Goal: Task Accomplishment & Management: Complete application form

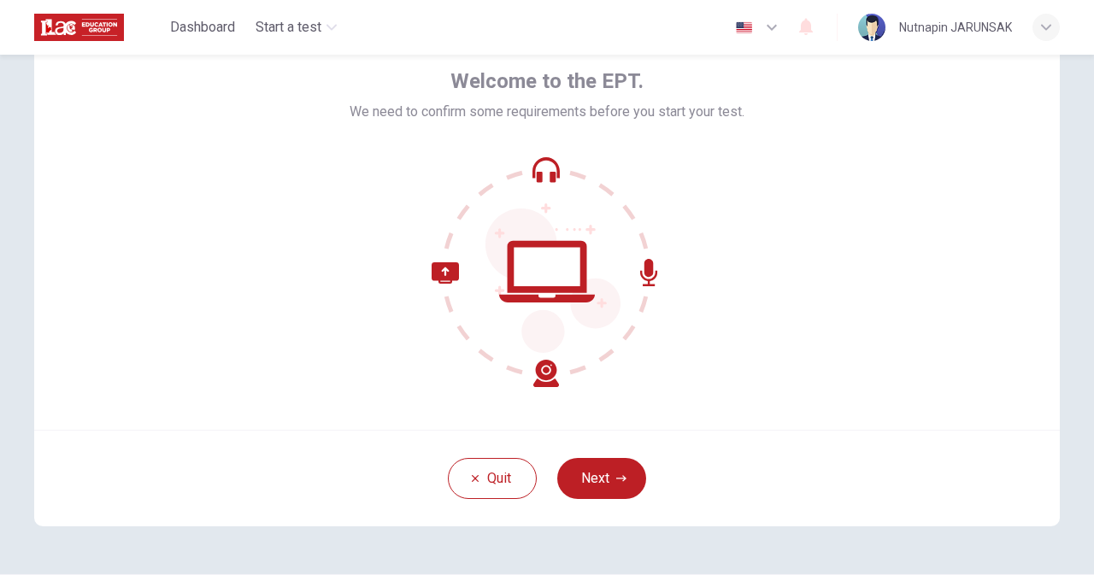
scroll to position [137, 0]
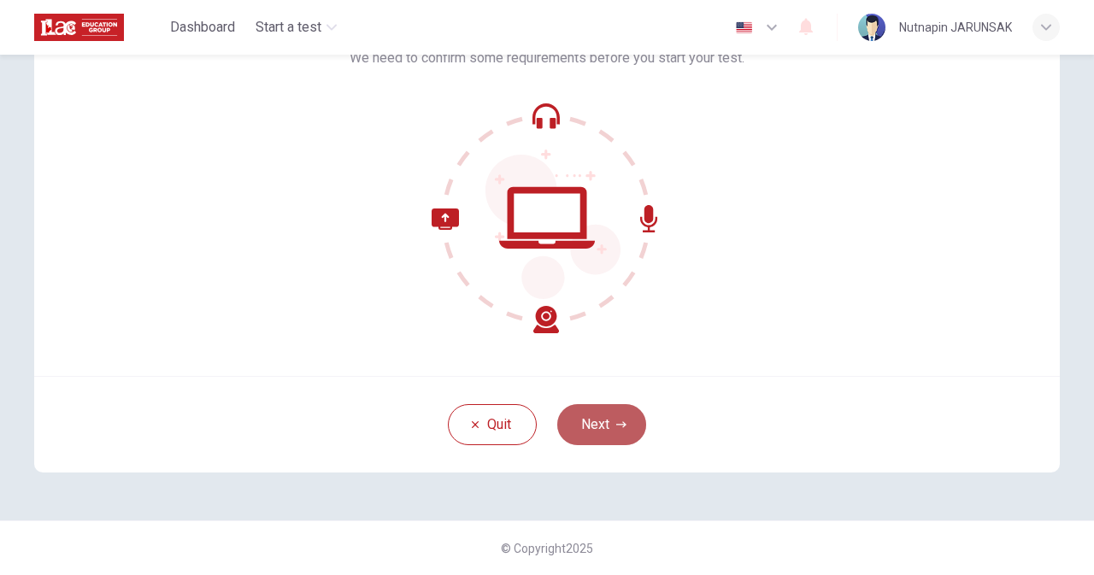
click at [604, 428] on button "Next" at bounding box center [601, 424] width 89 height 41
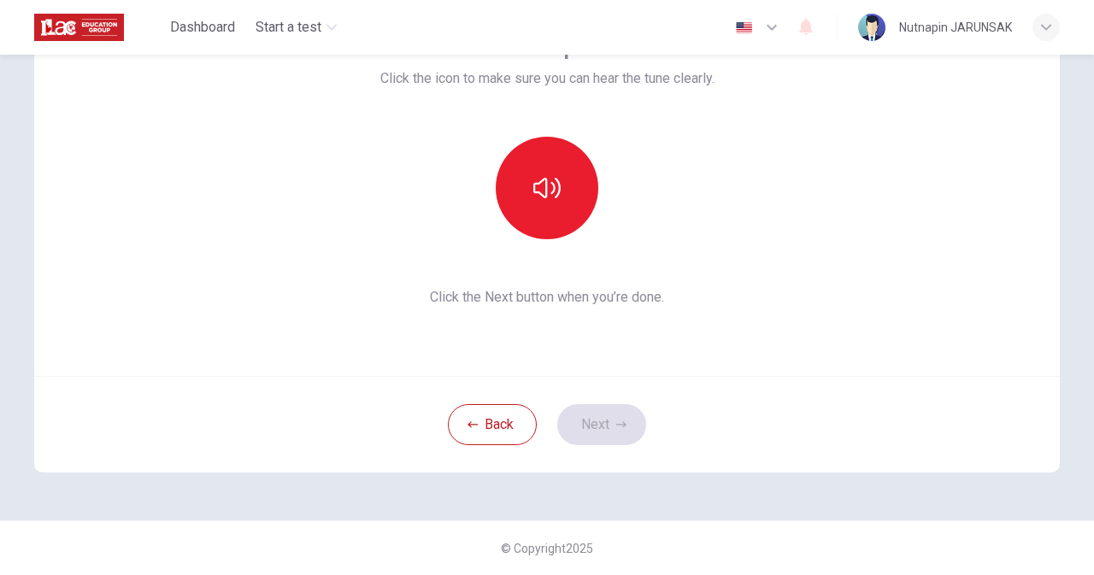
drag, startPoint x: 1058, startPoint y: 327, endPoint x: 934, endPoint y: 302, distance: 126.4
drag, startPoint x: 934, startPoint y: 302, endPoint x: 533, endPoint y: 367, distance: 406.2
click at [533, 367] on div "This section requires audio. Click the icon to make sure you can hear the tune …" at bounding box center [547, 171] width 1026 height 410
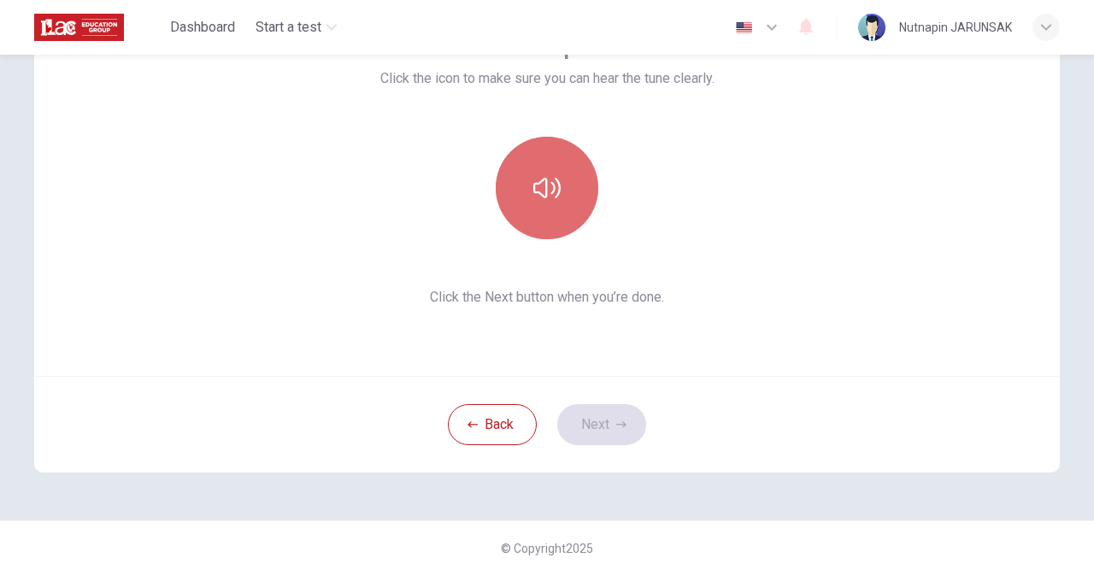
click at [563, 189] on button "button" at bounding box center [547, 188] width 103 height 103
click at [557, 189] on button "button" at bounding box center [547, 188] width 103 height 103
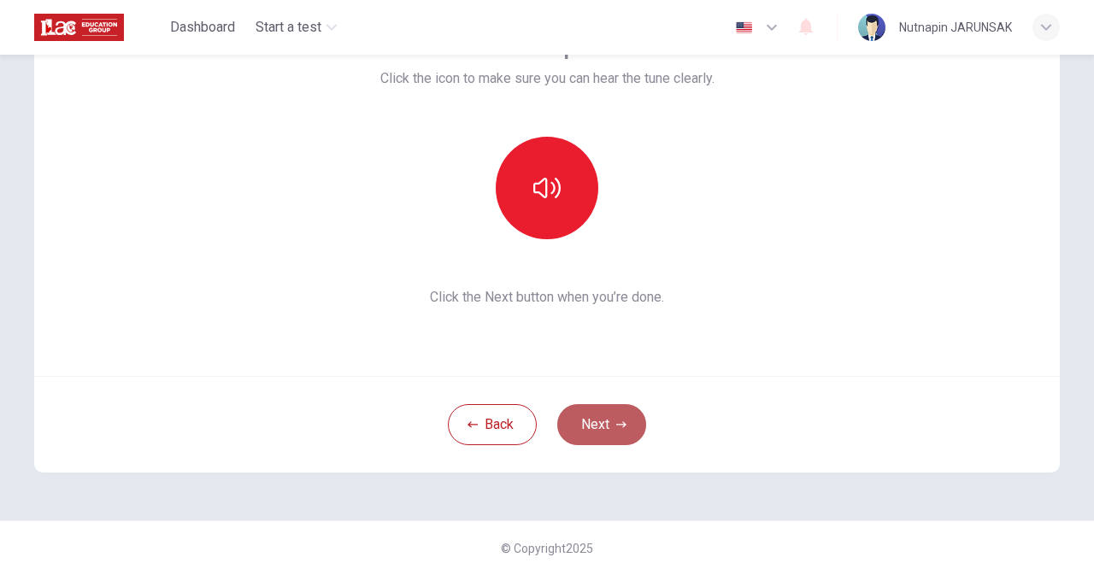
click at [616, 427] on icon "button" at bounding box center [621, 425] width 10 height 10
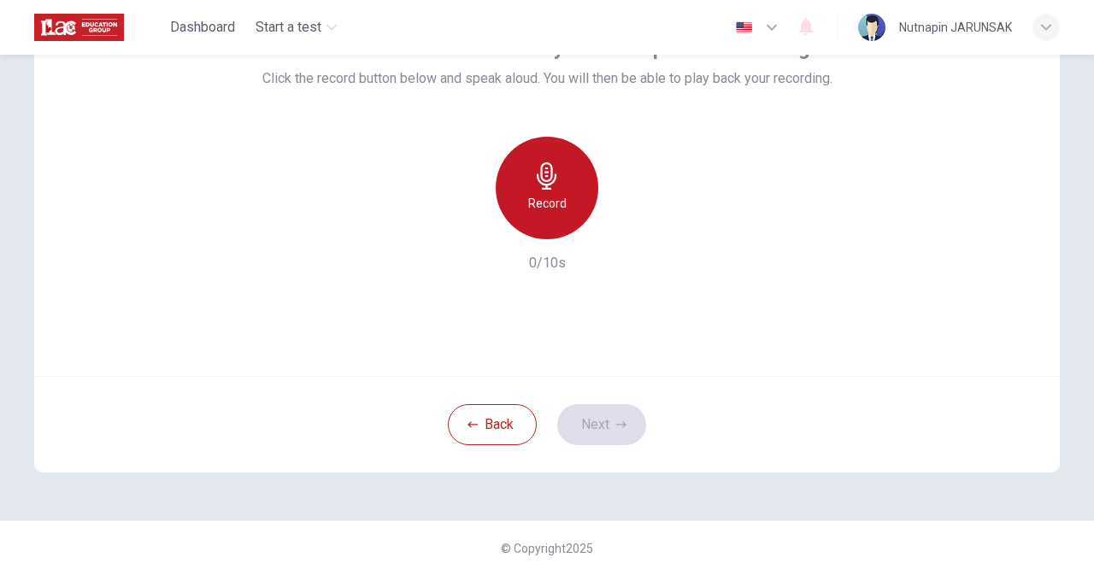
click at [549, 174] on icon "button" at bounding box center [546, 175] width 27 height 27
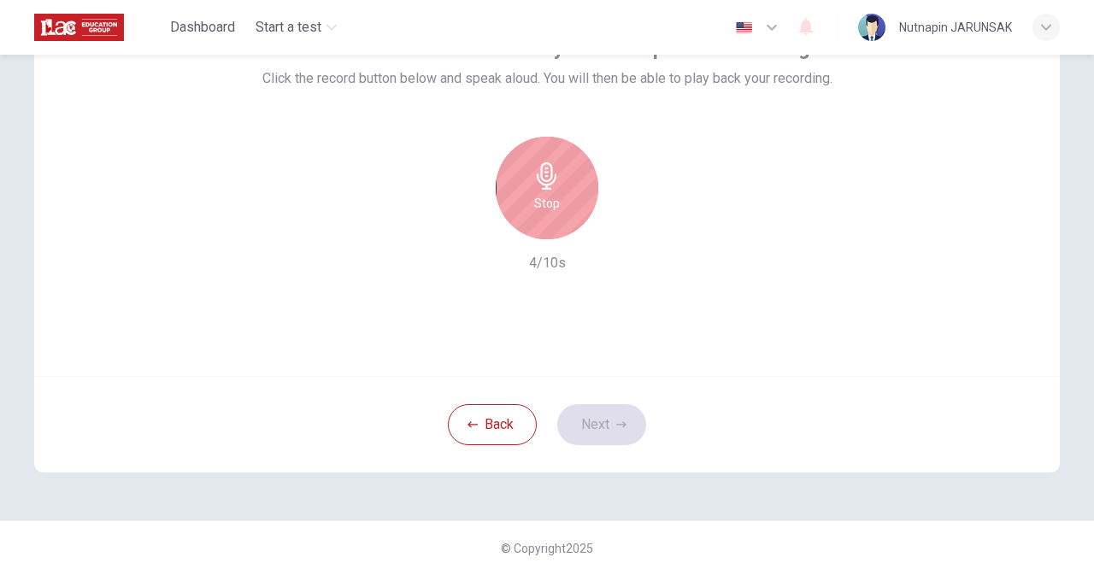
click at [551, 227] on div "Stop" at bounding box center [547, 188] width 103 height 103
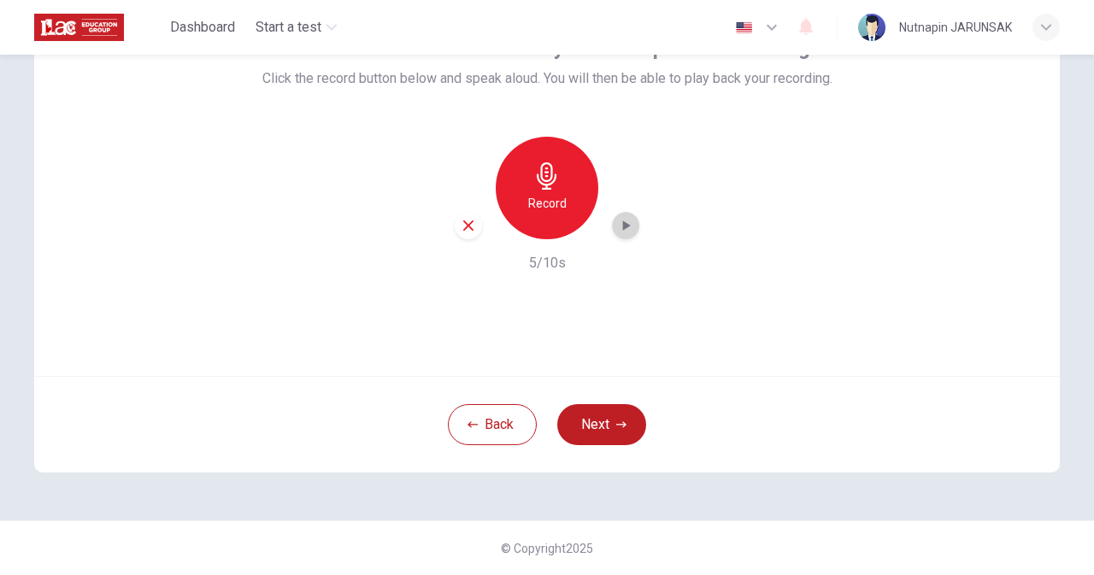
click at [624, 224] on icon "button" at bounding box center [625, 225] width 17 height 17
click at [604, 421] on button "Next" at bounding box center [601, 424] width 89 height 41
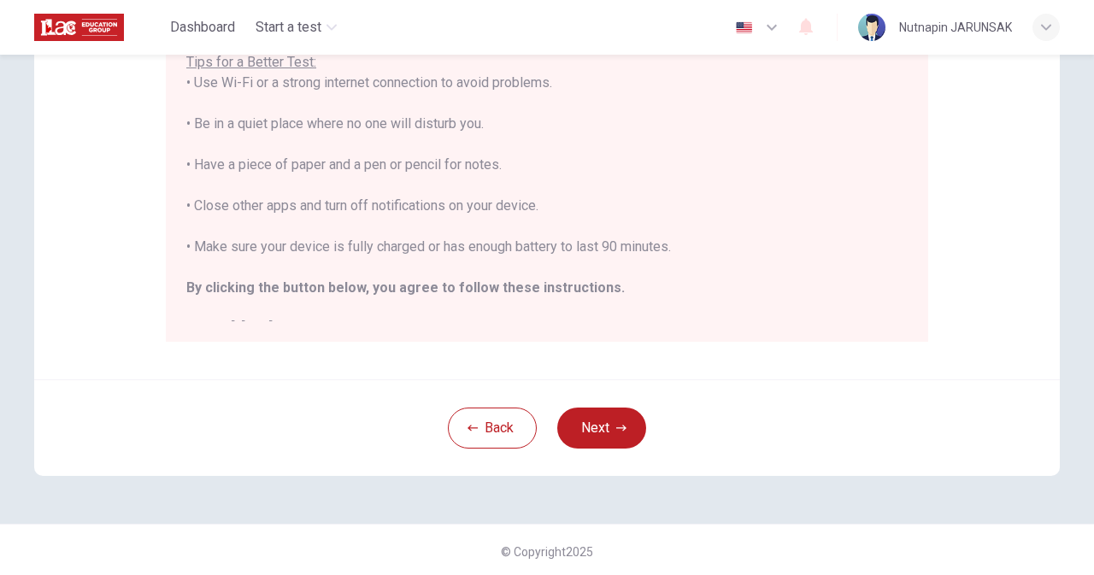
scroll to position [371, 0]
click at [590, 429] on button "Next" at bounding box center [601, 429] width 89 height 41
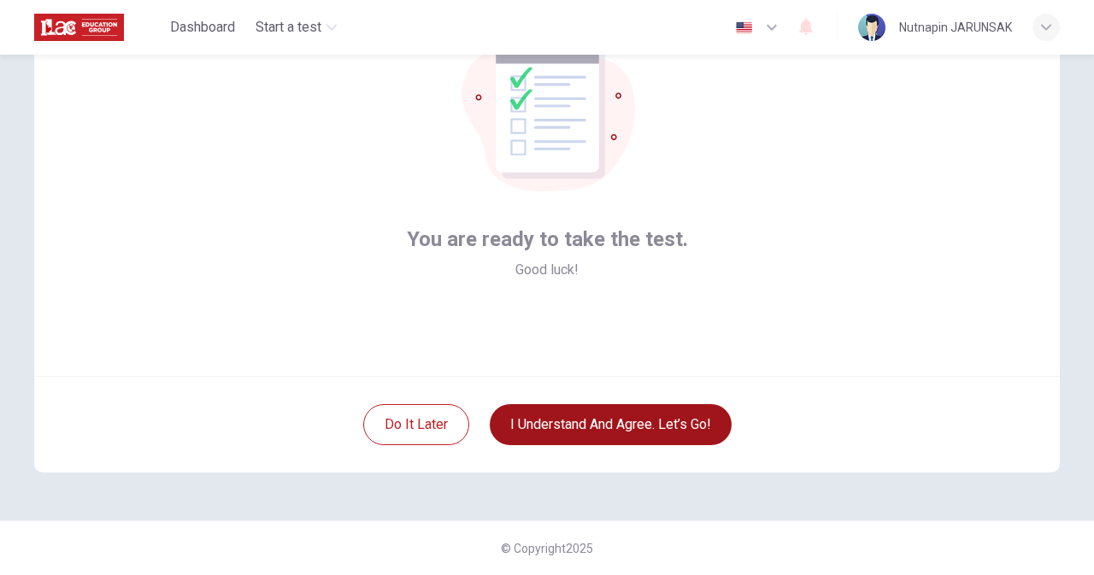
scroll to position [137, 0]
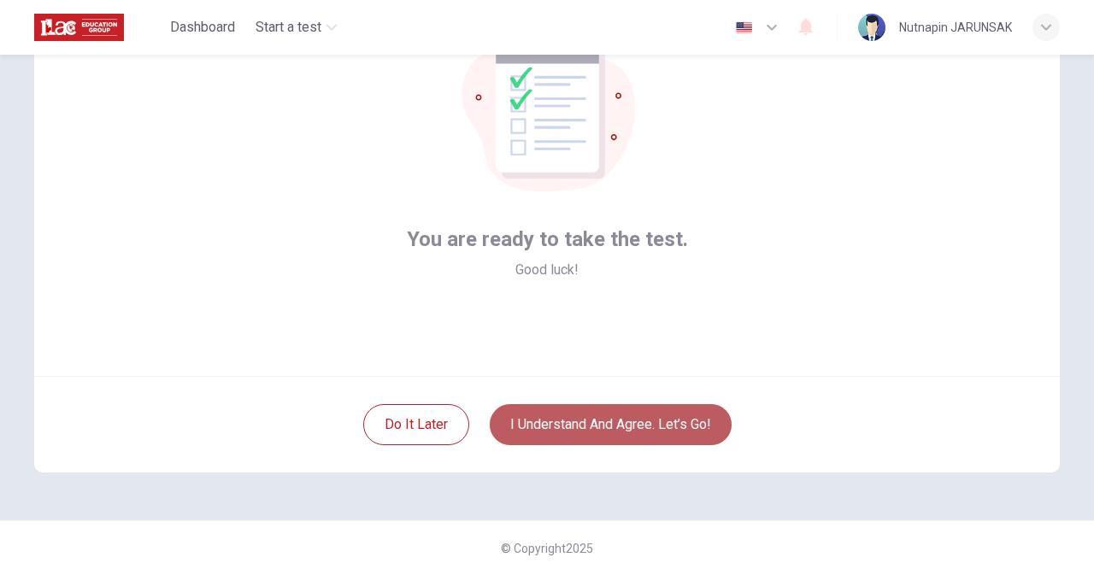
click at [623, 421] on button "I understand and agree. Let’s go!" at bounding box center [611, 424] width 242 height 41
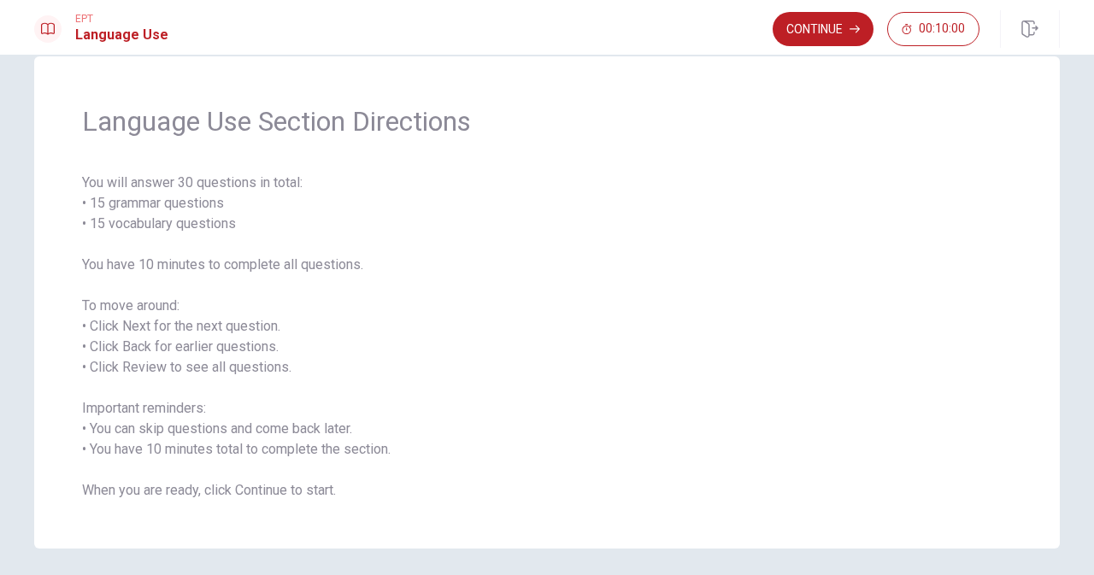
scroll to position [95, 0]
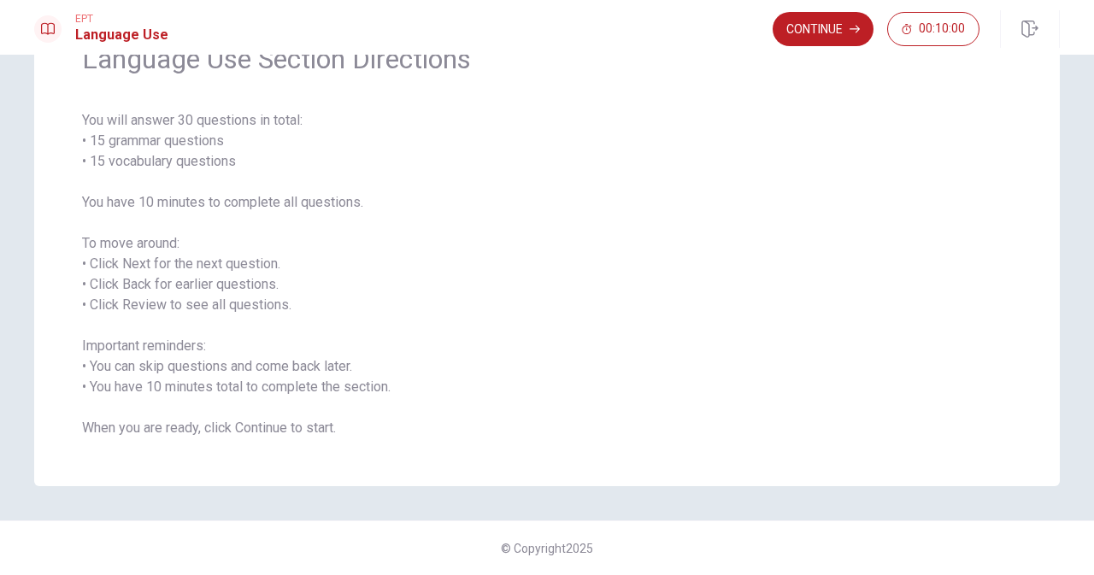
click at [296, 427] on span "You will answer 30 questions in total: • 15 grammar questions • 15 vocabulary q…" at bounding box center [547, 274] width 930 height 328
click at [811, 33] on button "Continue" at bounding box center [823, 29] width 101 height 34
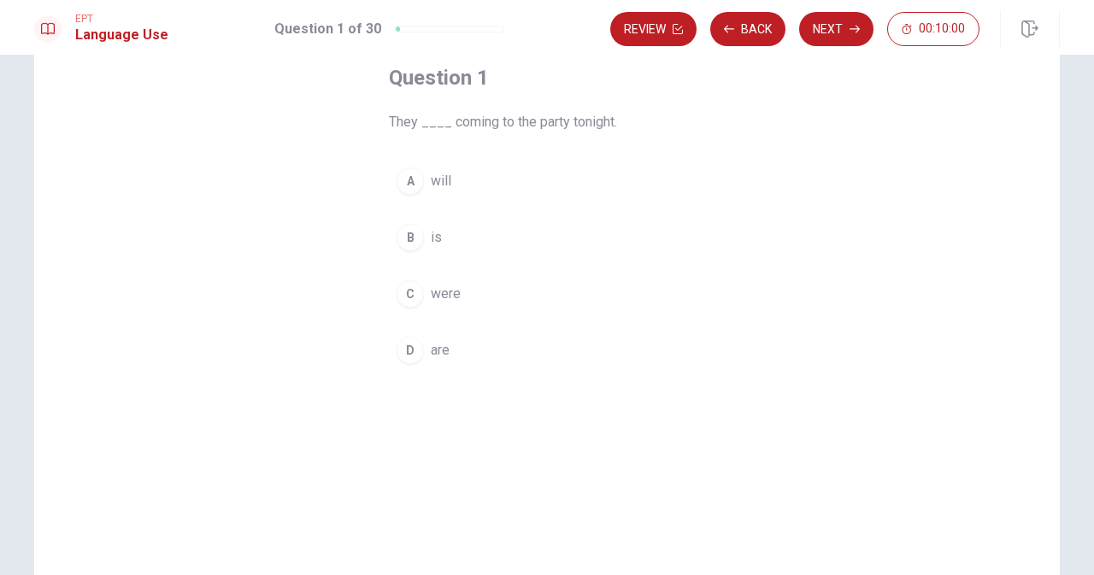
click at [655, 173] on button "A will" at bounding box center [547, 181] width 316 height 43
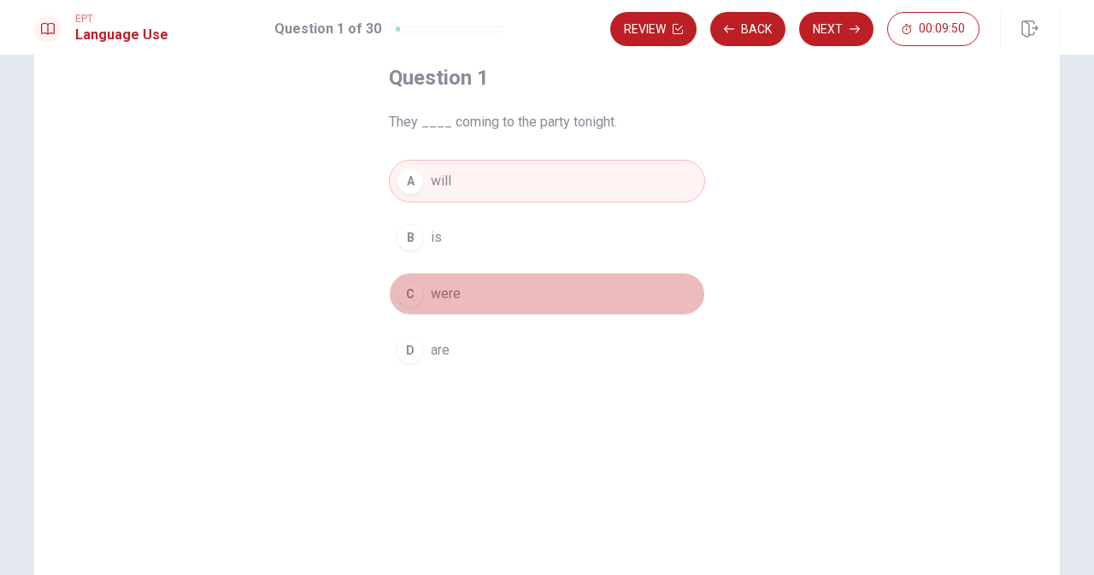
click at [410, 287] on div "C" at bounding box center [410, 293] width 27 height 27
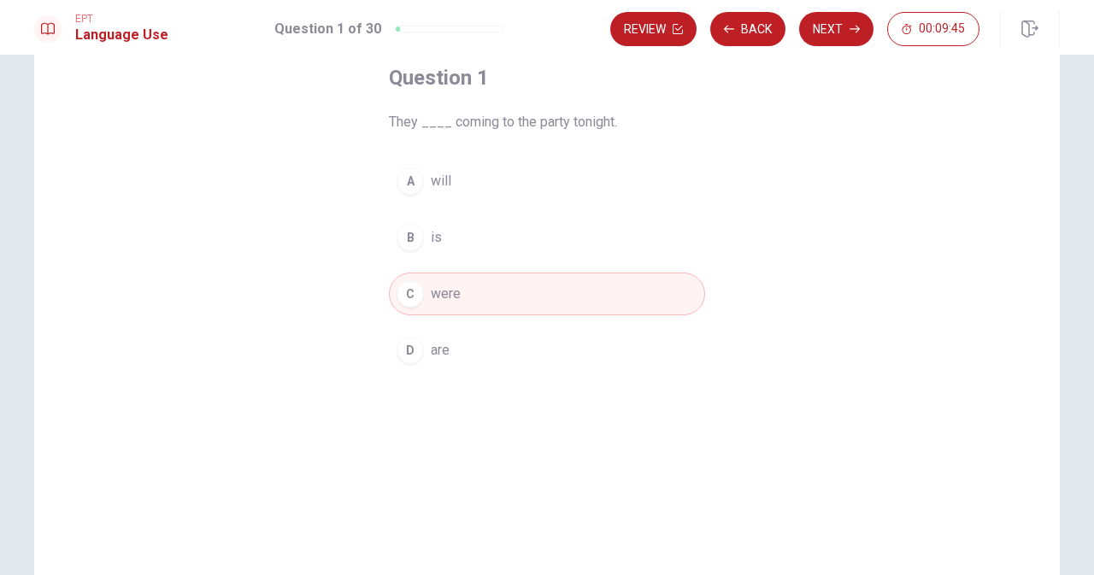
click at [408, 357] on div "D" at bounding box center [410, 350] width 27 height 27
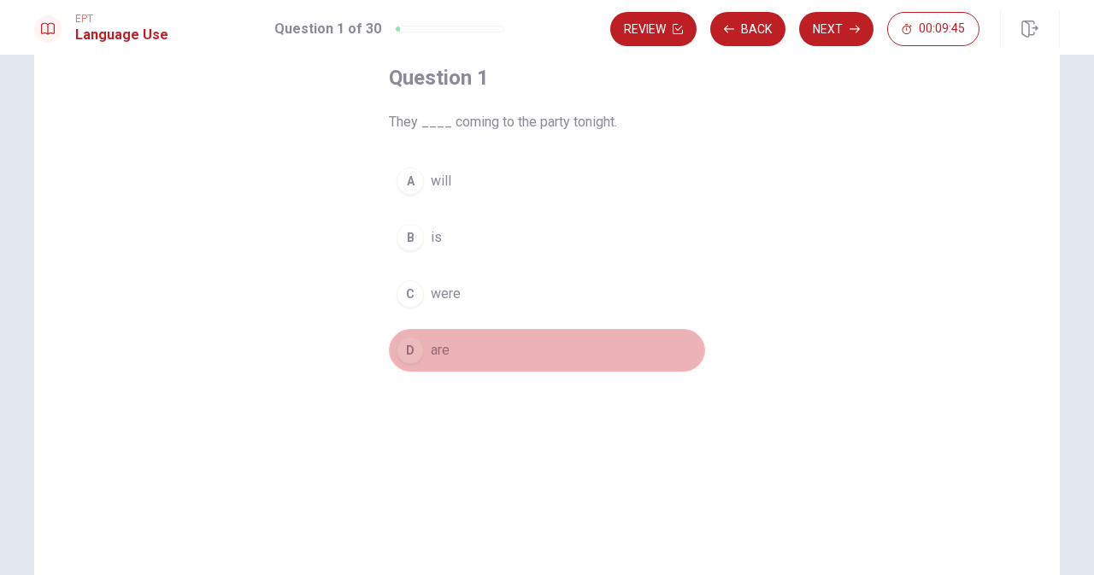
click at [408, 357] on div "D" at bounding box center [410, 350] width 27 height 27
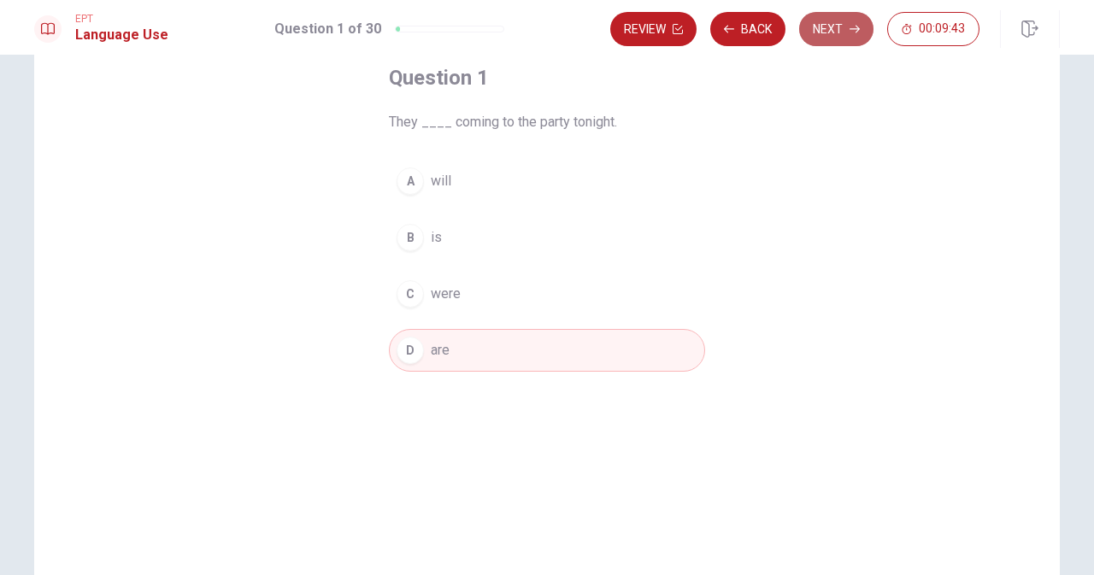
click at [848, 19] on button "Next" at bounding box center [836, 29] width 74 height 34
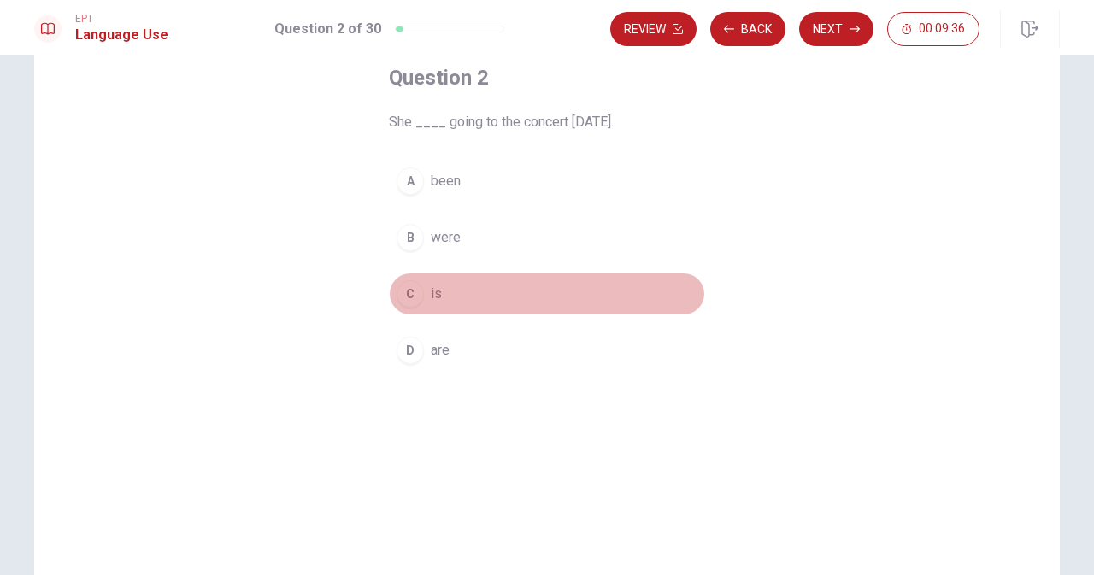
click at [408, 294] on div "C" at bounding box center [410, 293] width 27 height 27
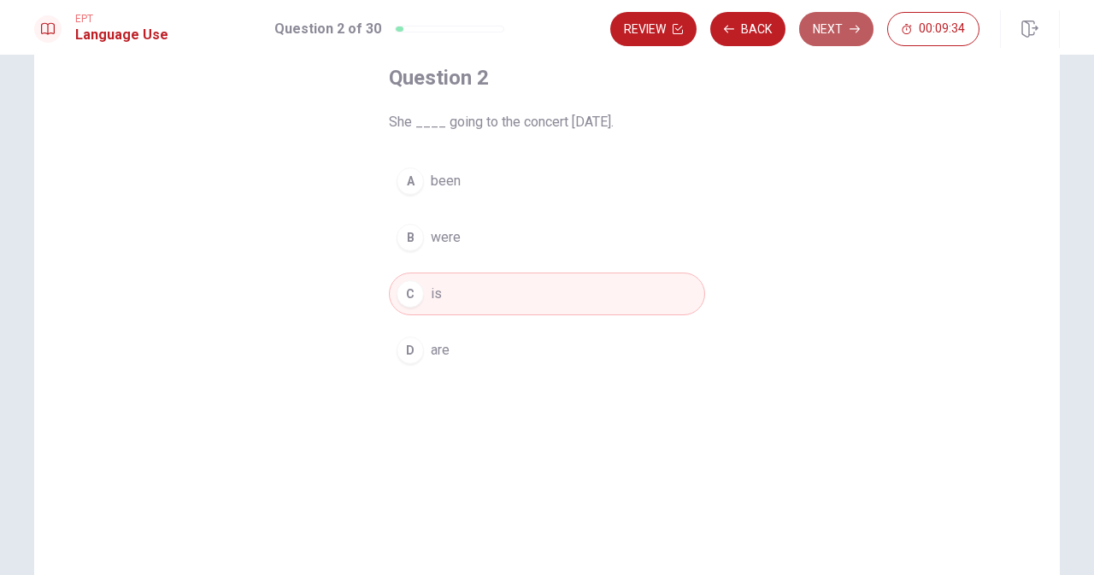
click at [834, 23] on button "Next" at bounding box center [836, 29] width 74 height 34
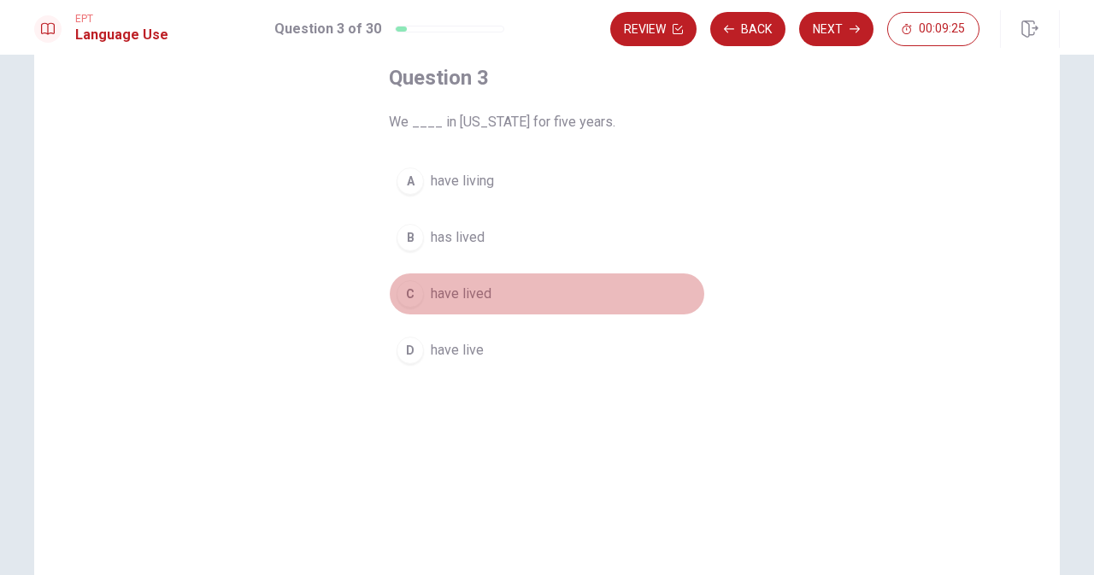
click at [404, 292] on div "C" at bounding box center [410, 293] width 27 height 27
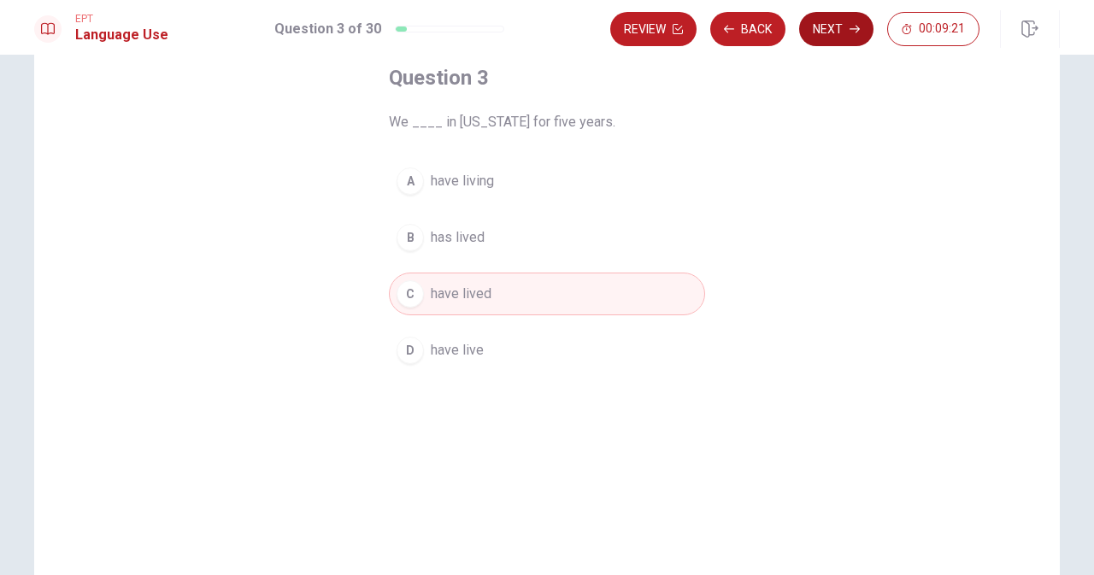
click at [831, 33] on button "Next" at bounding box center [836, 29] width 74 height 34
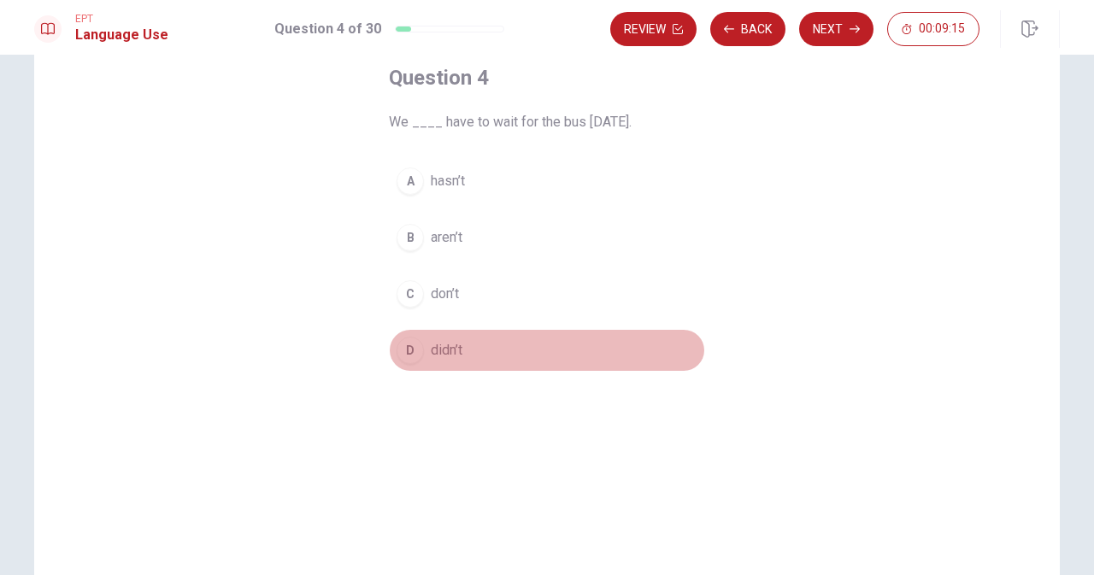
click at [408, 349] on div "D" at bounding box center [410, 350] width 27 height 27
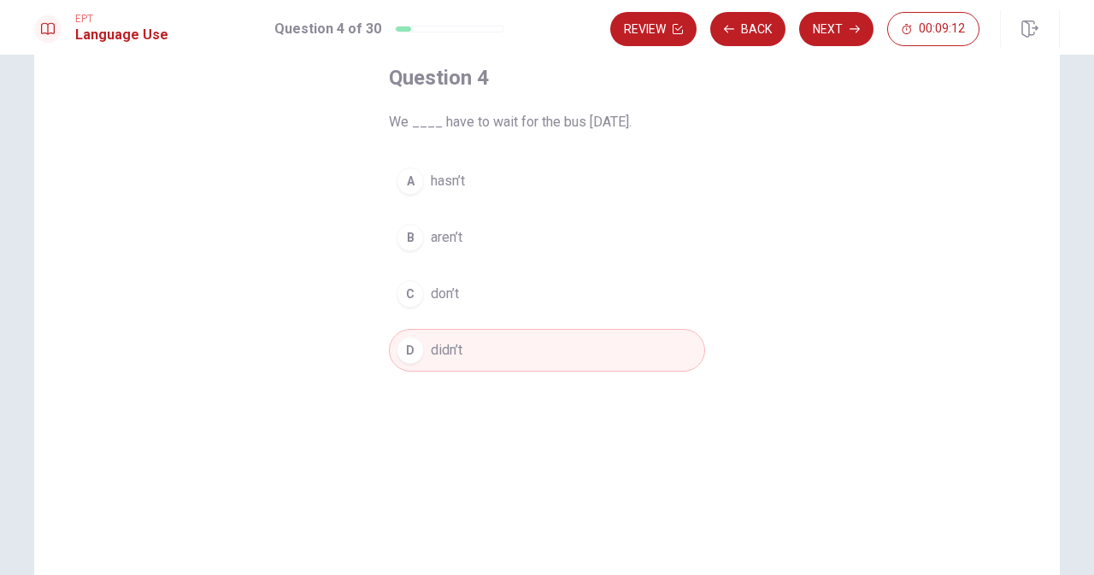
click at [746, 74] on div "Question 4 We ____ have to wait for the bus [DATE]. A hasn’t B aren’t C don’t D…" at bounding box center [547, 291] width 1026 height 594
click at [829, 32] on button "Next" at bounding box center [836, 29] width 74 height 34
click at [829, 32] on div "Review Back Next 00:08:58" at bounding box center [794, 29] width 369 height 34
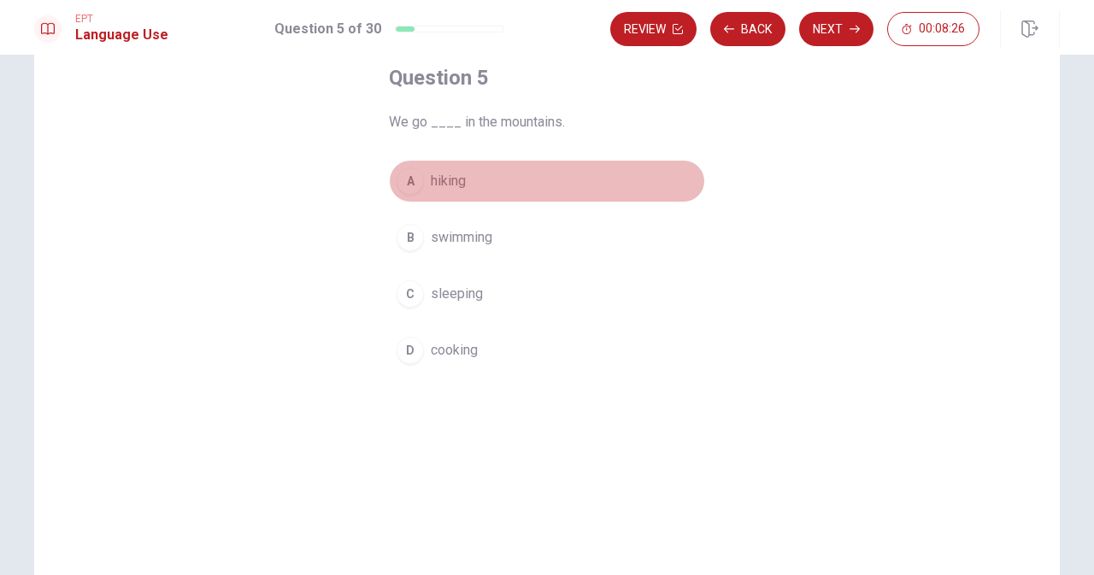
click at [409, 194] on div "A" at bounding box center [410, 181] width 27 height 27
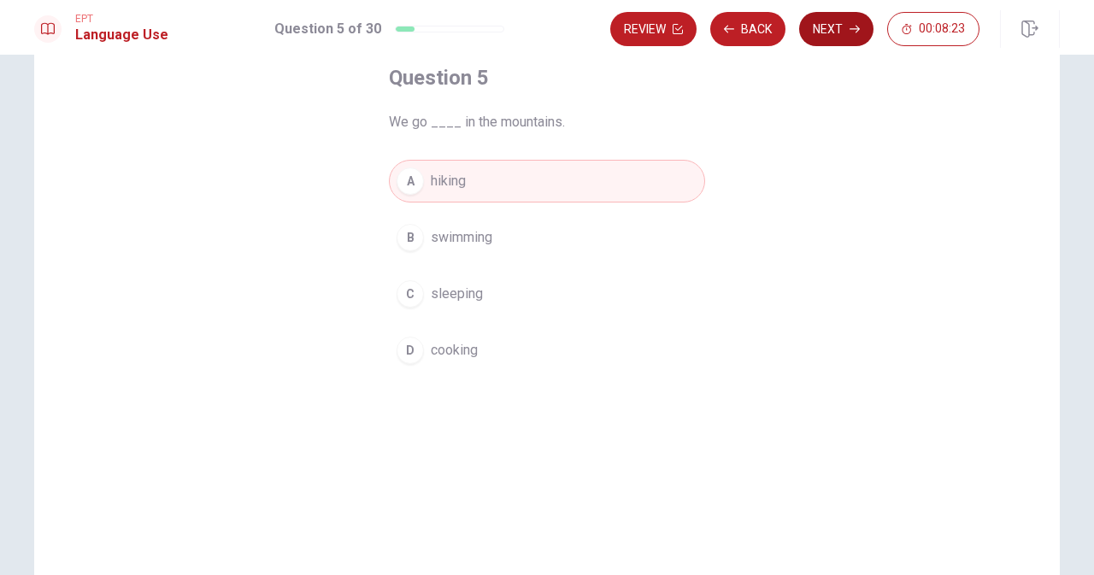
click at [834, 26] on button "Next" at bounding box center [836, 29] width 74 height 34
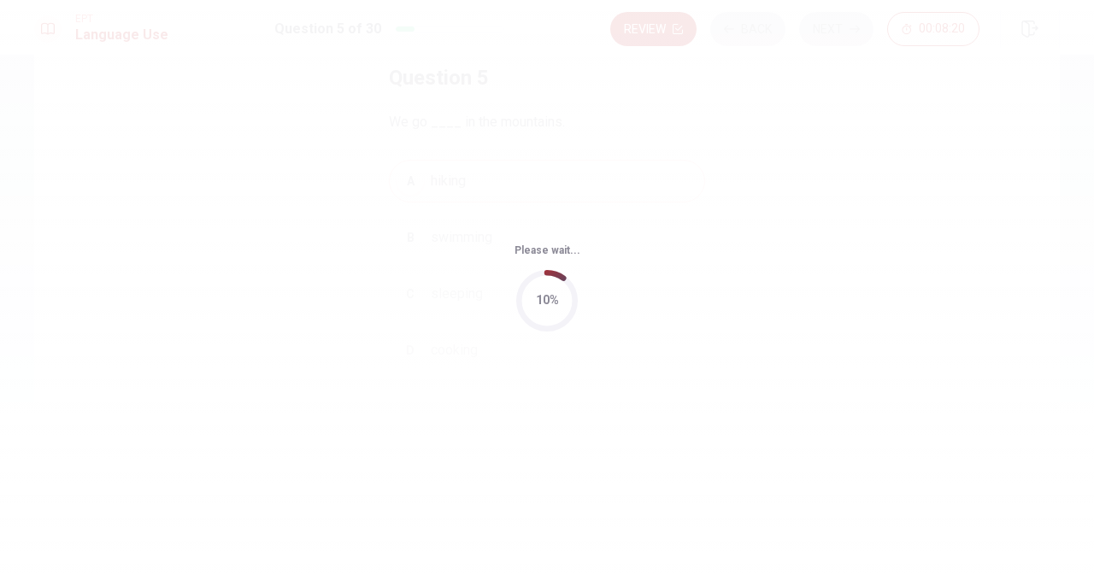
click at [321, 343] on div "Please wait... 10%" at bounding box center [547, 287] width 1094 height 575
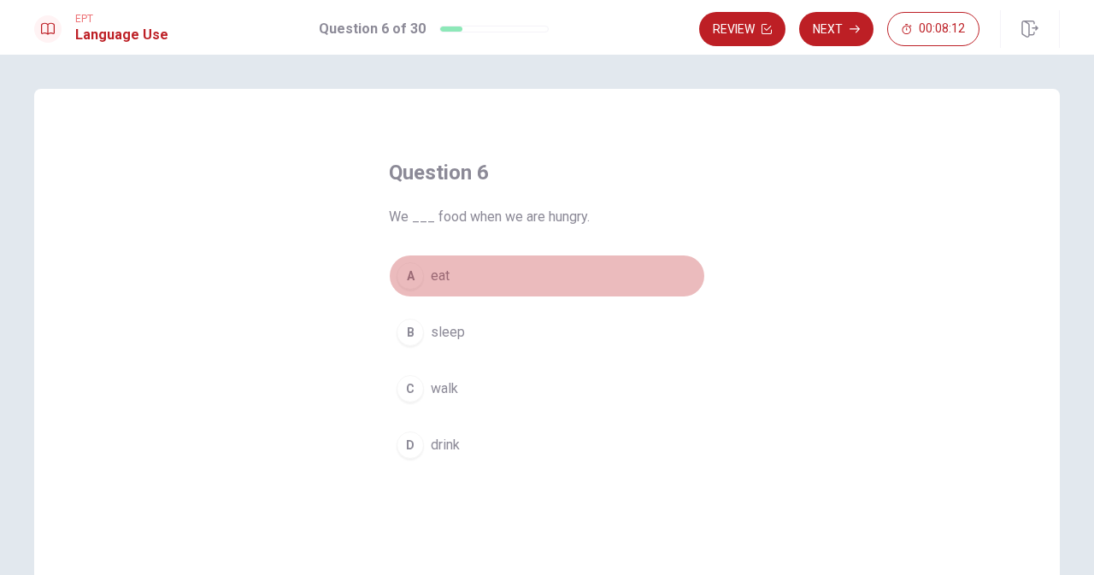
click at [403, 274] on div "A" at bounding box center [410, 275] width 27 height 27
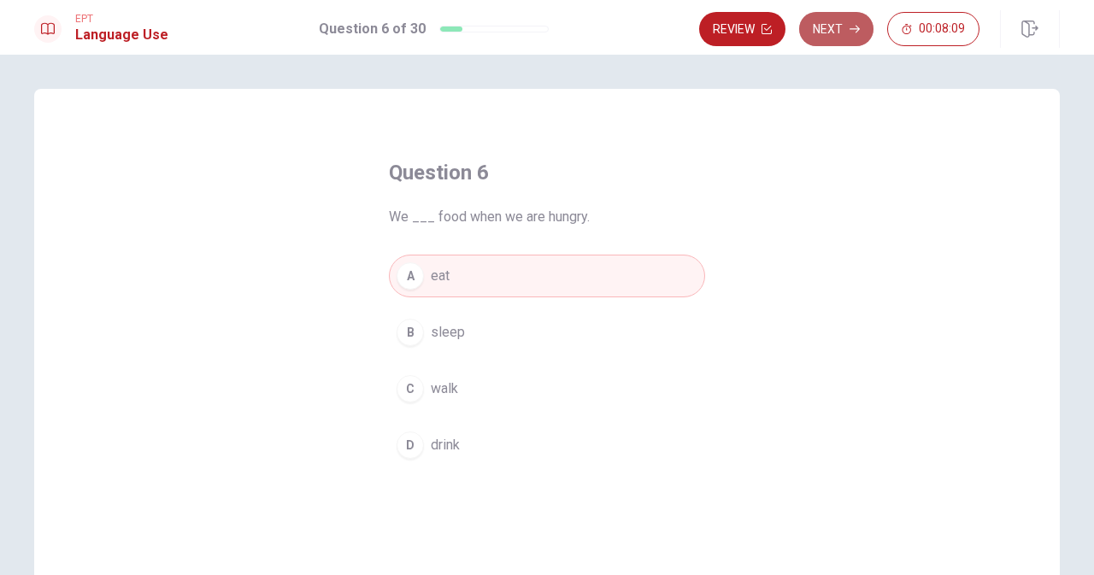
click at [827, 32] on button "Next" at bounding box center [836, 29] width 74 height 34
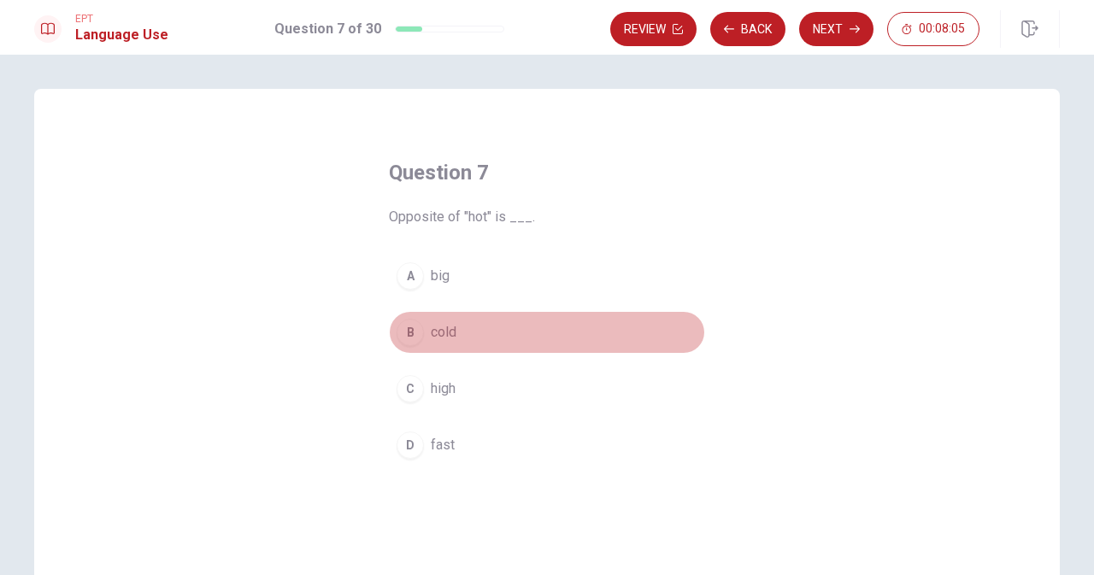
click at [407, 333] on div "B" at bounding box center [410, 332] width 27 height 27
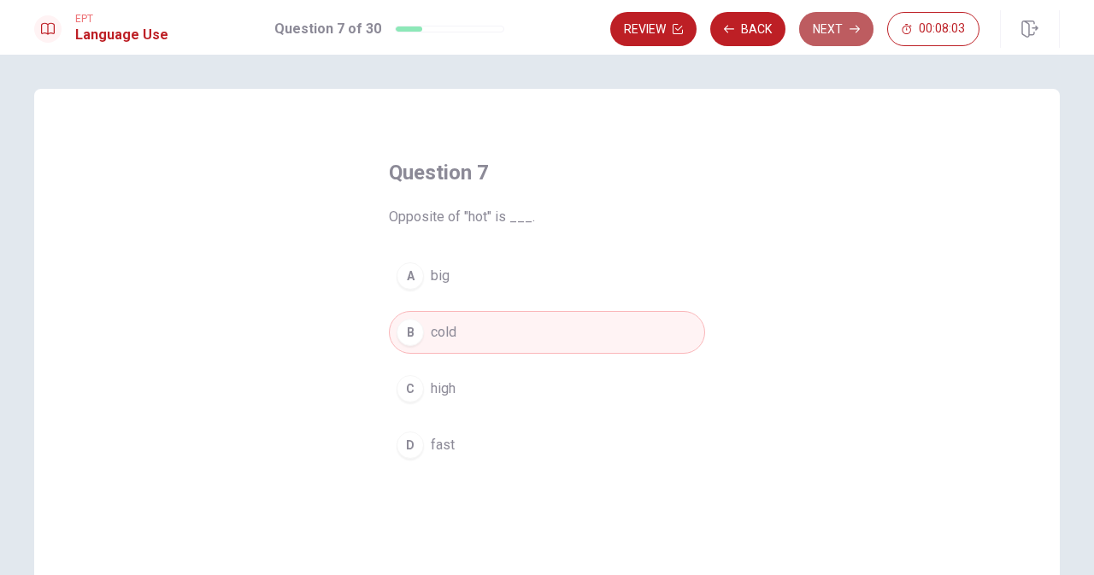
click at [822, 26] on button "Next" at bounding box center [836, 29] width 74 height 34
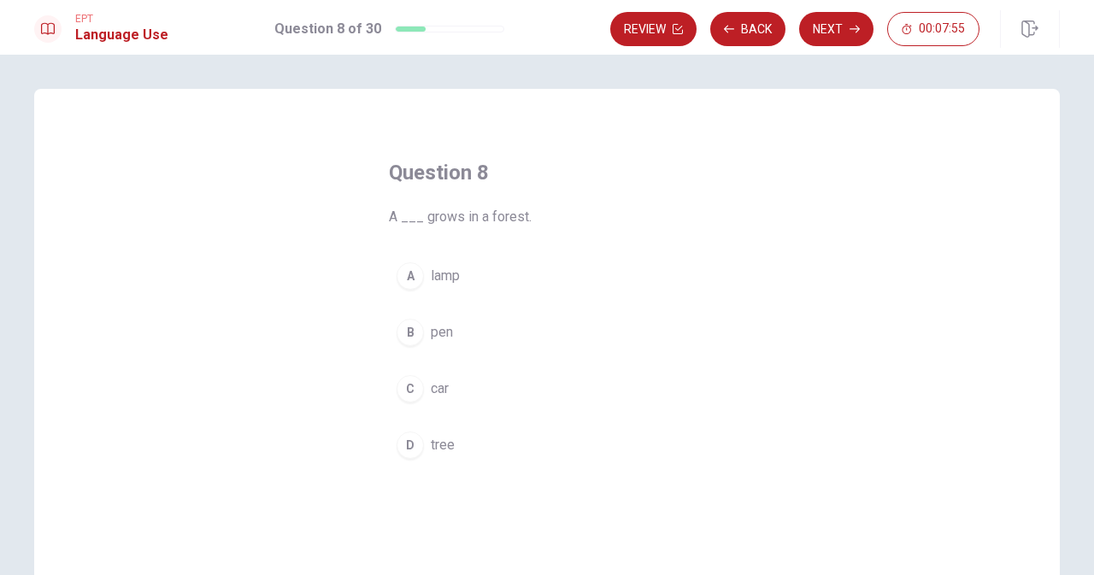
click at [415, 445] on div "D" at bounding box center [410, 445] width 27 height 27
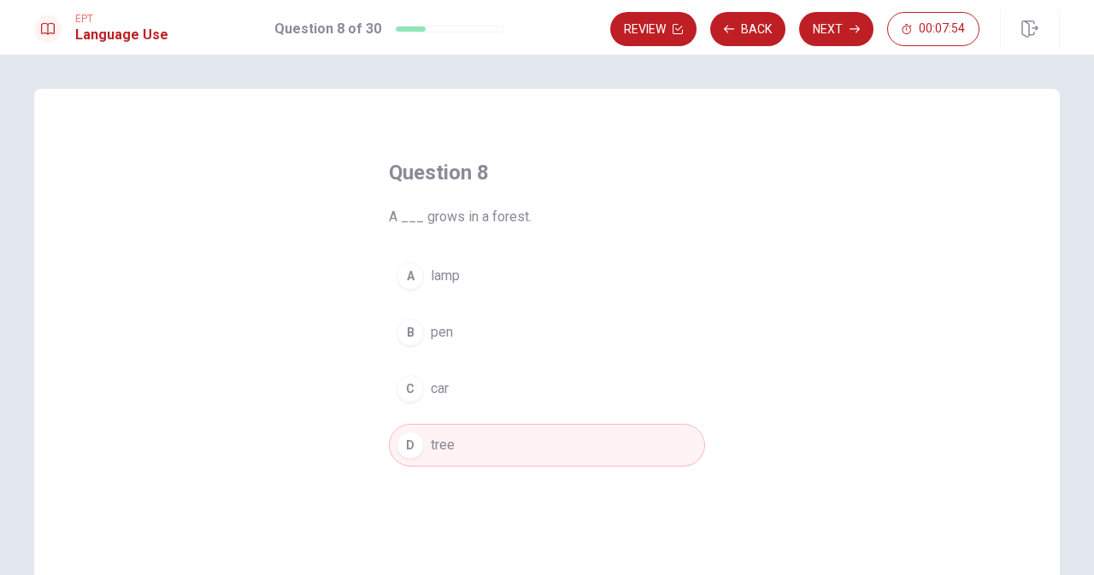
click at [415, 445] on div "D" at bounding box center [410, 445] width 27 height 27
click at [457, 323] on button "B pen" at bounding box center [547, 332] width 316 height 43
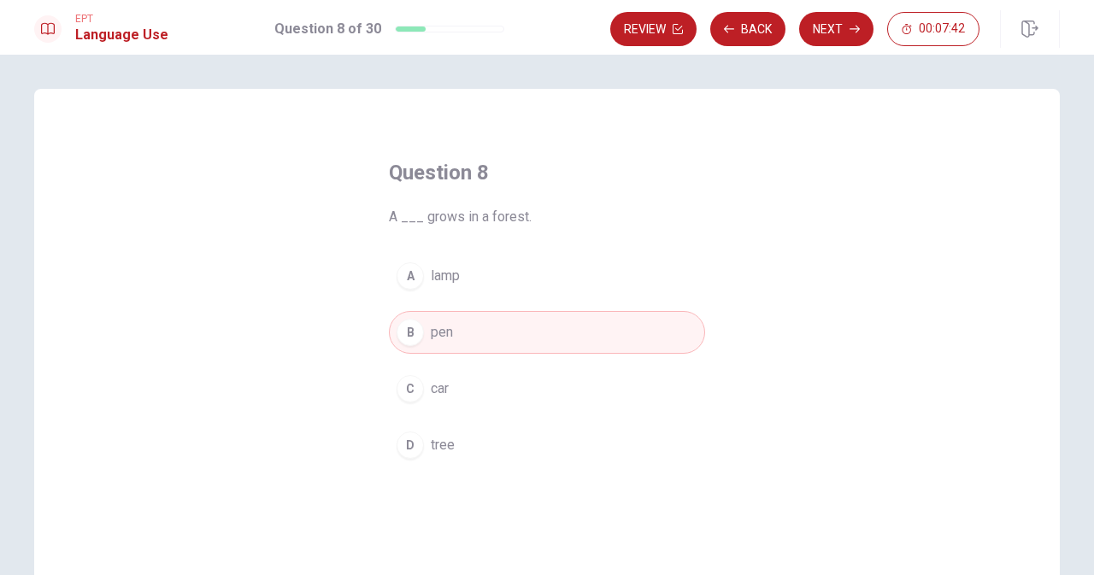
click at [704, 189] on div "Question 8 A ___ grows in a forest. A lamp B pen C car D tree" at bounding box center [547, 313] width 385 height 362
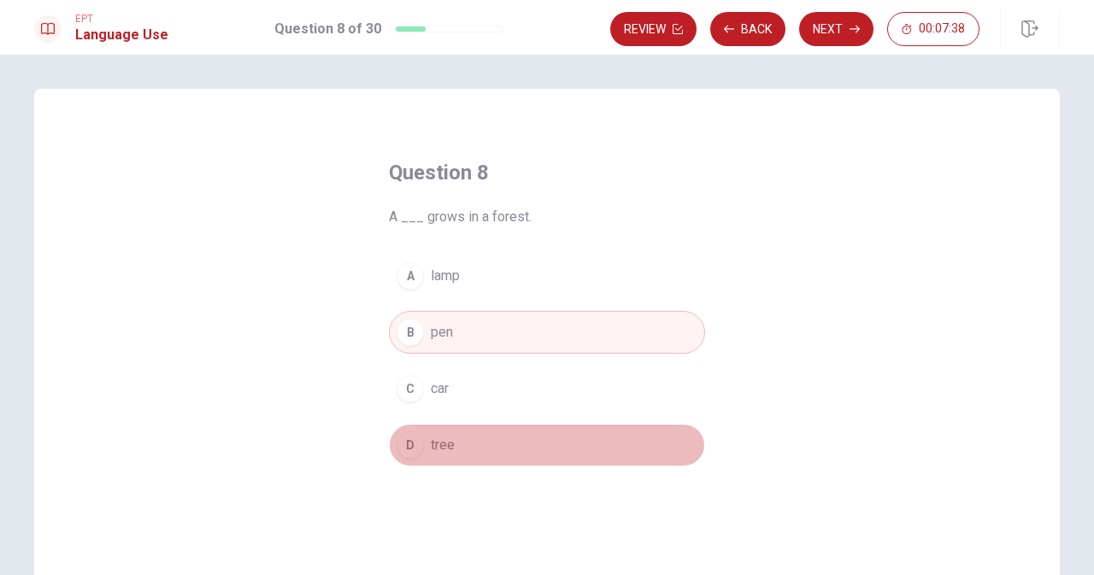
click at [414, 453] on div "D" at bounding box center [410, 445] width 27 height 27
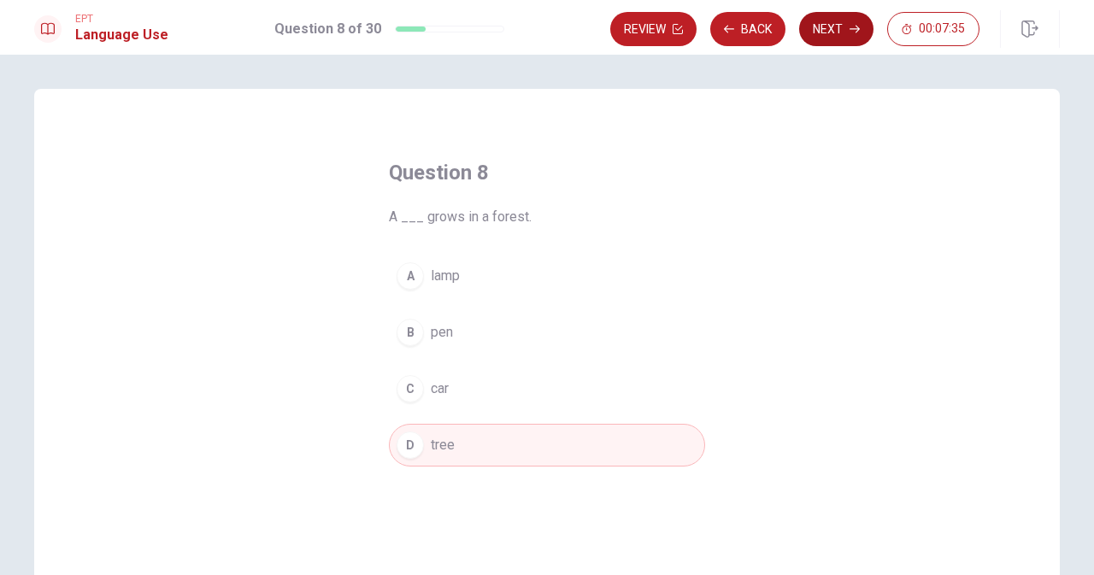
click at [834, 36] on button "Next" at bounding box center [836, 29] width 74 height 34
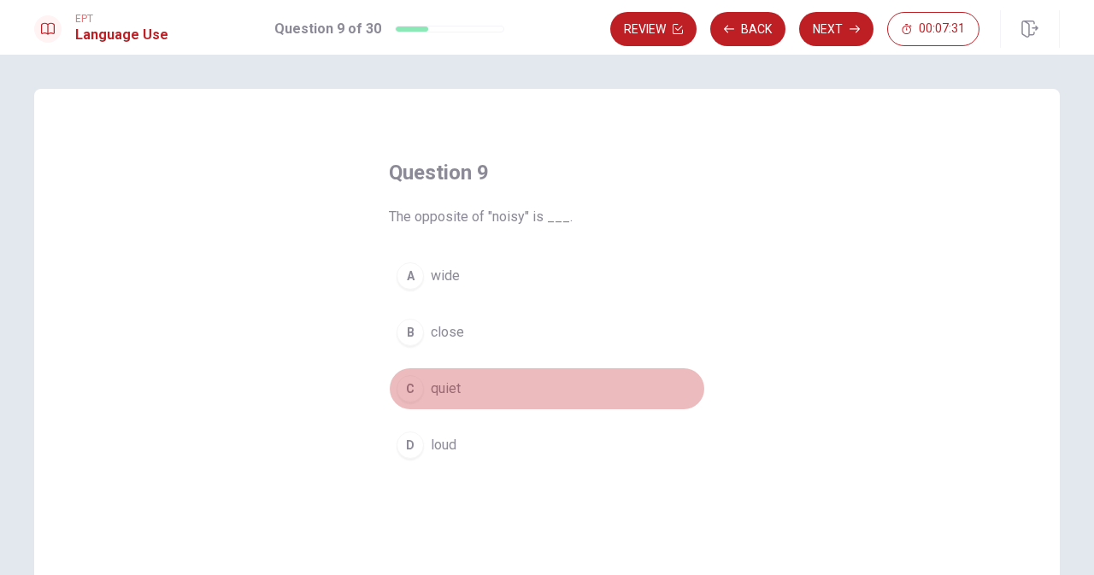
click at [415, 394] on div "C" at bounding box center [410, 388] width 27 height 27
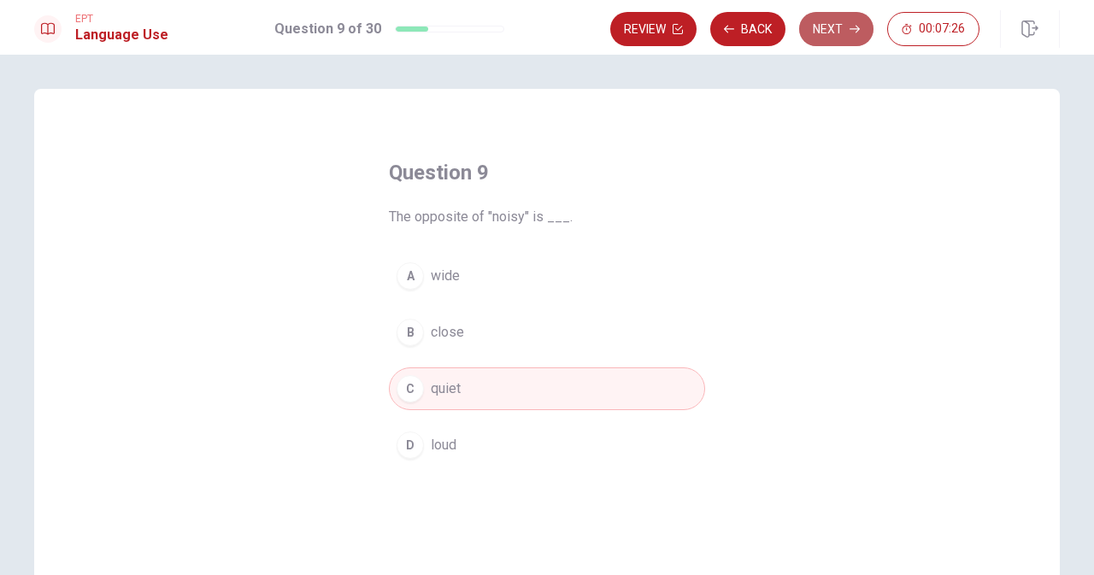
click at [828, 32] on button "Next" at bounding box center [836, 29] width 74 height 34
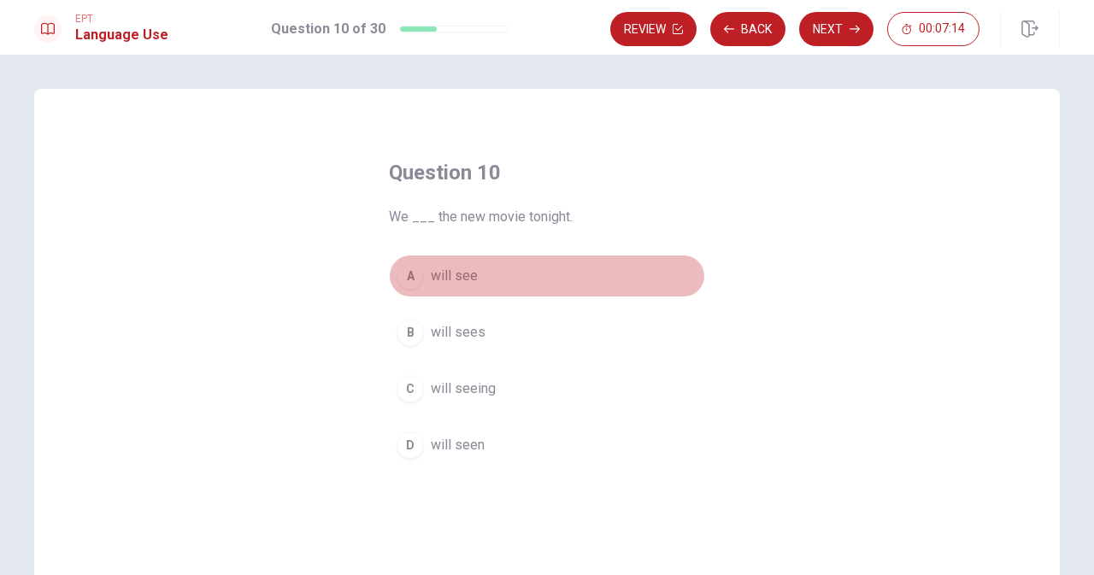
click at [455, 271] on span "will see" at bounding box center [454, 276] width 47 height 21
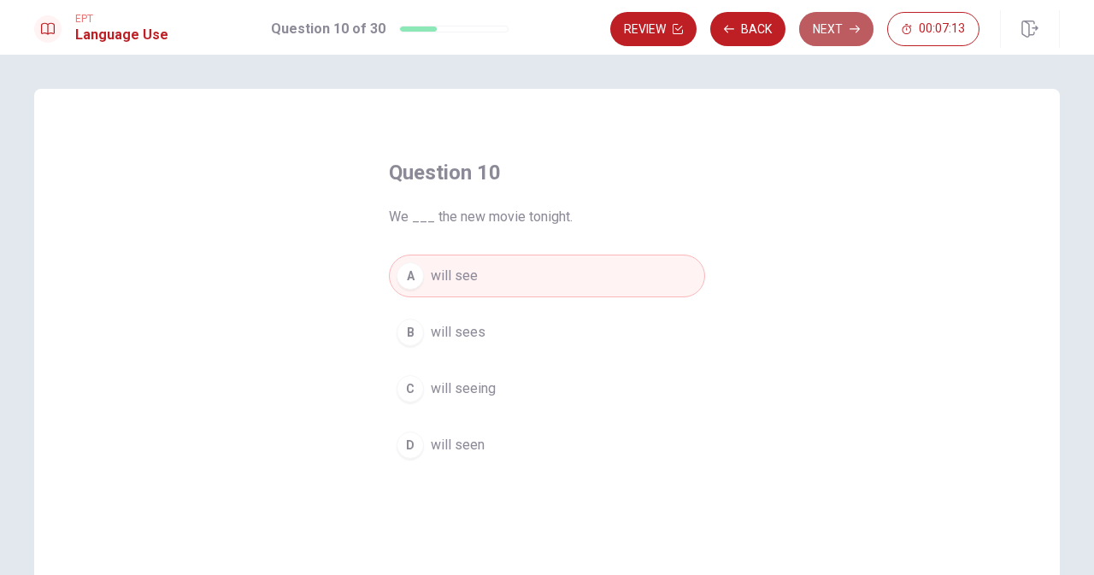
click at [839, 27] on button "Next" at bounding box center [836, 29] width 74 height 34
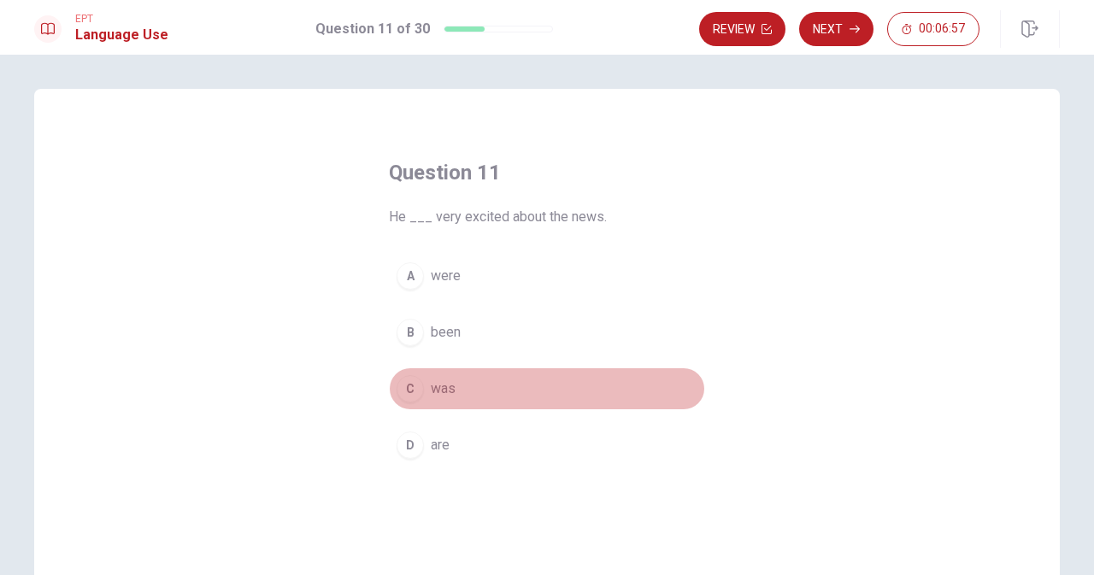
click at [405, 395] on div "C" at bounding box center [410, 388] width 27 height 27
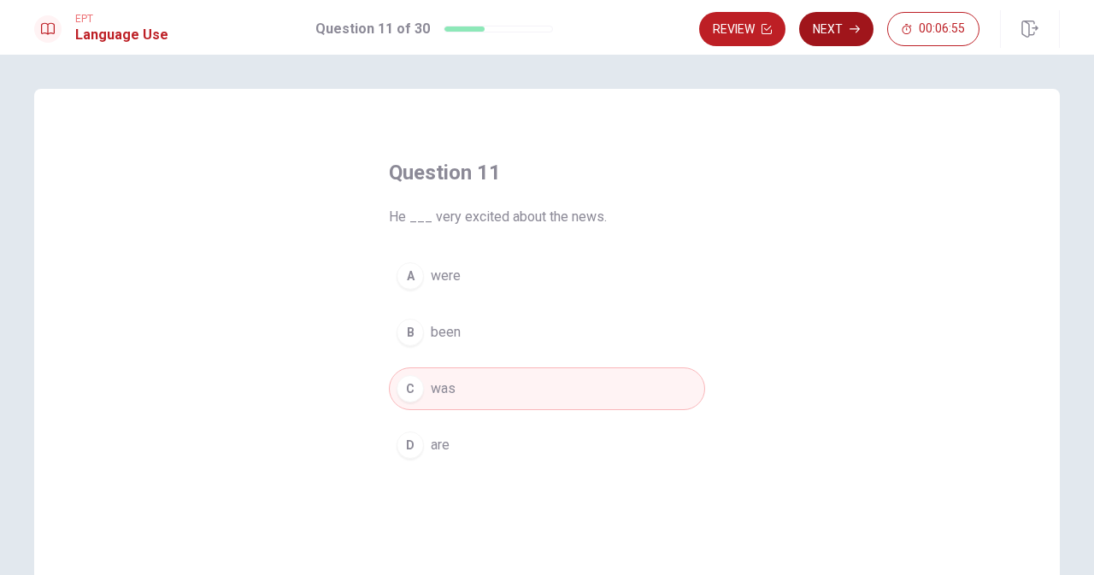
click at [842, 26] on button "Next" at bounding box center [836, 29] width 74 height 34
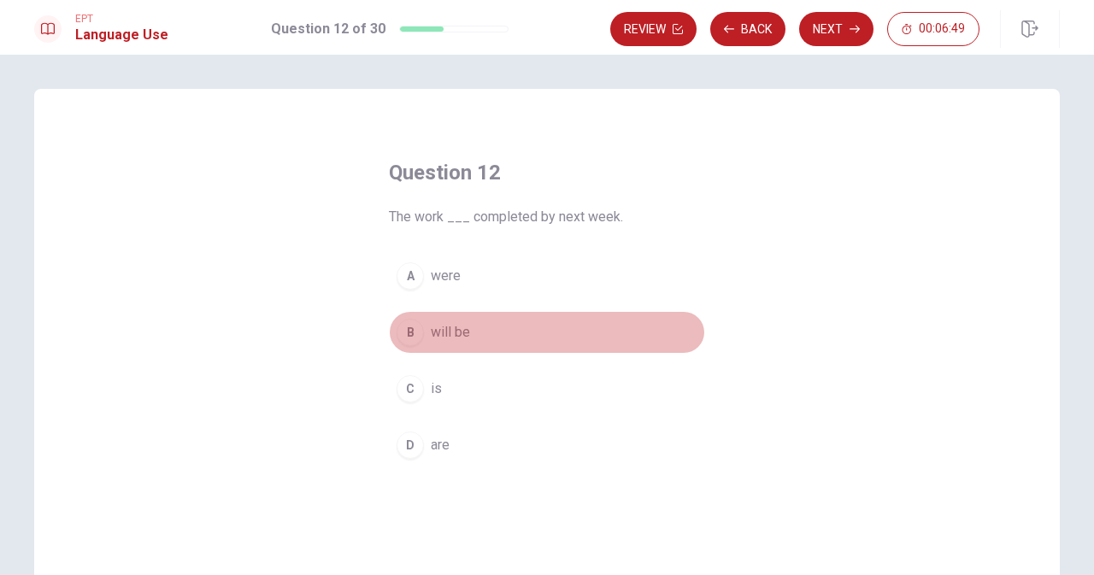
click at [407, 338] on div "B" at bounding box center [410, 332] width 27 height 27
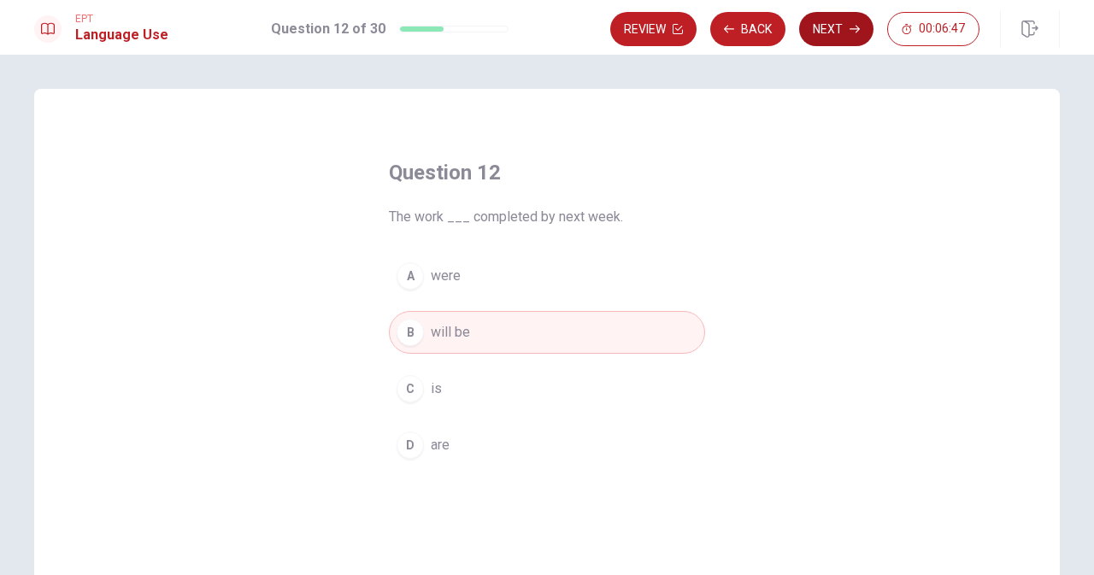
click at [836, 21] on button "Next" at bounding box center [836, 29] width 74 height 34
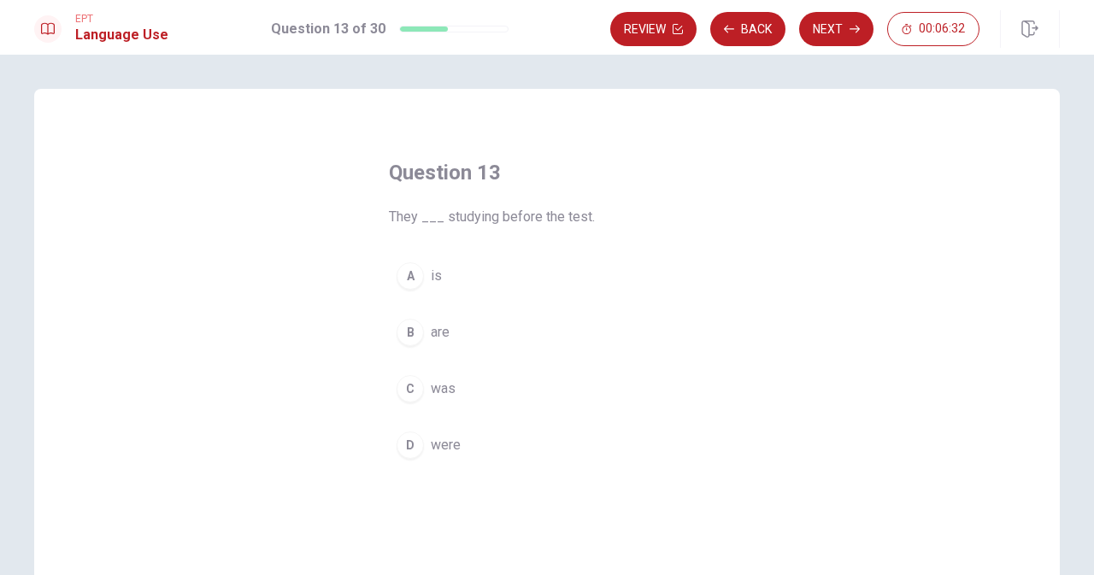
click at [409, 448] on div "D" at bounding box center [410, 445] width 27 height 27
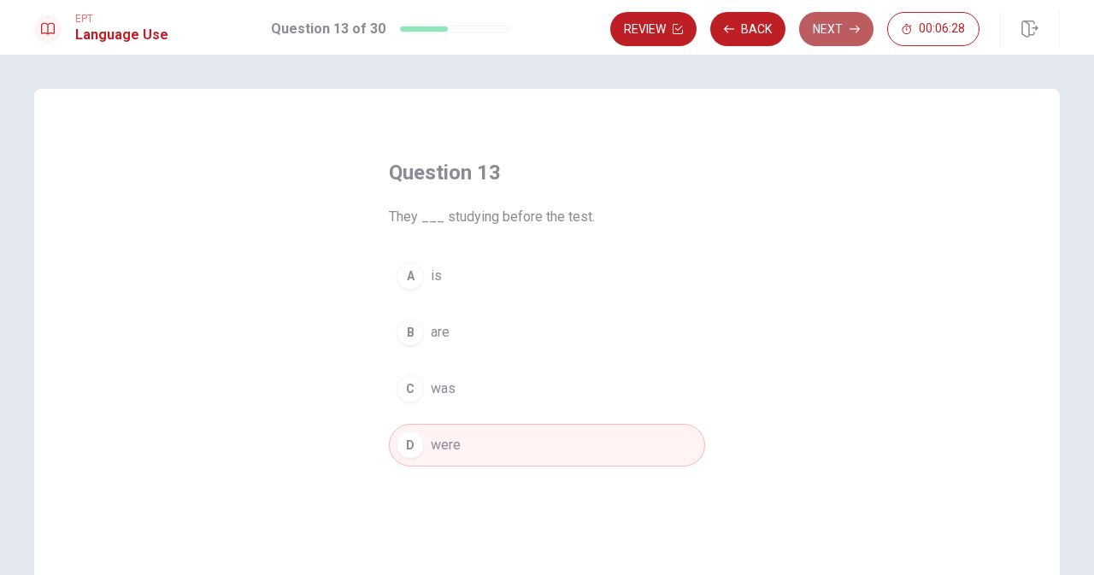
click at [834, 37] on button "Next" at bounding box center [836, 29] width 74 height 34
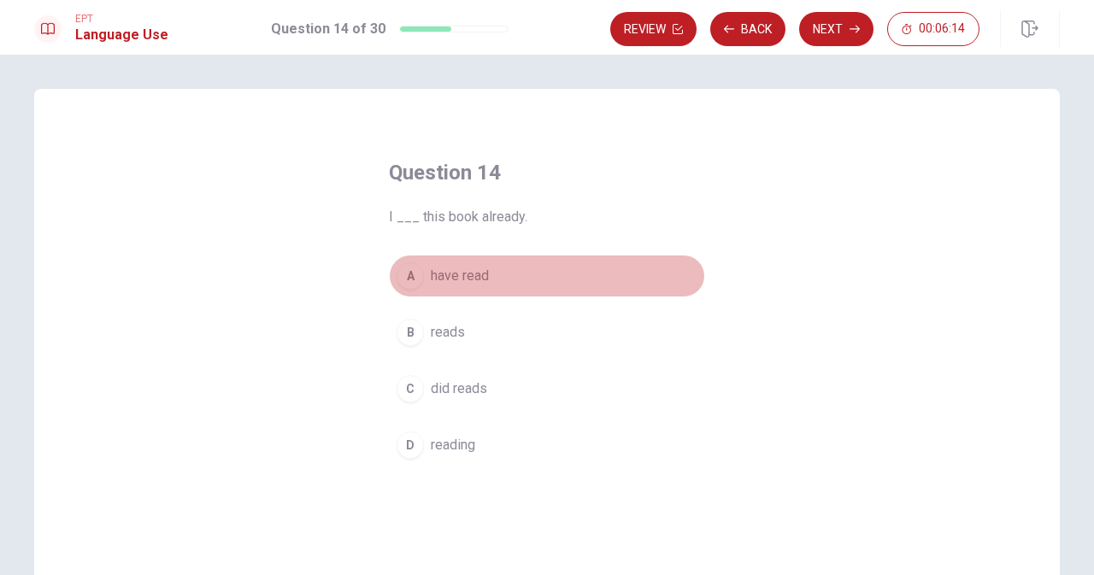
click at [409, 288] on div "A" at bounding box center [410, 275] width 27 height 27
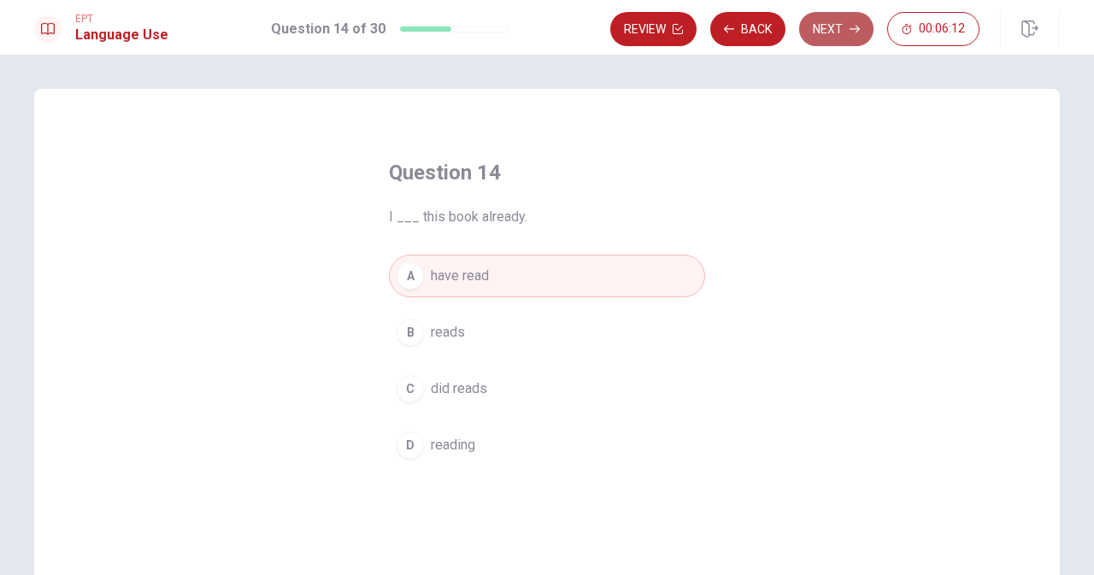
click at [840, 31] on button "Next" at bounding box center [836, 29] width 74 height 34
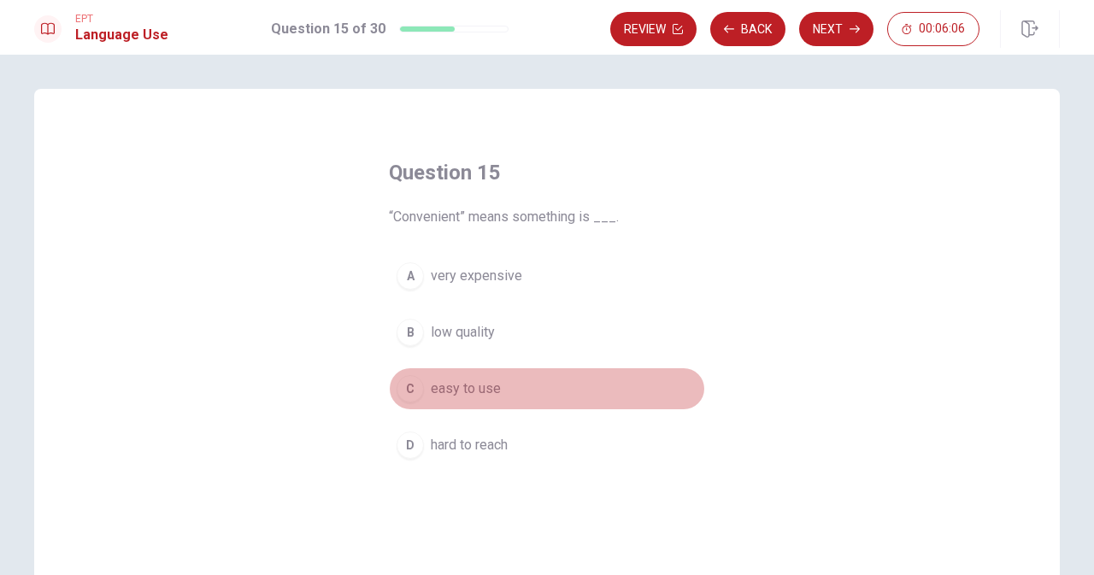
click at [490, 393] on span "easy to use" at bounding box center [466, 389] width 70 height 21
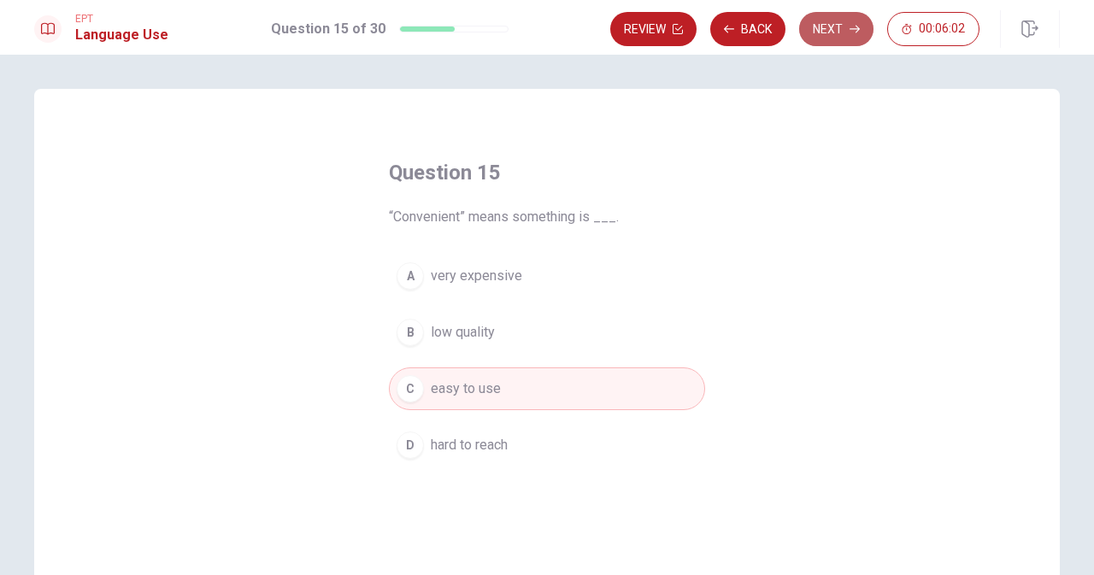
click at [827, 28] on button "Next" at bounding box center [836, 29] width 74 height 34
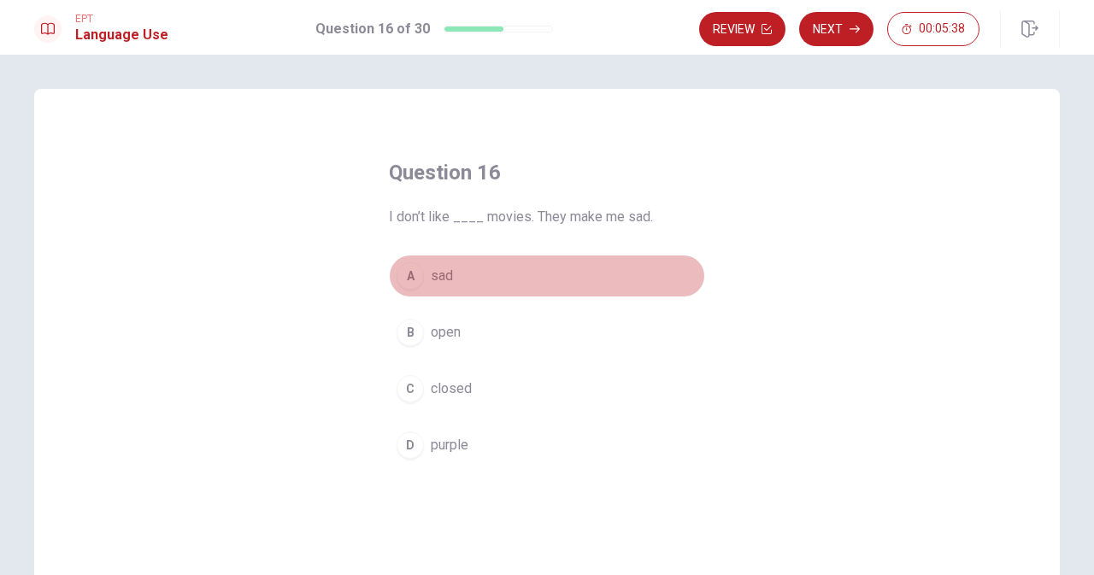
click at [398, 281] on div "A" at bounding box center [410, 275] width 27 height 27
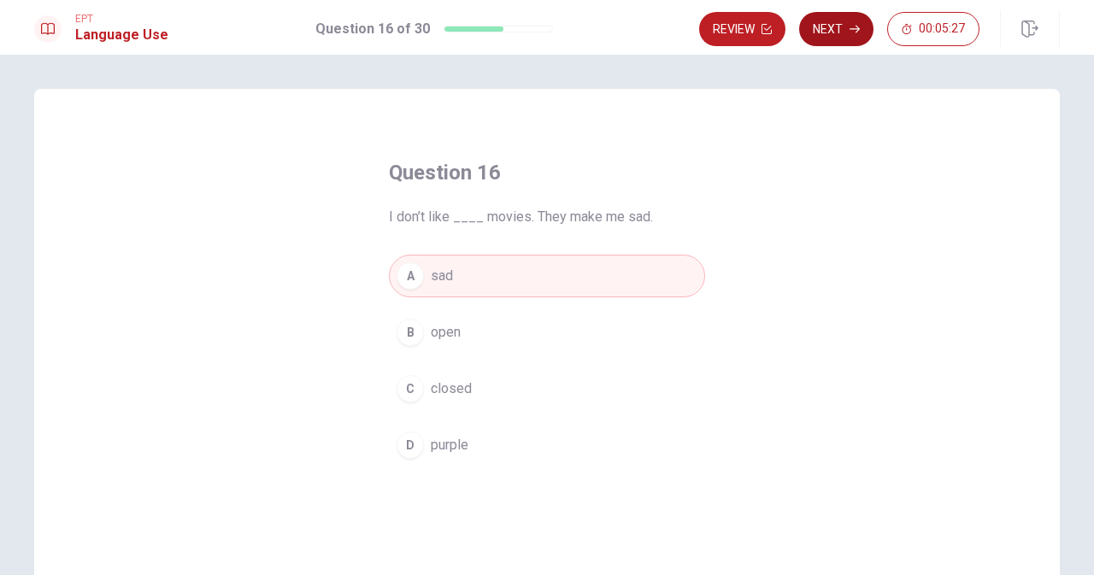
click at [846, 14] on button "Next" at bounding box center [836, 29] width 74 height 34
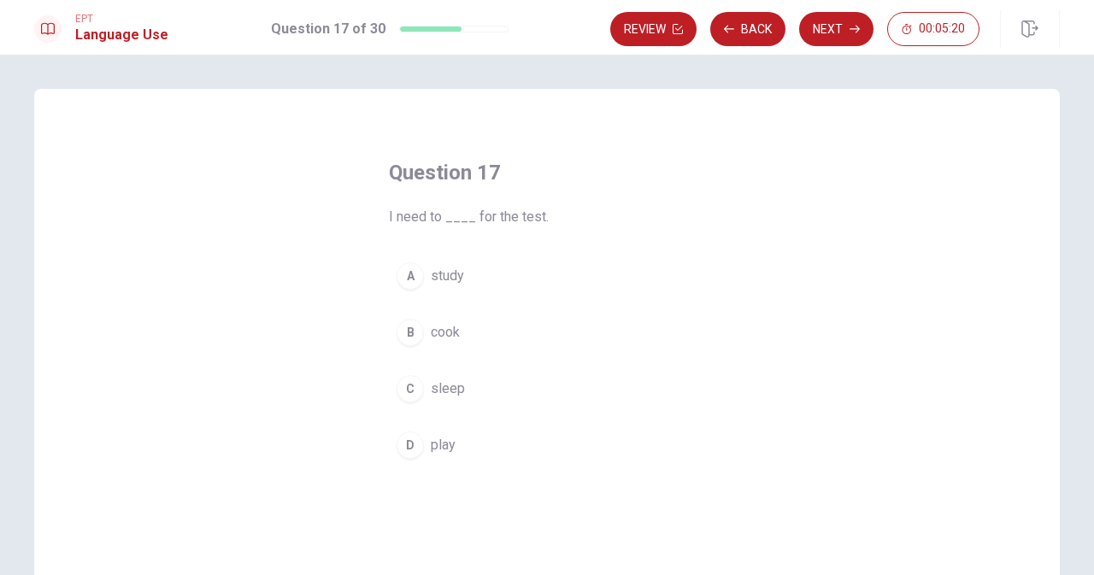
drag, startPoint x: 463, startPoint y: 396, endPoint x: 452, endPoint y: 274, distance: 121.9
click at [452, 274] on div "A study B cook C sleep D play" at bounding box center [547, 361] width 316 height 212
click at [411, 267] on div "A" at bounding box center [410, 275] width 27 height 27
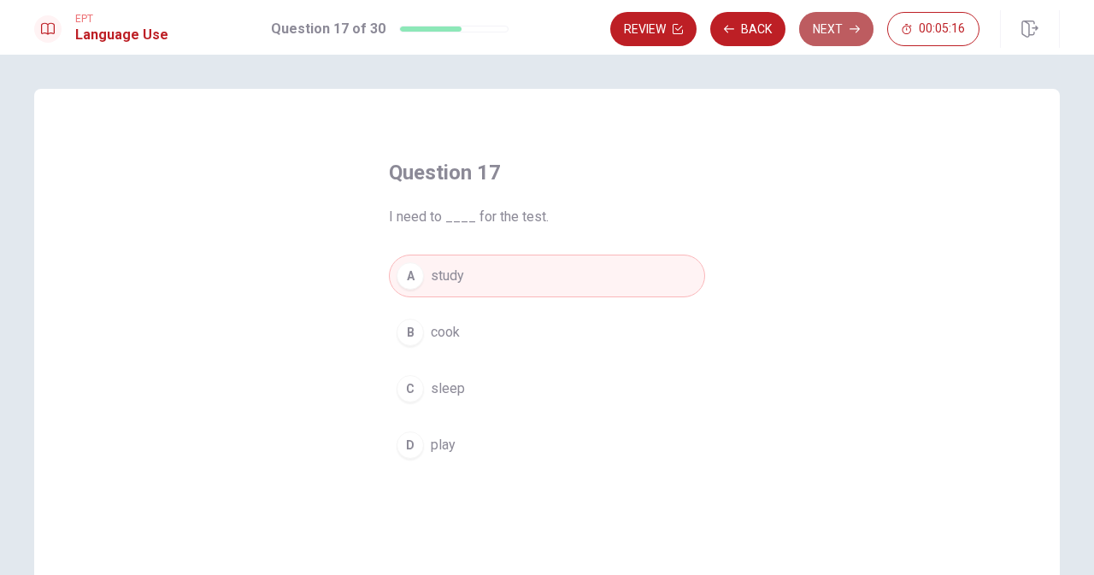
click at [835, 22] on button "Next" at bounding box center [836, 29] width 74 height 34
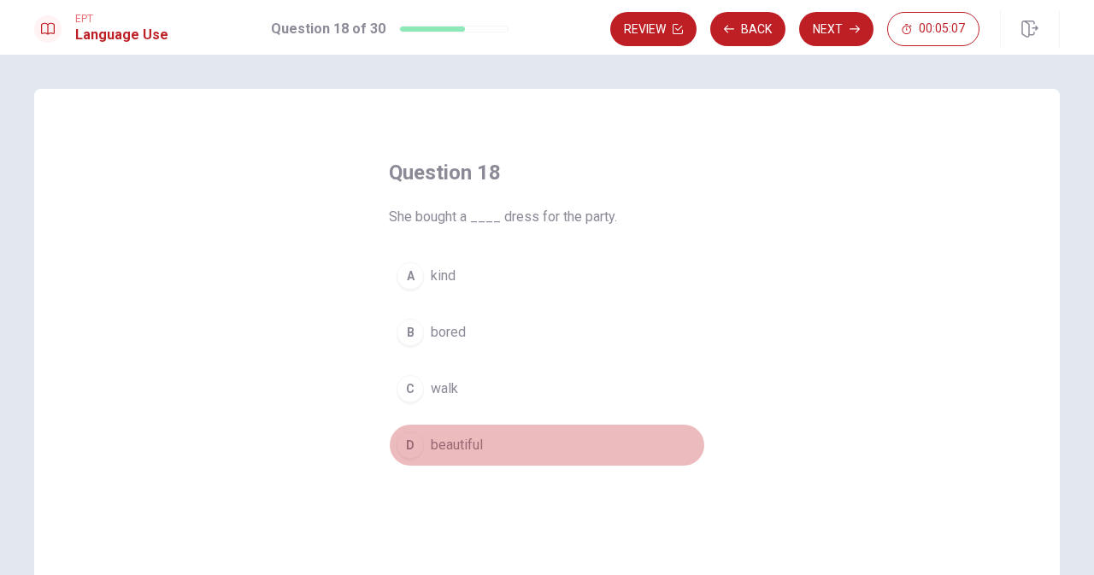
click at [410, 444] on div "D" at bounding box center [410, 445] width 27 height 27
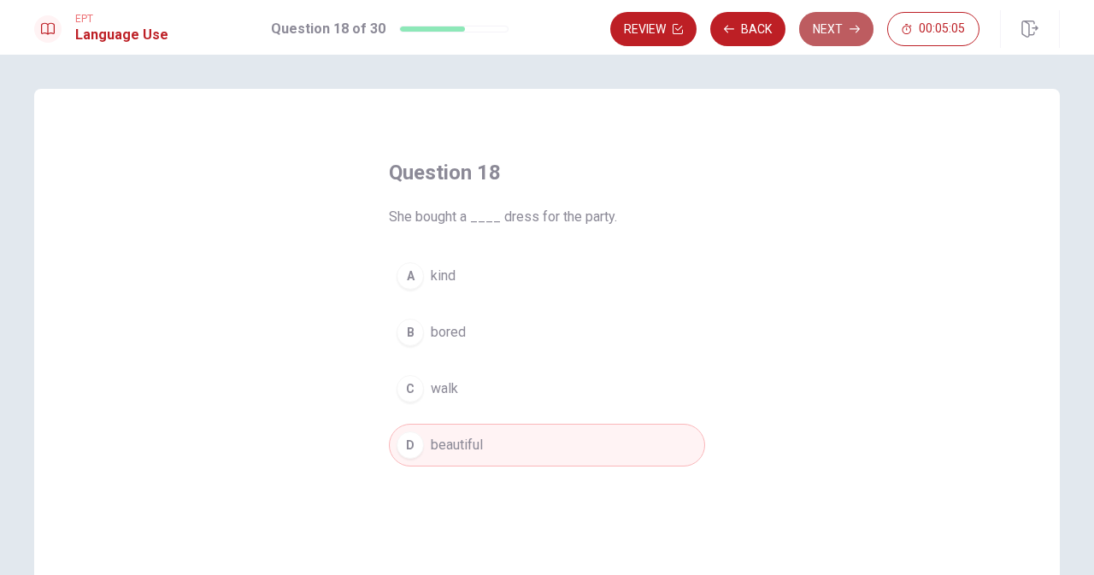
click at [835, 24] on button "Next" at bounding box center [836, 29] width 74 height 34
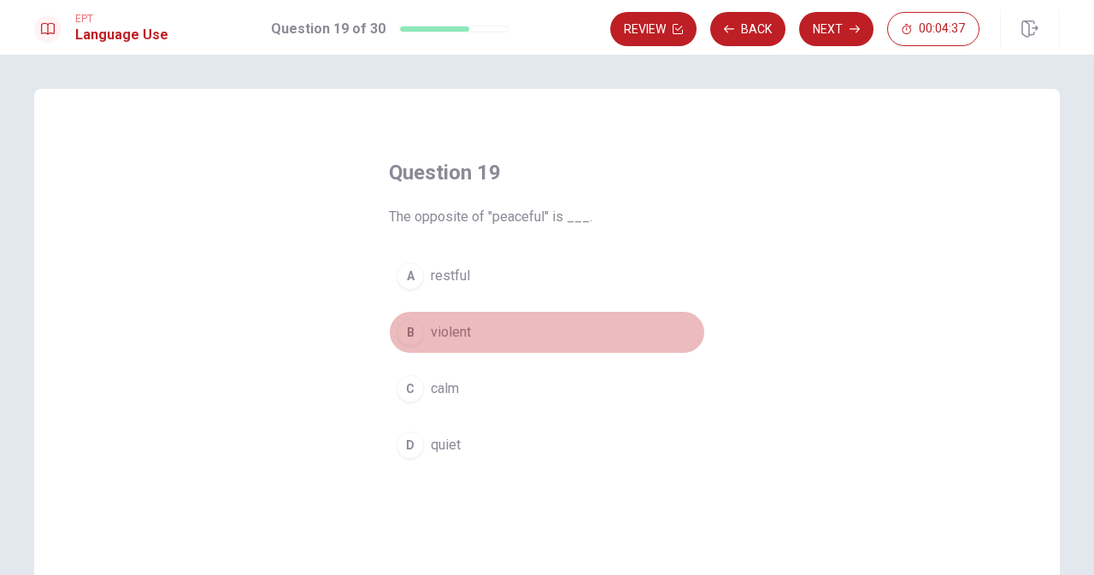
click at [464, 337] on span "violent" at bounding box center [451, 332] width 40 height 21
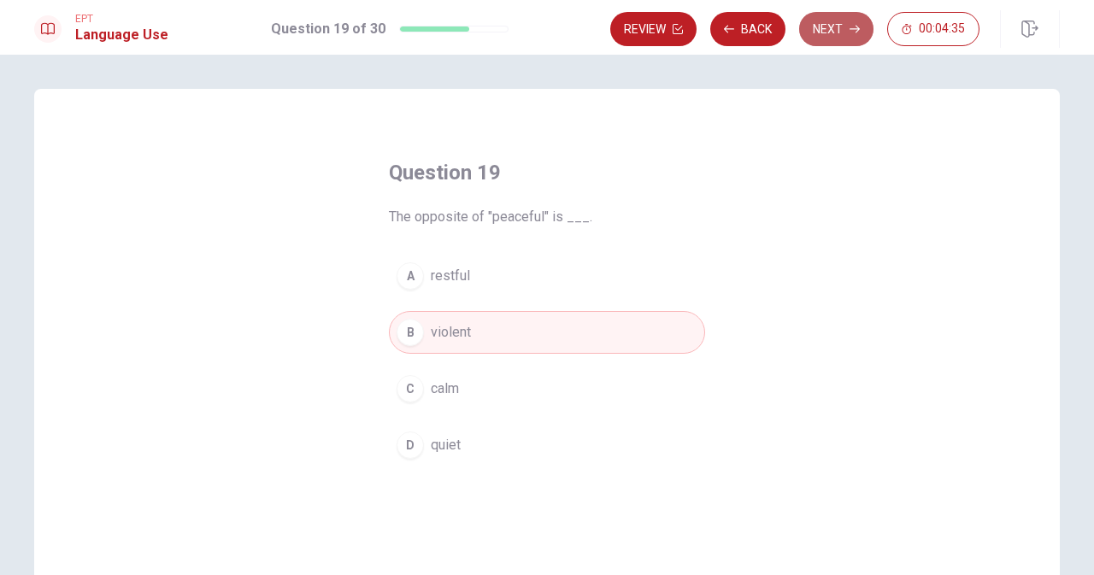
click at [832, 18] on button "Next" at bounding box center [836, 29] width 74 height 34
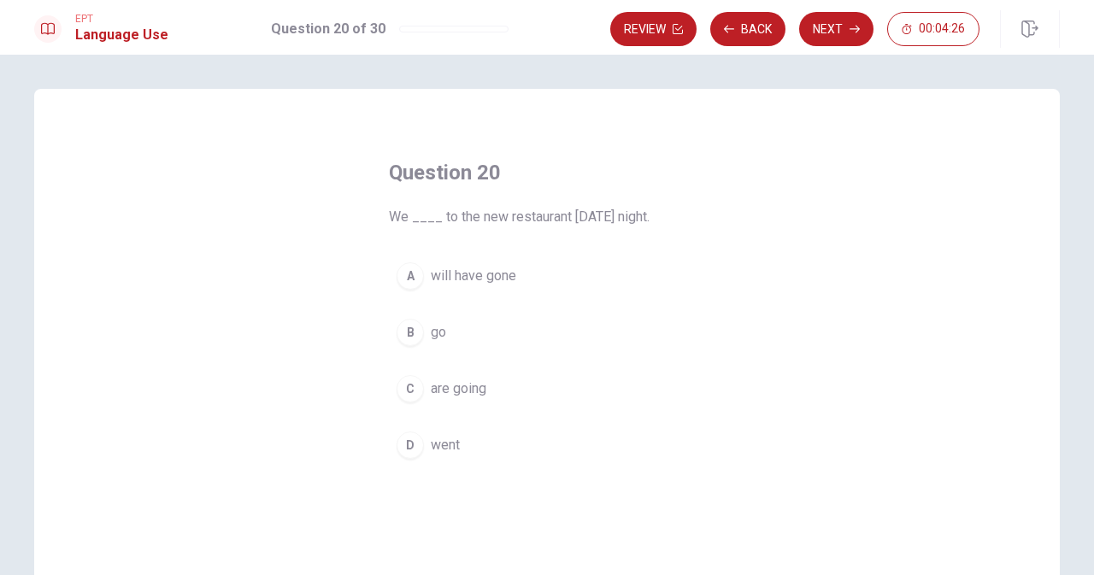
click at [471, 386] on span "are going" at bounding box center [459, 389] width 56 height 21
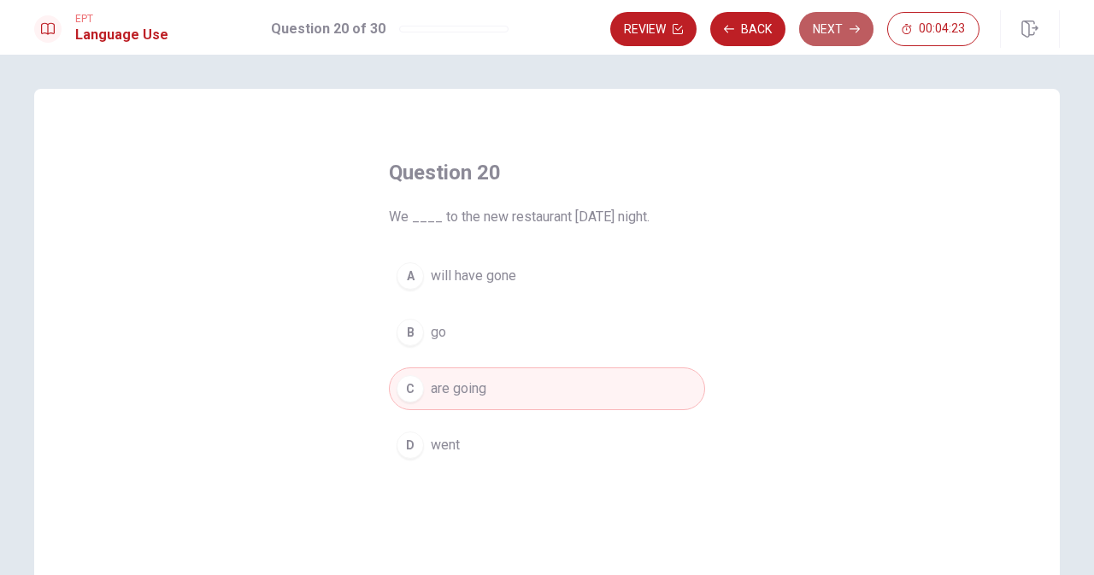
click at [840, 14] on button "Next" at bounding box center [836, 29] width 74 height 34
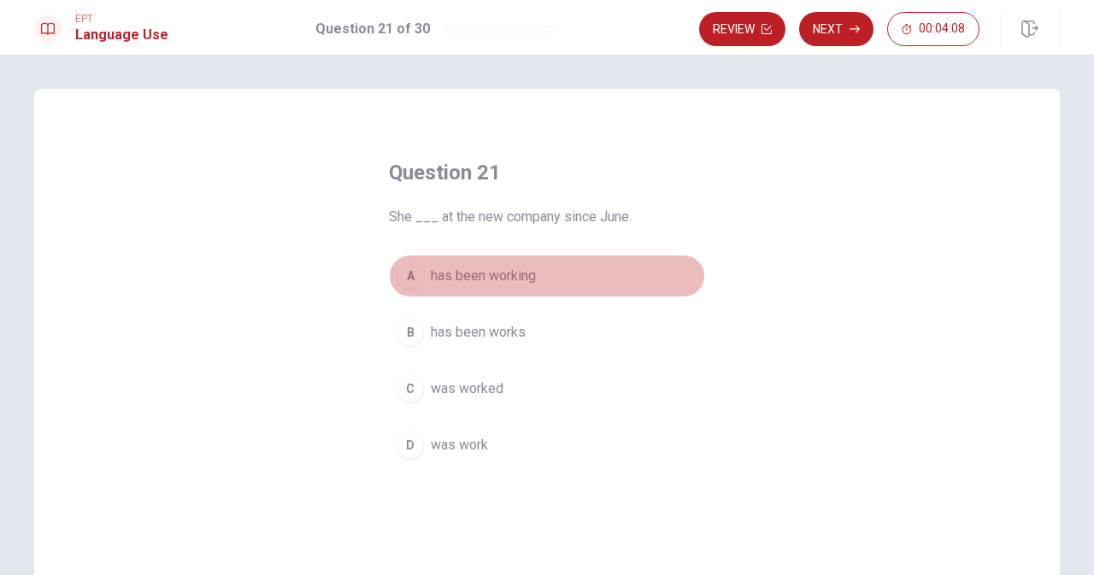
click at [506, 273] on span "has been working" at bounding box center [483, 276] width 105 height 21
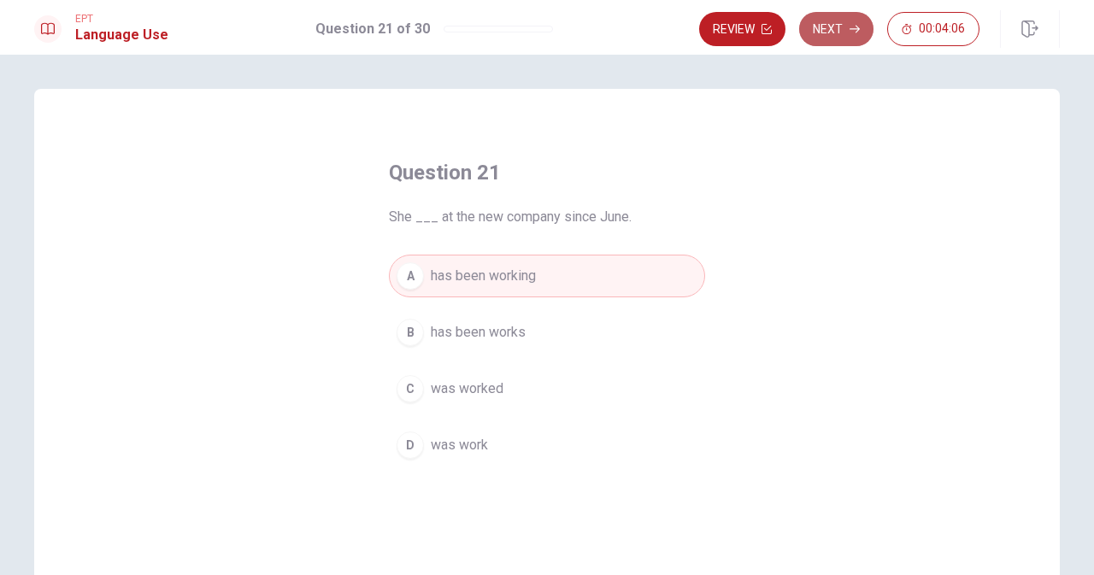
click at [844, 22] on button "Next" at bounding box center [836, 29] width 74 height 34
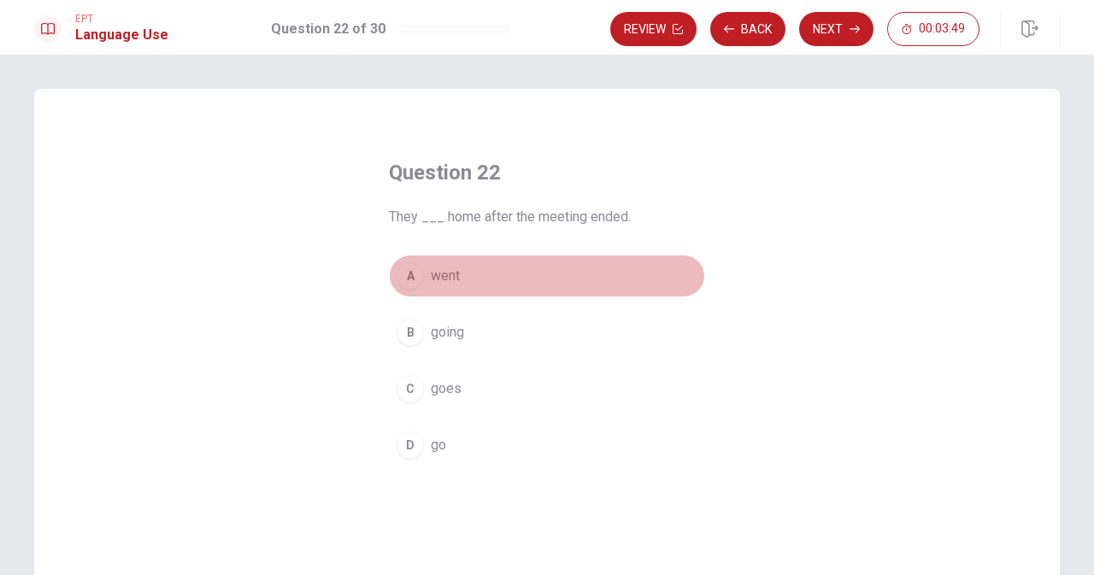
click at [446, 262] on button "A went" at bounding box center [547, 276] width 316 height 43
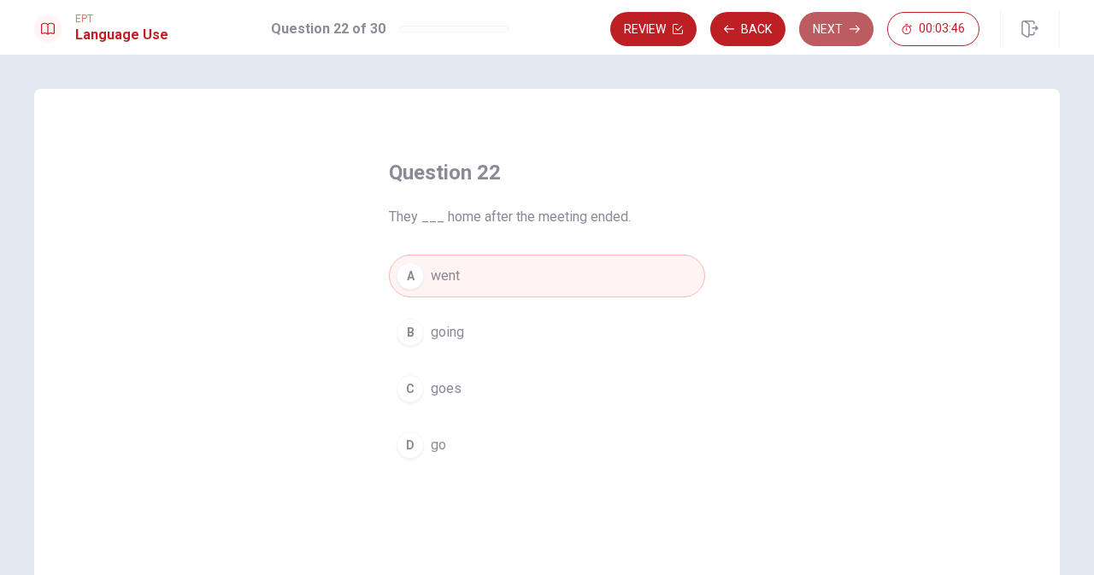
click at [846, 27] on button "Next" at bounding box center [836, 29] width 74 height 34
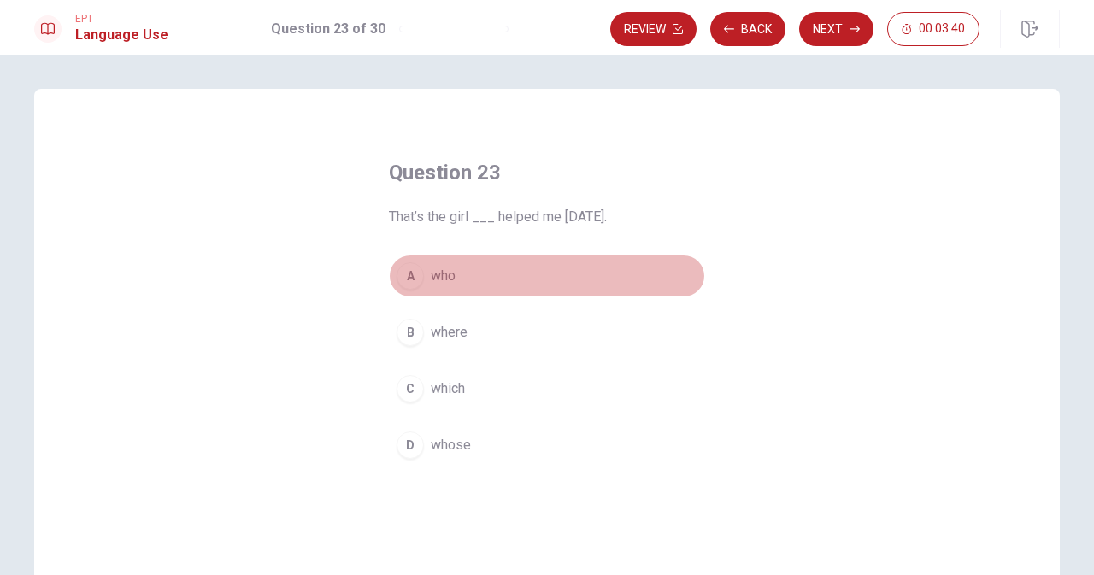
click at [439, 263] on button "A who" at bounding box center [547, 276] width 316 height 43
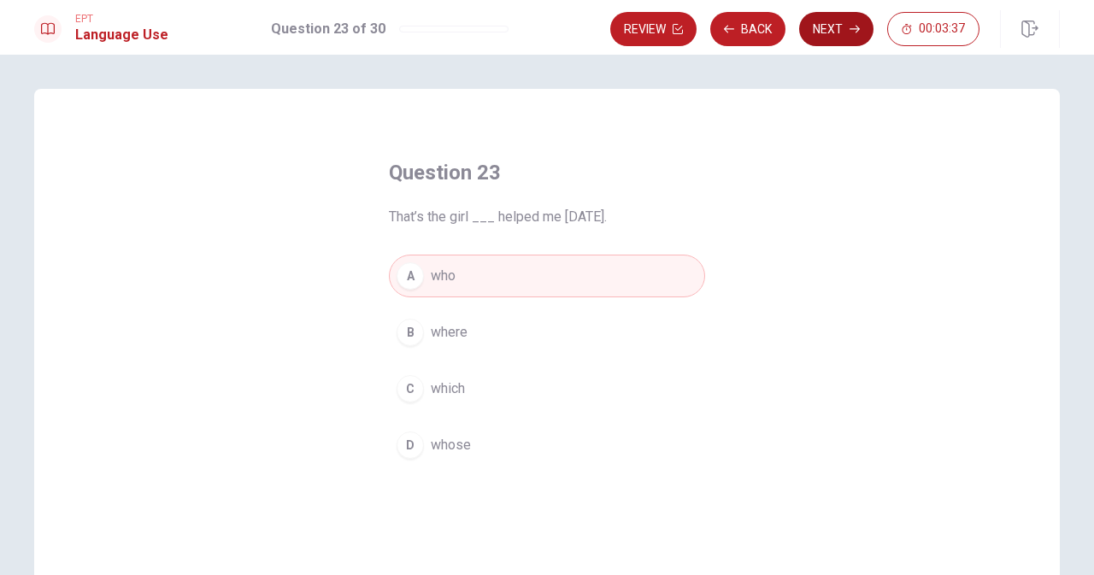
click at [840, 18] on button "Next" at bounding box center [836, 29] width 74 height 34
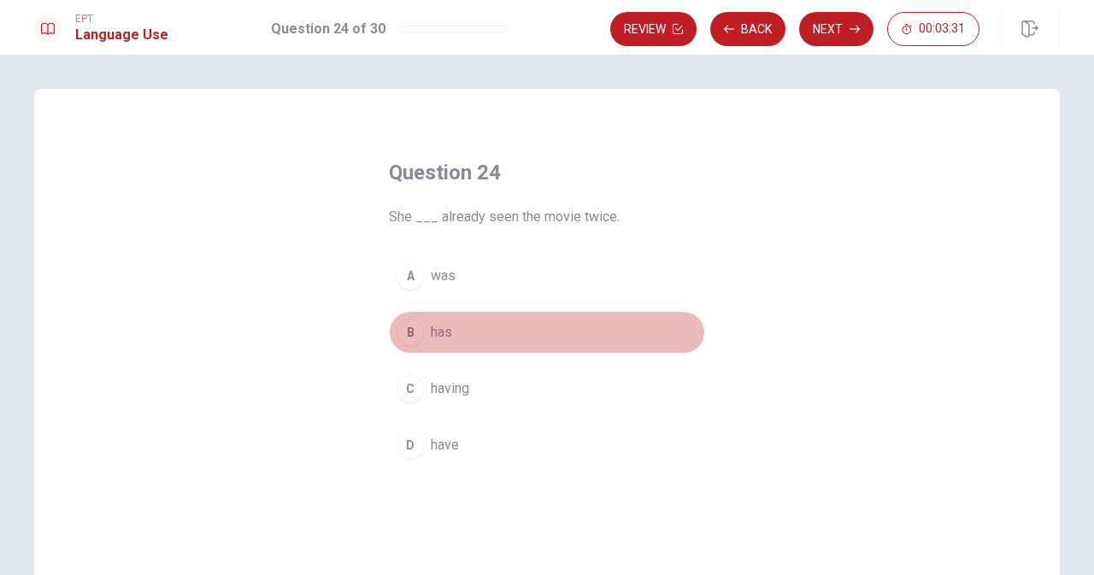
click at [433, 335] on span "has" at bounding box center [441, 332] width 21 height 21
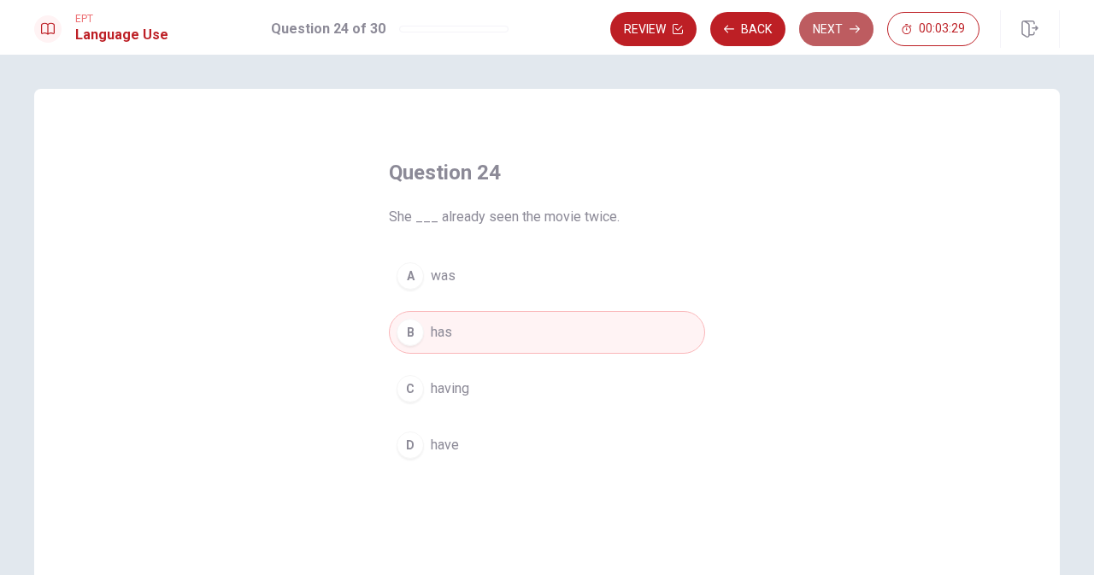
click at [851, 24] on icon "button" at bounding box center [855, 29] width 10 height 10
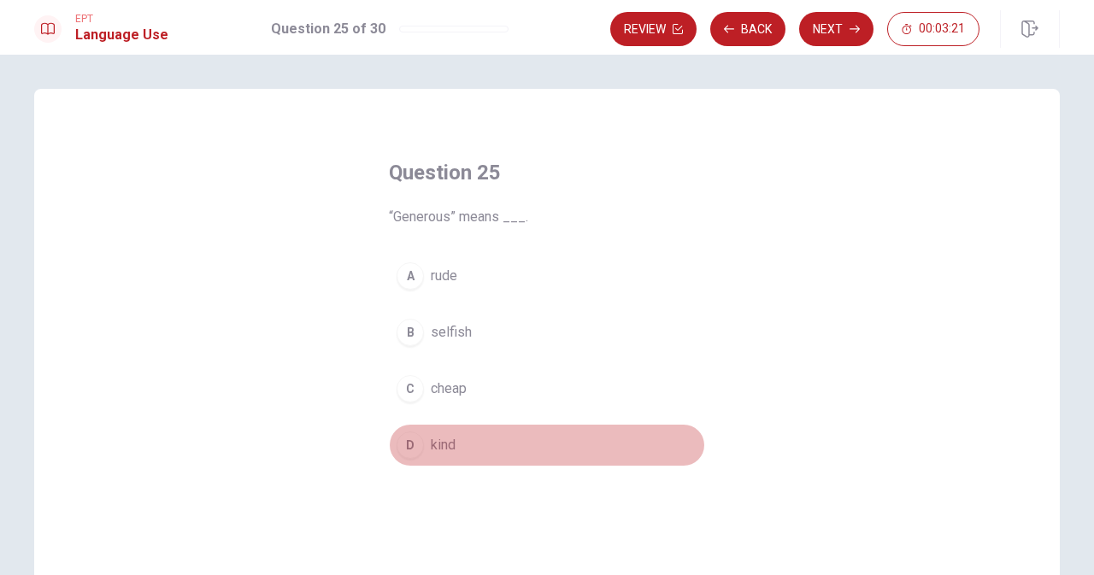
click at [451, 445] on span "kind" at bounding box center [443, 445] width 25 height 21
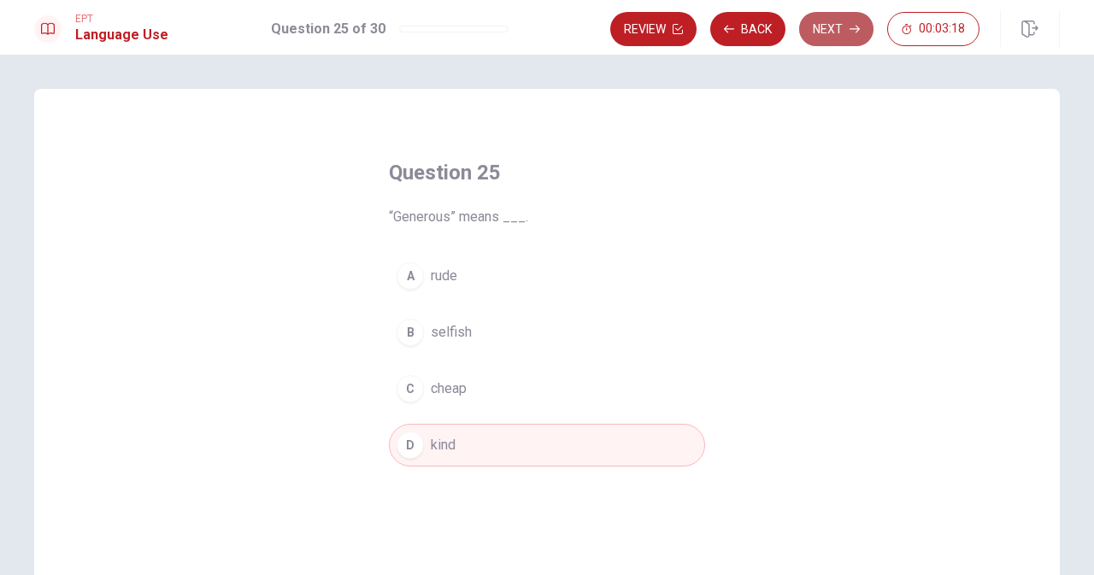
click at [841, 20] on button "Next" at bounding box center [836, 29] width 74 height 34
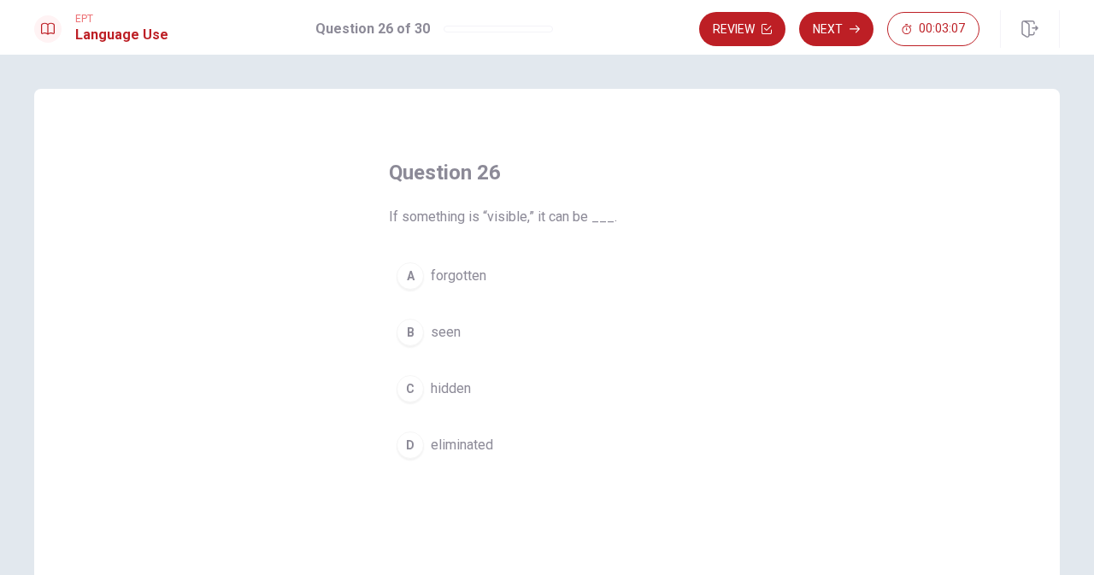
click at [407, 335] on div "B" at bounding box center [410, 332] width 27 height 27
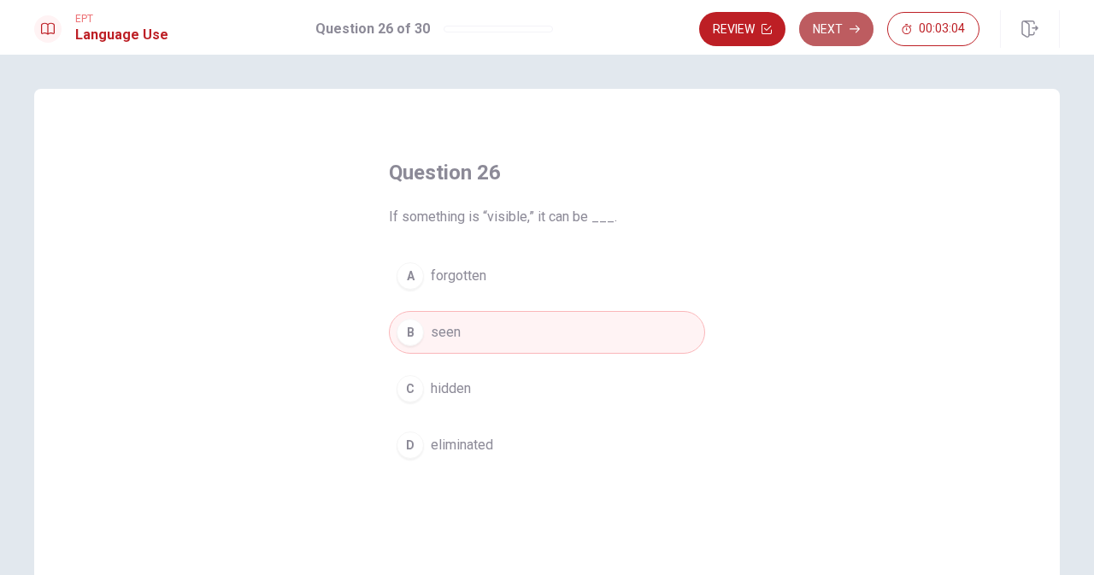
click at [852, 32] on icon "button" at bounding box center [855, 29] width 10 height 10
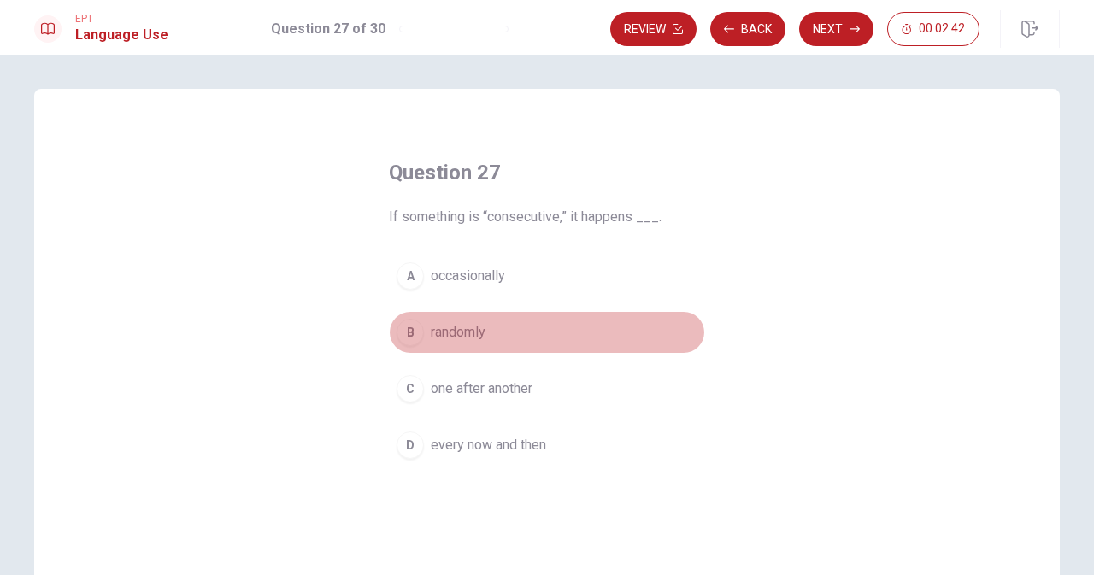
click at [437, 333] on span "randomly" at bounding box center [458, 332] width 55 height 21
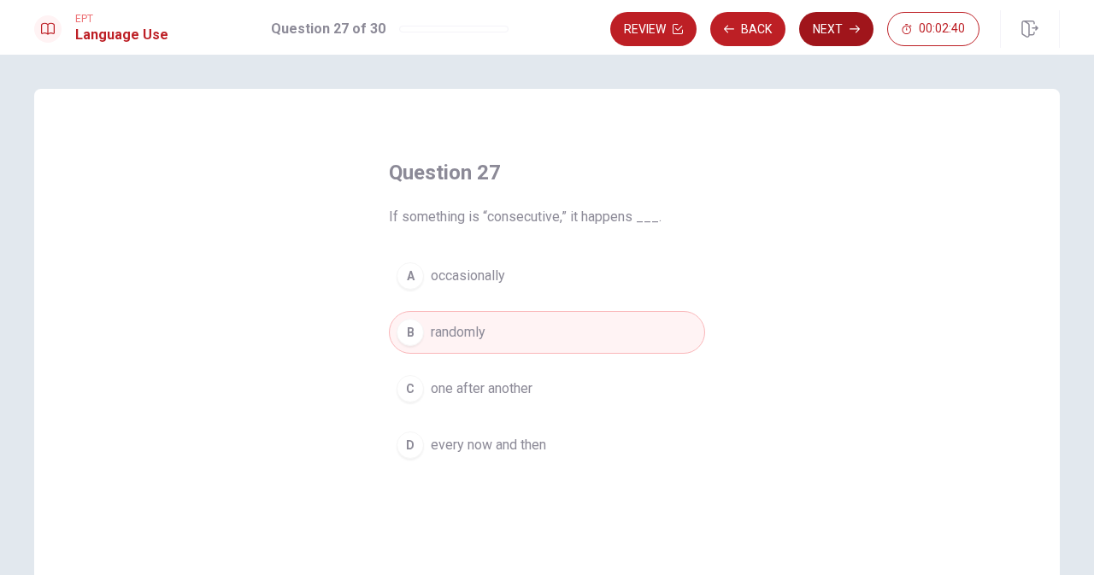
click at [840, 32] on button "Next" at bounding box center [836, 29] width 74 height 34
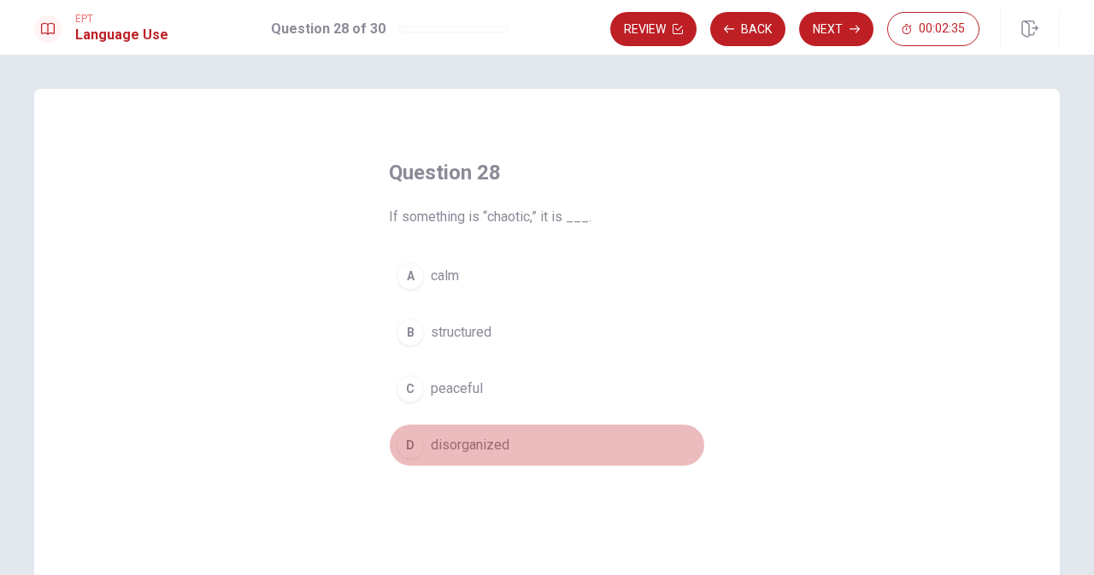
click at [482, 445] on span "disorganized" at bounding box center [470, 445] width 79 height 21
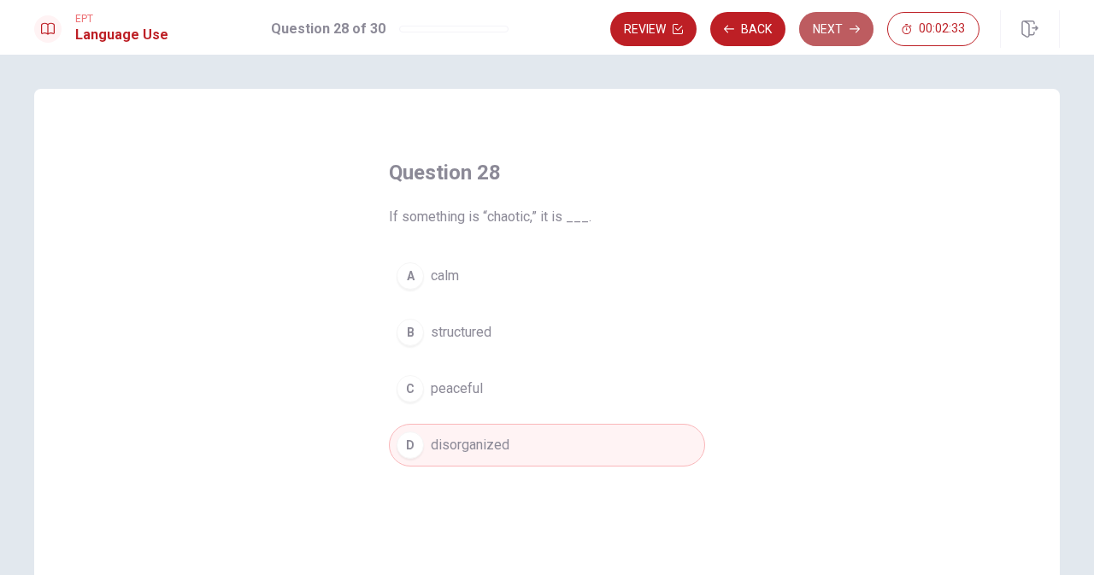
click at [819, 22] on button "Next" at bounding box center [836, 29] width 74 height 34
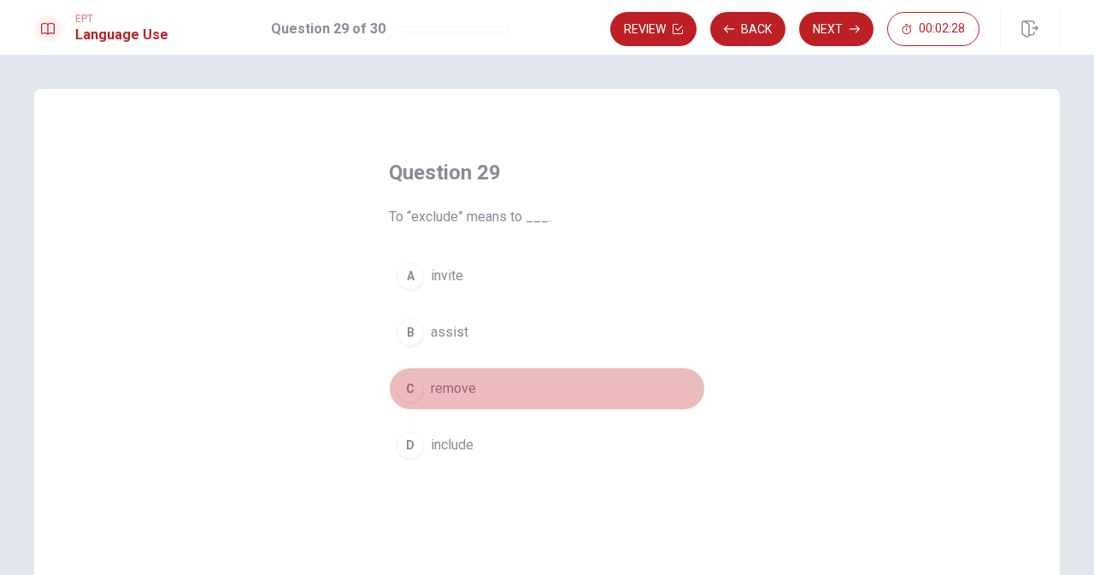
click at [463, 381] on span "remove" at bounding box center [453, 389] width 45 height 21
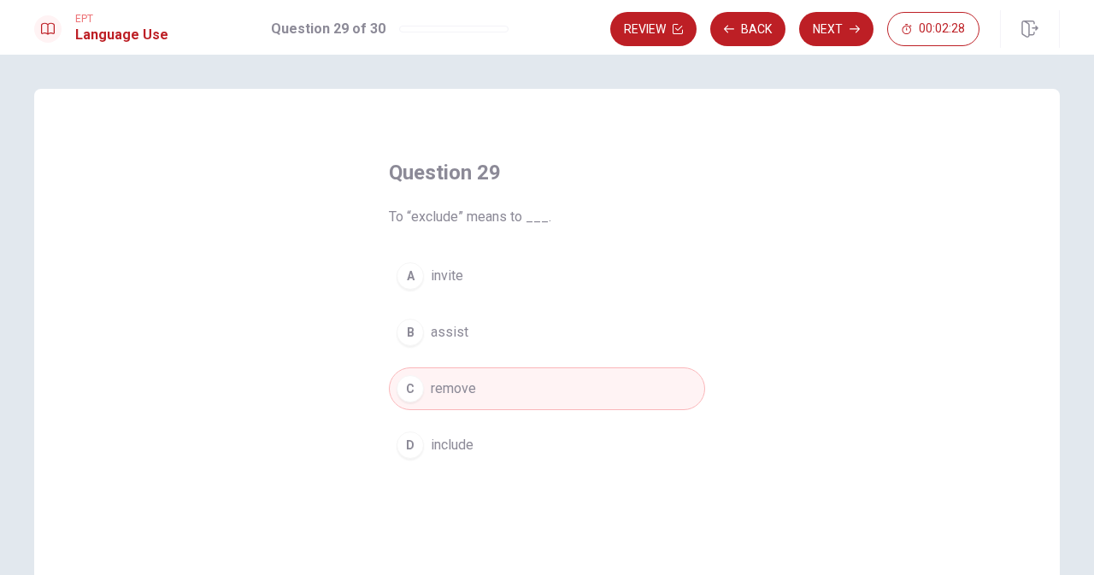
click at [463, 381] on span "remove" at bounding box center [453, 389] width 45 height 21
click at [831, 12] on button "Next" at bounding box center [836, 29] width 74 height 34
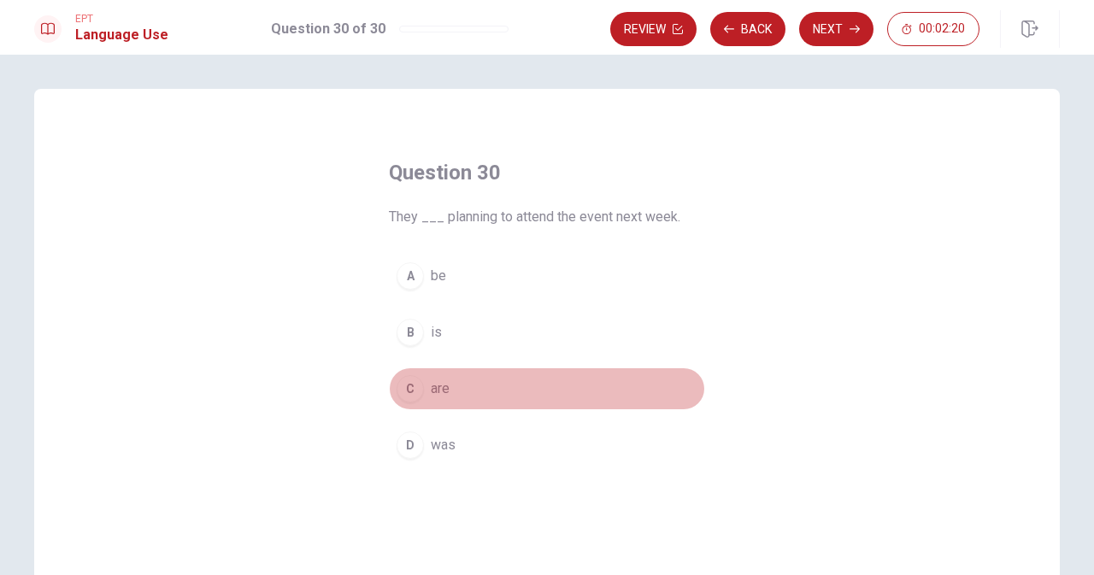
click at [415, 388] on div "C" at bounding box center [410, 388] width 27 height 27
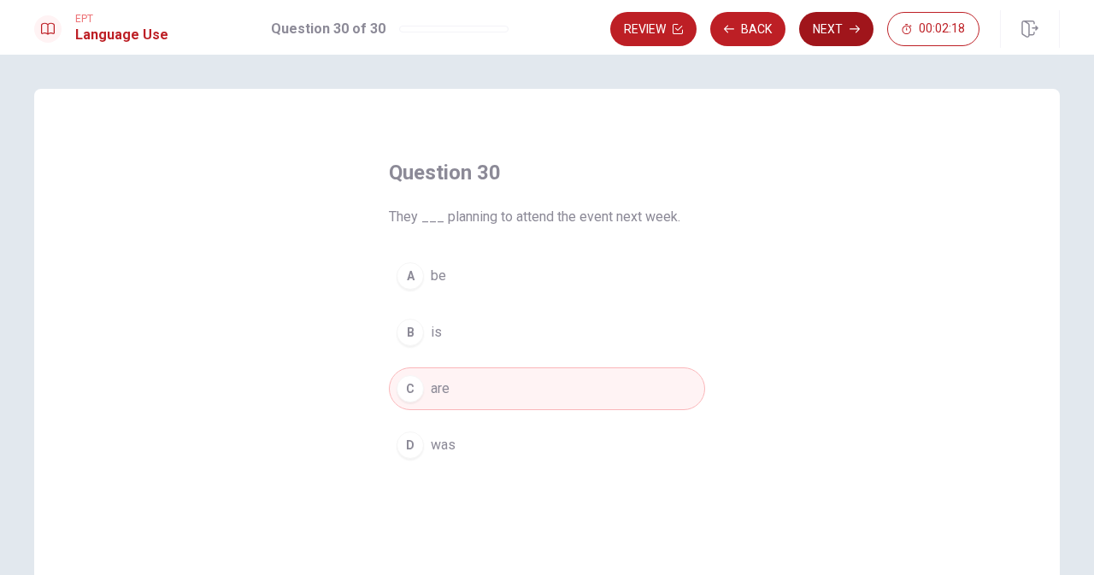
click at [828, 29] on button "Next" at bounding box center [836, 29] width 74 height 34
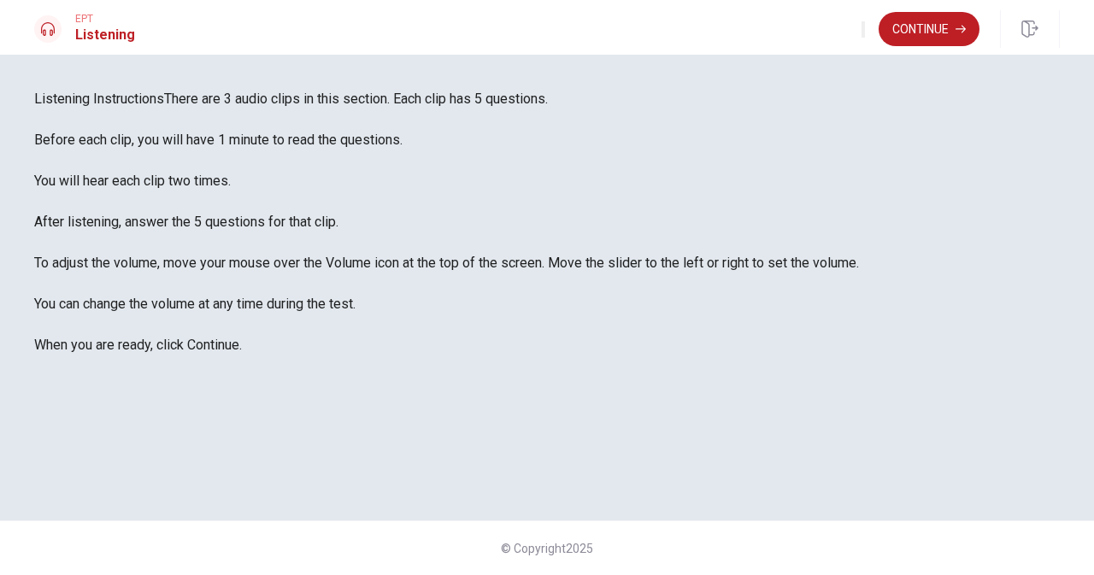
scroll to position [33, 0]
click at [901, 29] on button "Continue" at bounding box center [929, 29] width 101 height 34
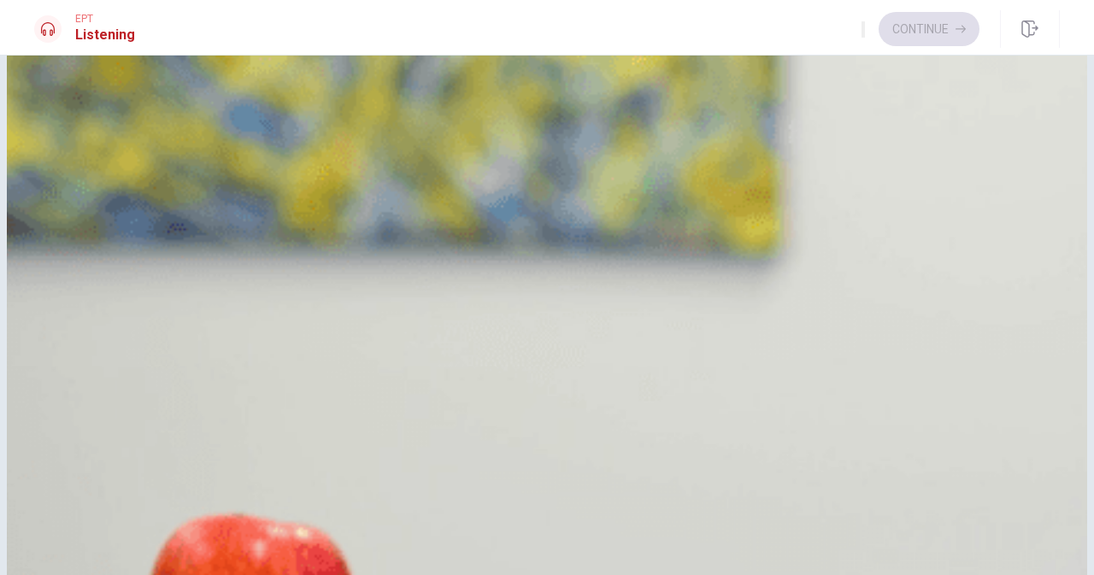
click at [663, 160] on button "A Confident" at bounding box center [547, 138] width 1026 height 43
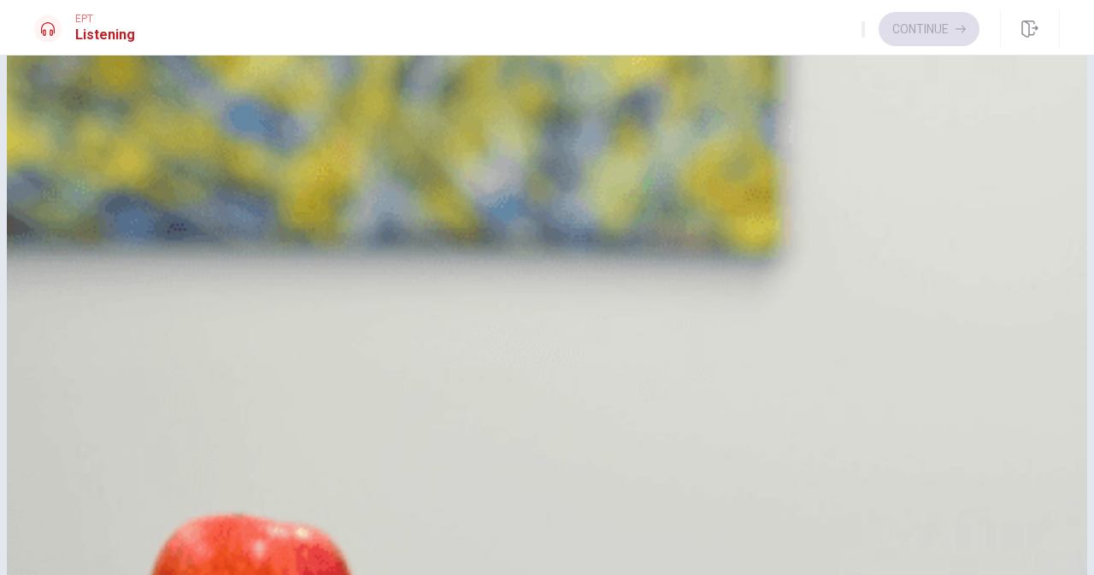
scroll to position [1284, 0]
click at [223, 277] on span "Excited but a bit nervous" at bounding box center [149, 266] width 147 height 21
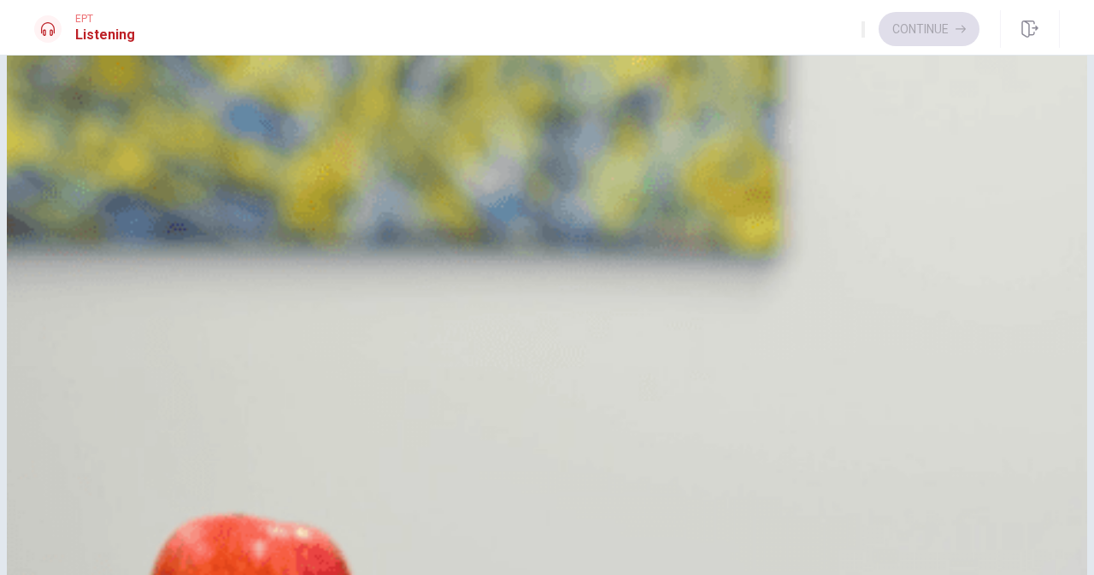
drag, startPoint x: 1085, startPoint y: 397, endPoint x: 1085, endPoint y: 439, distance: 41.9
click at [1085, 439] on div "Question 1 How does the woman feel about traveling alone? A Confident B Unsure …" at bounding box center [547, 315] width 1094 height 521
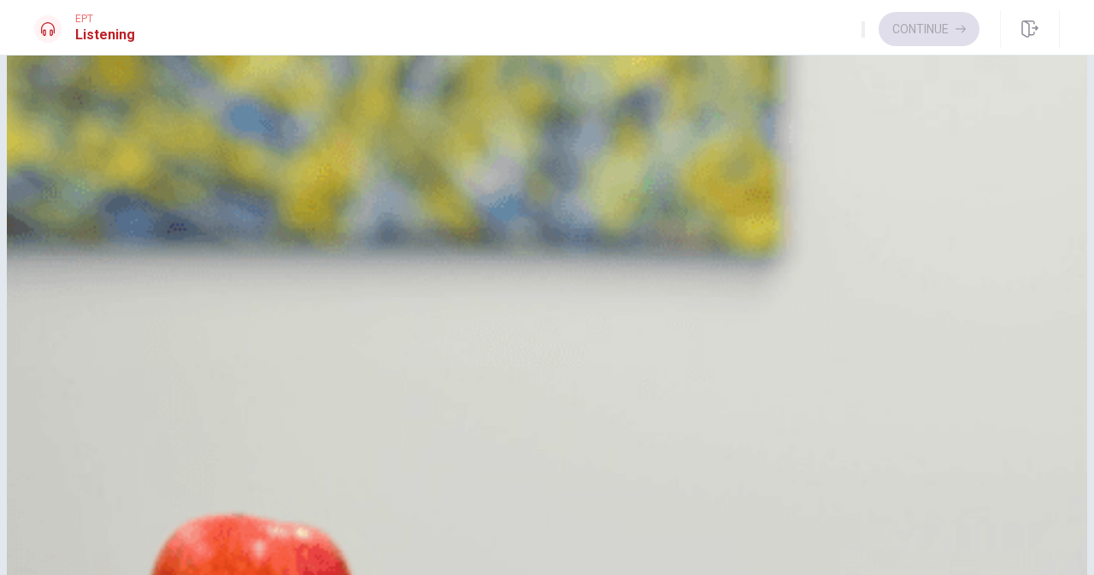
click at [239, 310] on span "When does the woman plan to go?" at bounding box center [136, 318] width 205 height 16
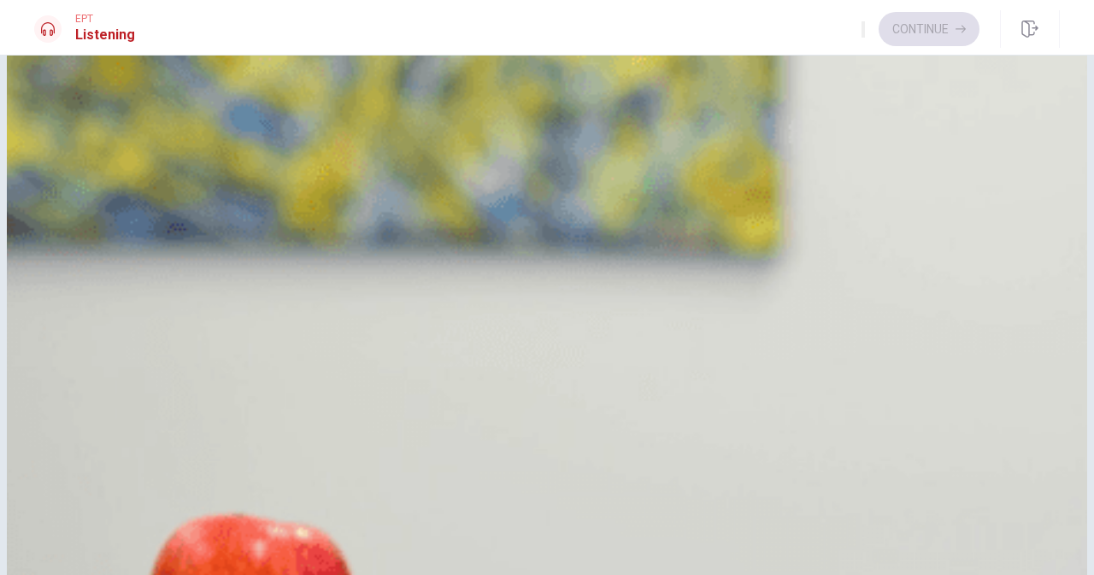
drag, startPoint x: 256, startPoint y: 214, endPoint x: 141, endPoint y: 186, distance: 118.8
click at [156, 383] on span "Next summer" at bounding box center [116, 393] width 80 height 21
click at [940, 21] on button "Continue" at bounding box center [929, 29] width 101 height 34
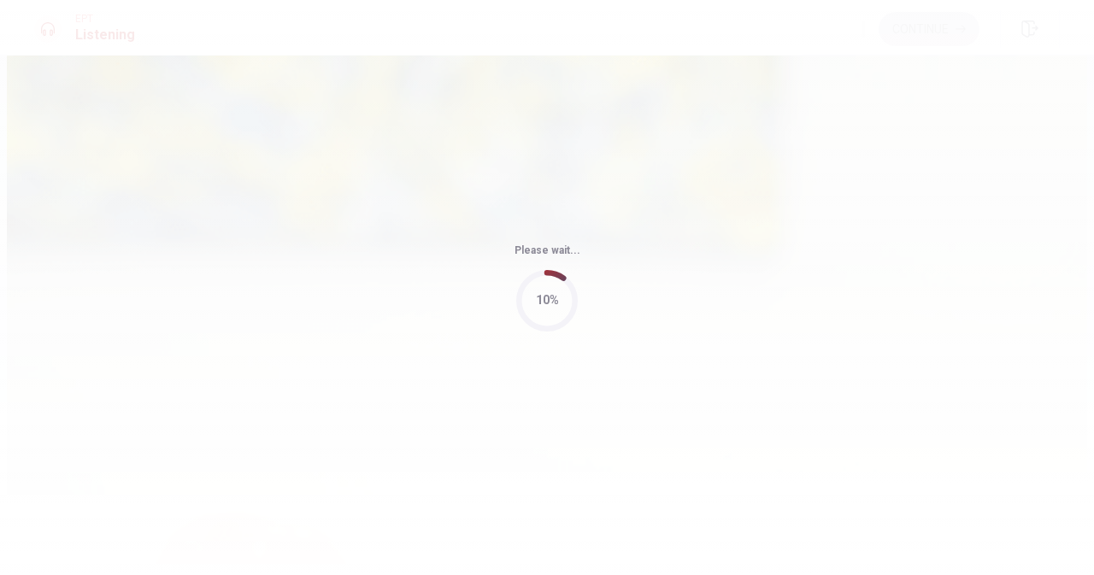
type input "71"
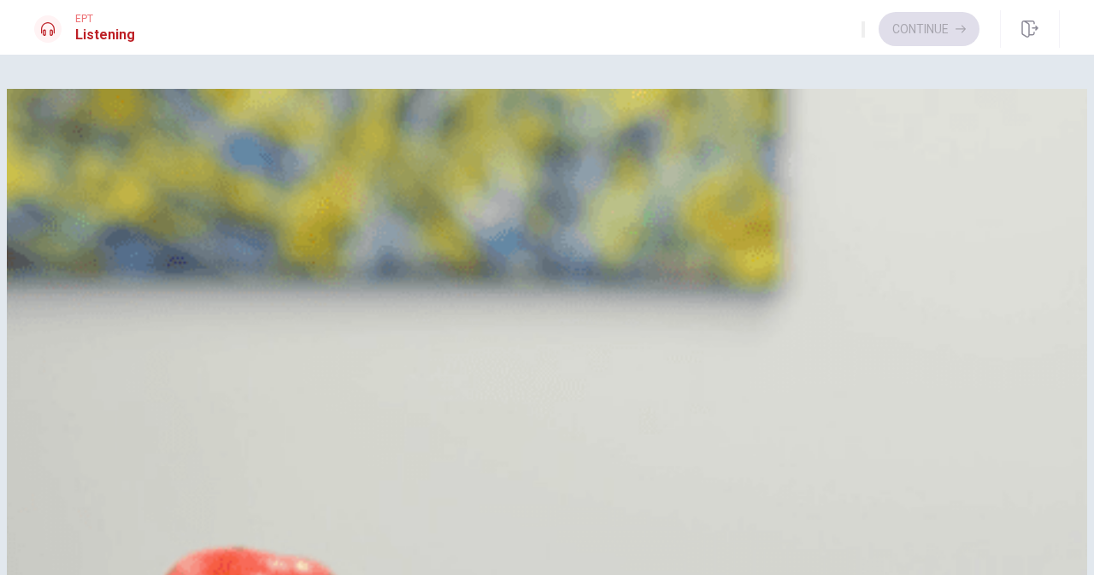
scroll to position [0, 0]
click at [652, 405] on button "B A cooking class or escape room" at bounding box center [547, 426] width 1026 height 43
click at [760, 405] on button "B A cooking class or escape room" at bounding box center [547, 426] width 1026 height 43
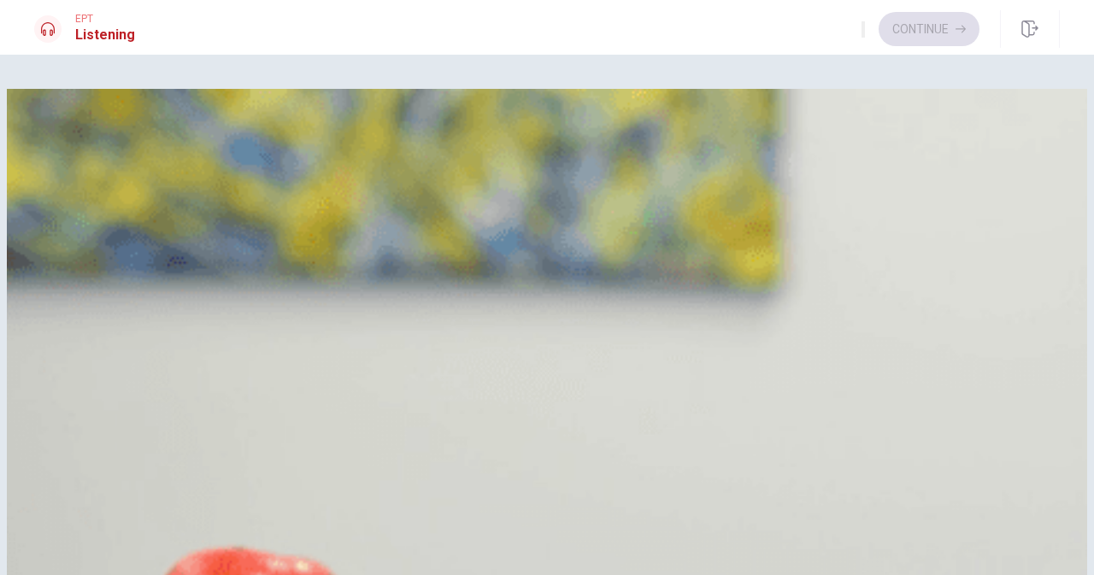
scroll to position [56, 0]
click at [287, 132] on span "What is a downside of the outdoor option?" at bounding box center [160, 140] width 253 height 16
click at [233, 182] on span "It depends on the weather" at bounding box center [154, 172] width 156 height 21
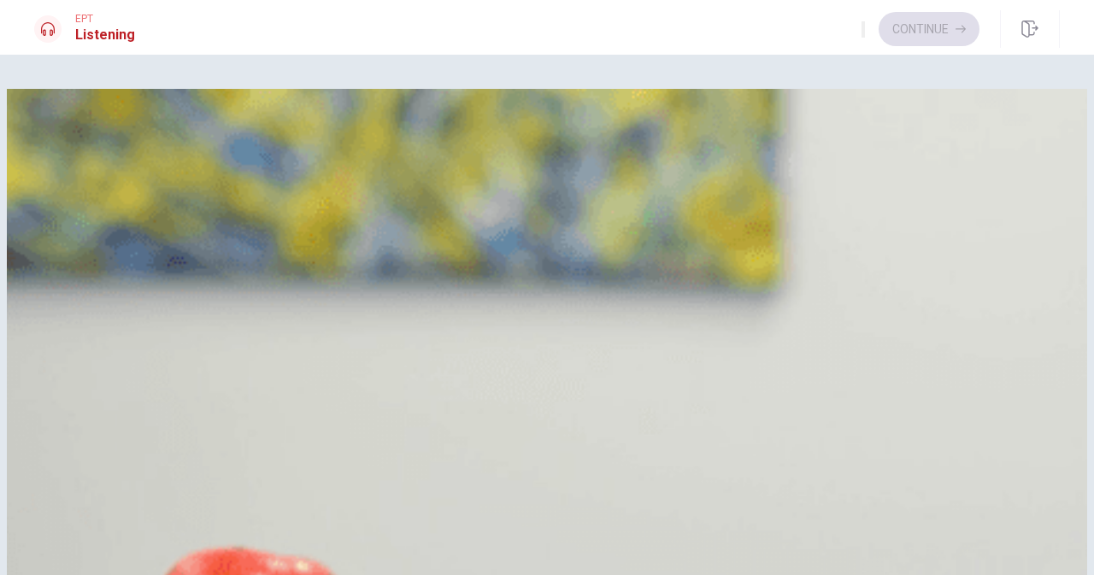
scroll to position [1258, 0]
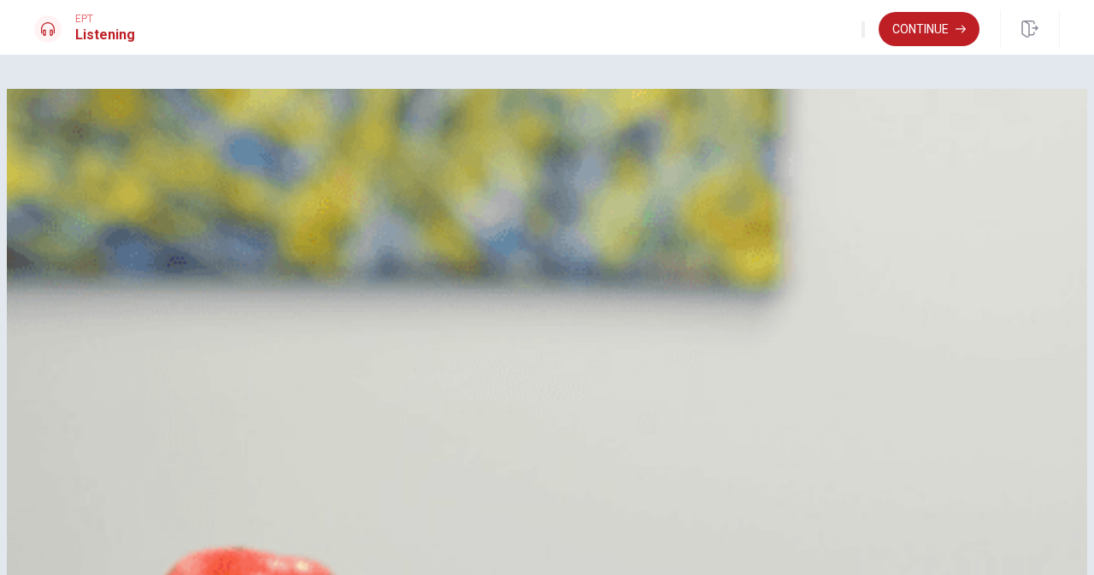
scroll to position [1594, 0]
click at [909, 30] on button "Continue" at bounding box center [929, 29] width 101 height 34
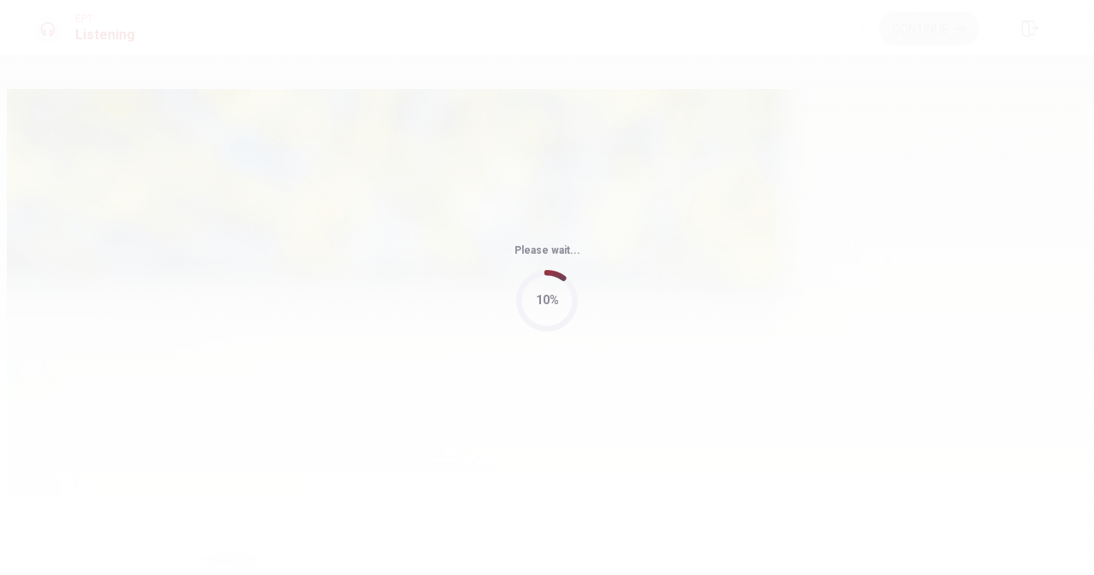
type input "68"
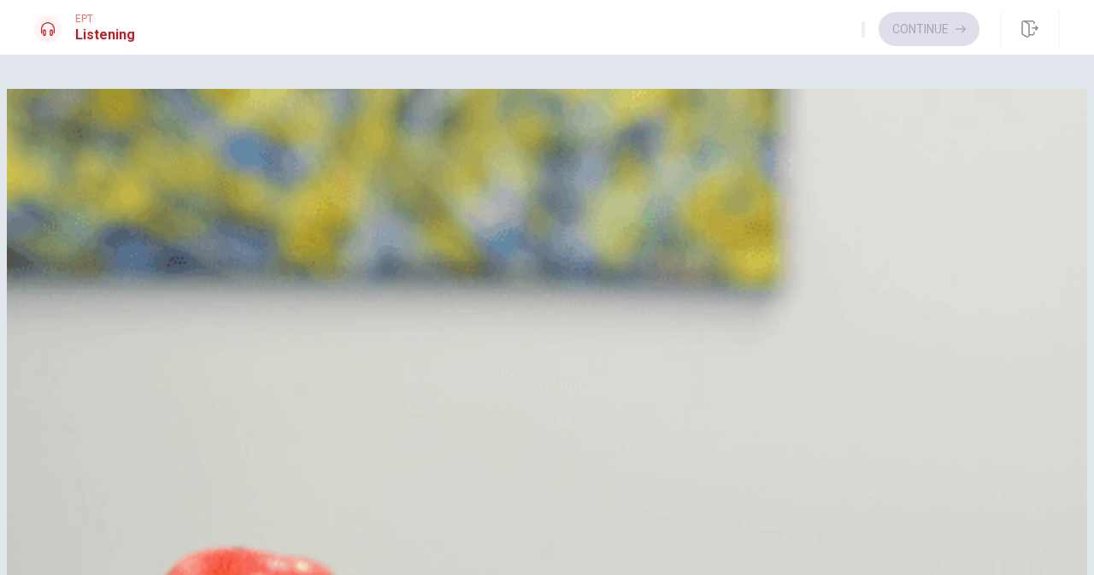
scroll to position [0, 0]
click at [843, 279] on button "C Yoga and paddleboarding" at bounding box center [547, 257] width 1026 height 43
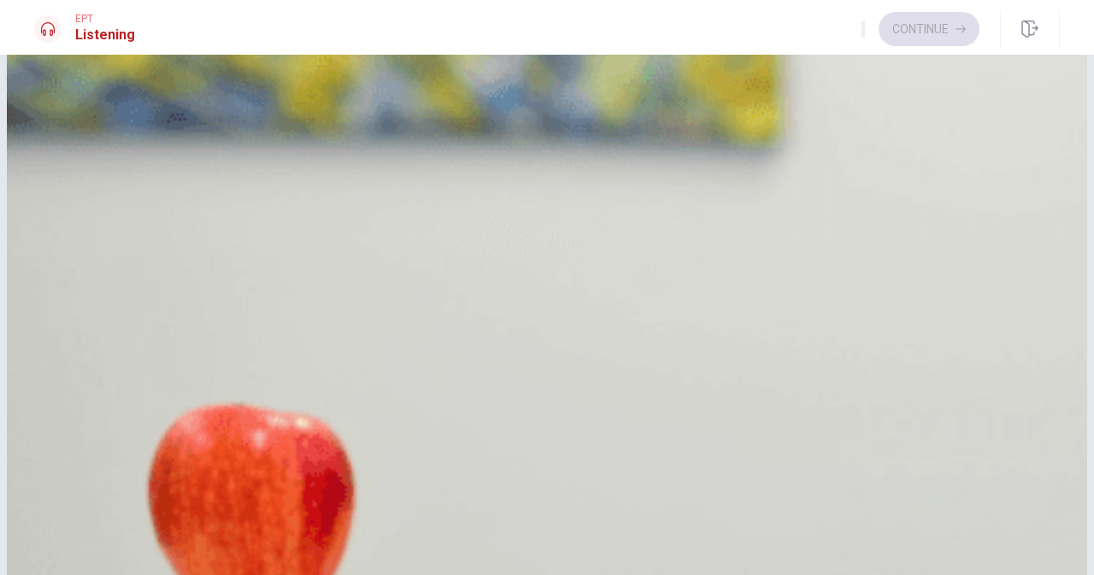
click at [878, 50] on button "A Free meals" at bounding box center [547, 28] width 1026 height 43
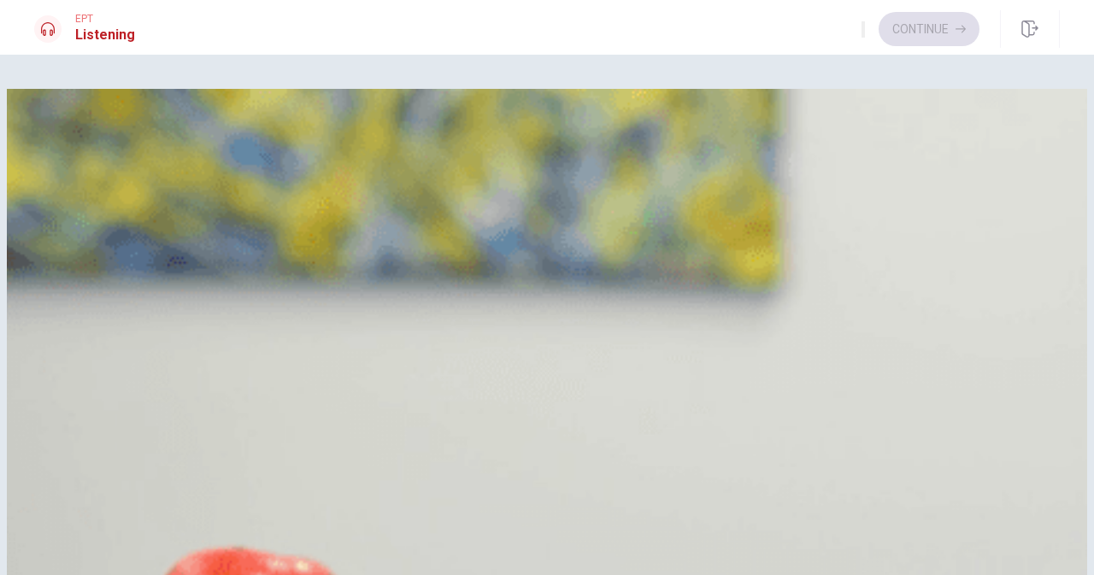
scroll to position [1, 0]
click at [853, 214] on div "Question 11 What is included with the hotel booking? A Free meals B Guided snor…" at bounding box center [547, 215] width 1026 height 212
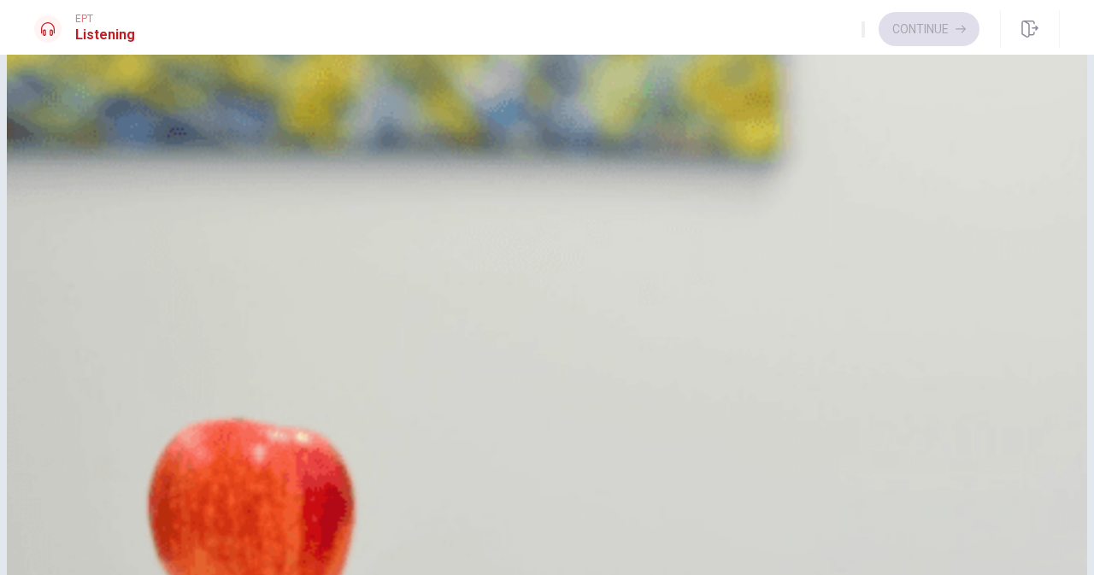
scroll to position [131, 0]
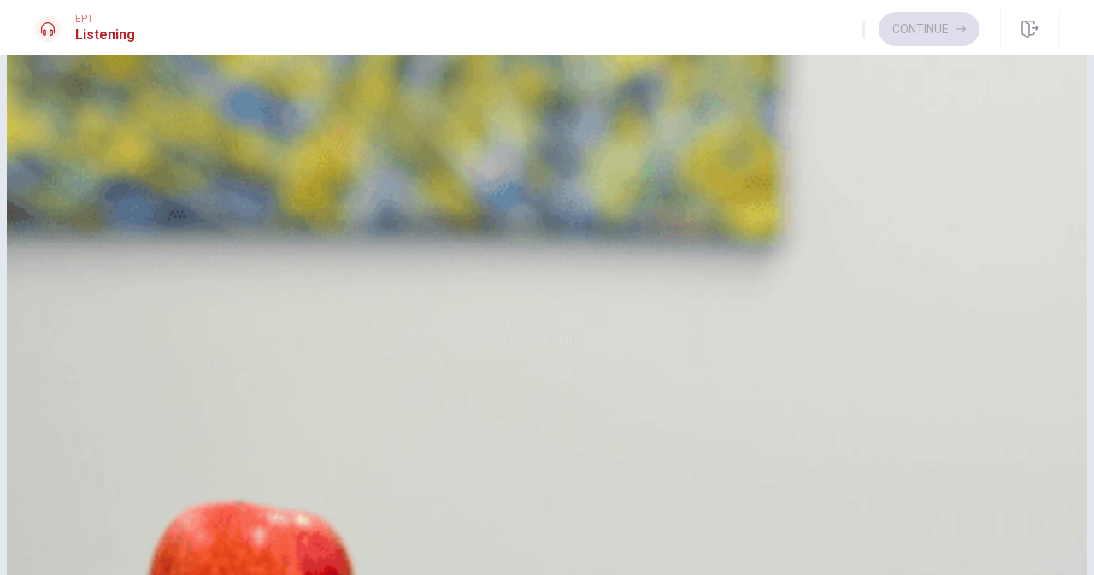
scroll to position [0, 0]
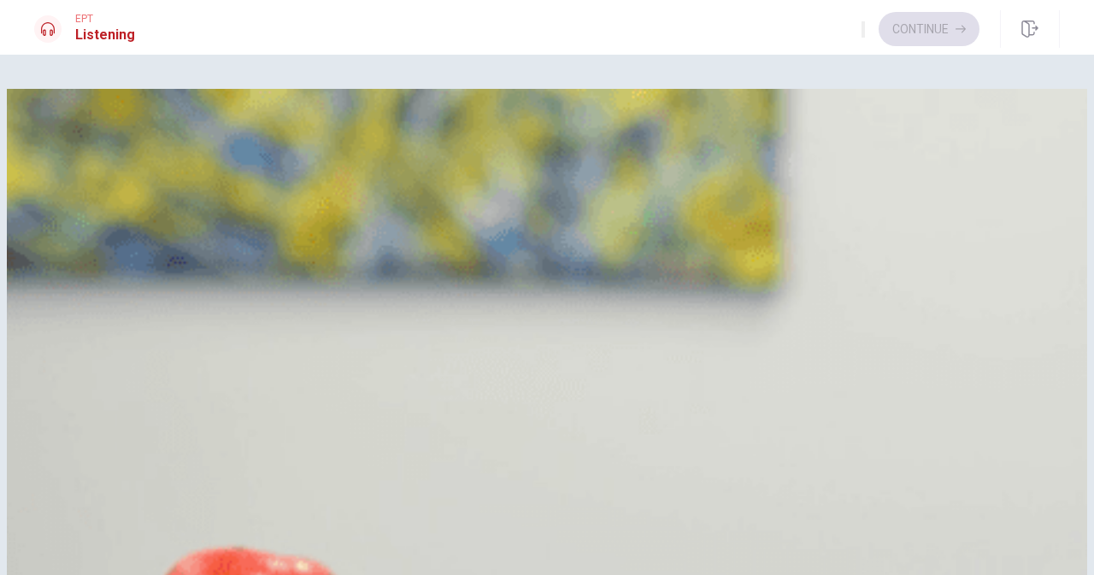
click at [227, 268] on span "Yoga and paddleboarding" at bounding box center [151, 257] width 150 height 21
click at [221, 374] on span "Book the snorkeling tour" at bounding box center [148, 384] width 145 height 21
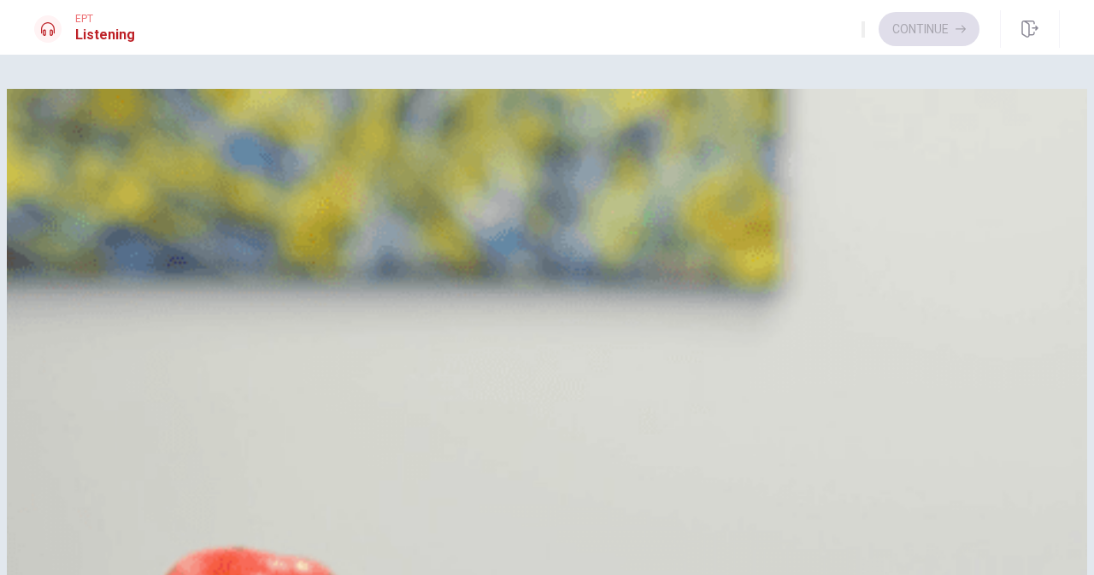
scroll to position [1304, 0]
click at [934, 27] on button "Continue" at bounding box center [929, 29] width 101 height 34
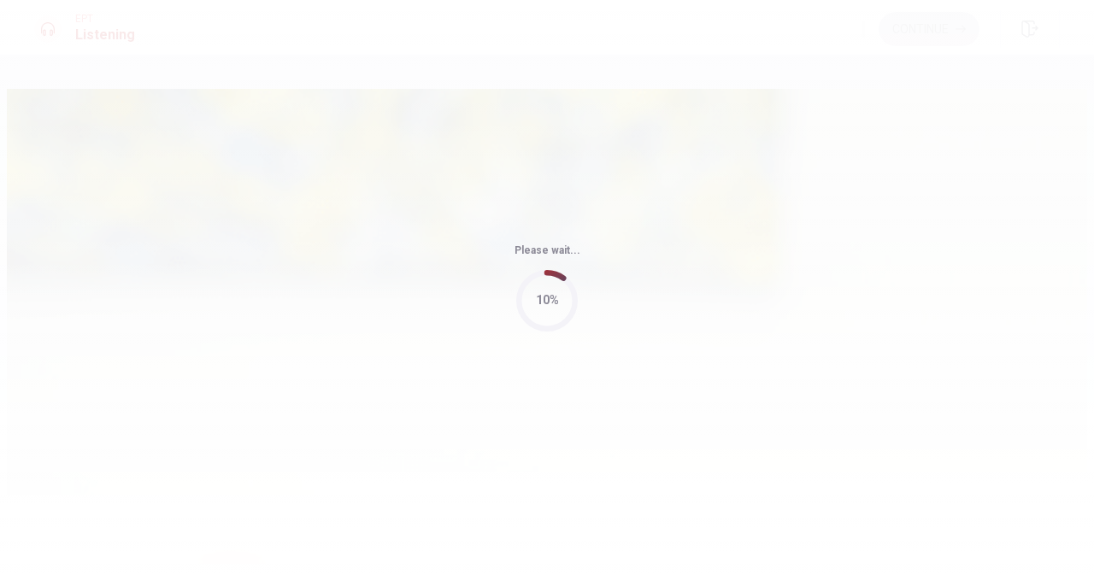
type input "62"
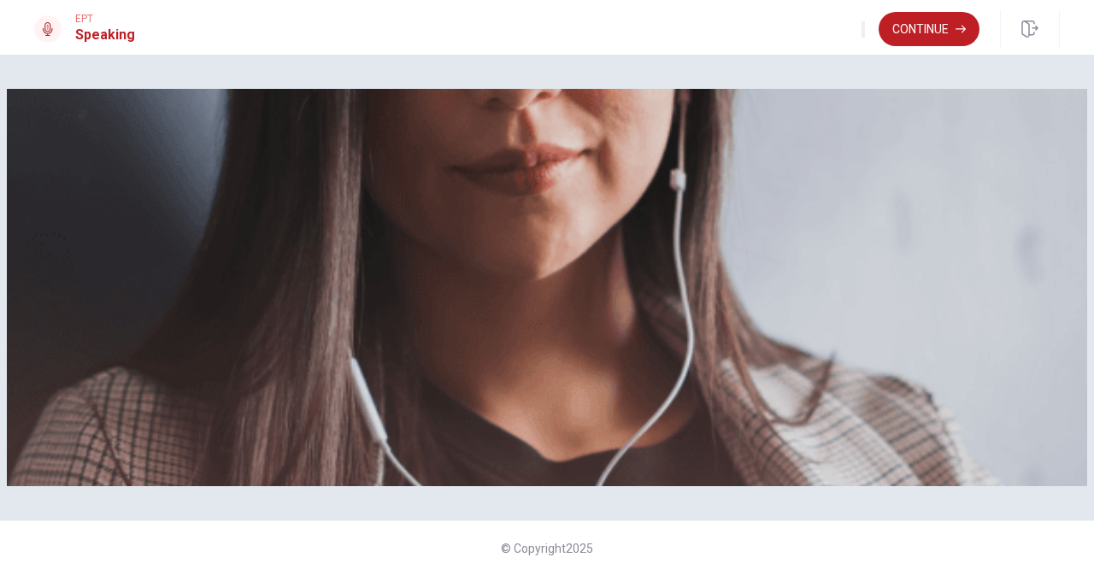
scroll to position [266, 0]
click at [939, 32] on button "Continue" at bounding box center [929, 29] width 101 height 34
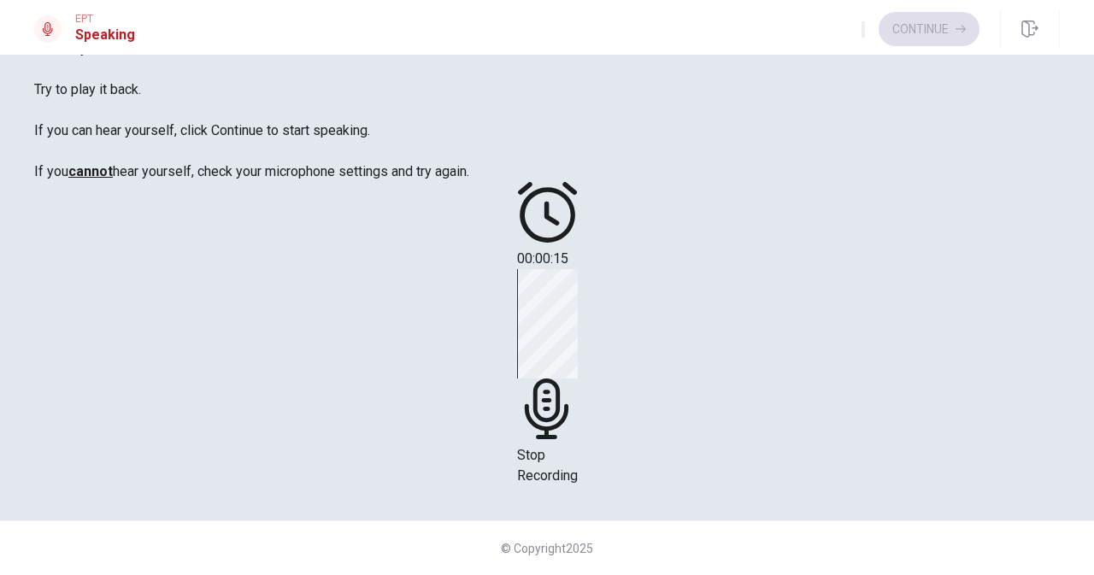
click at [432, 180] on span "Check if your microphone works here. Record your voice. Try to play it back. If…" at bounding box center [251, 89] width 435 height 180
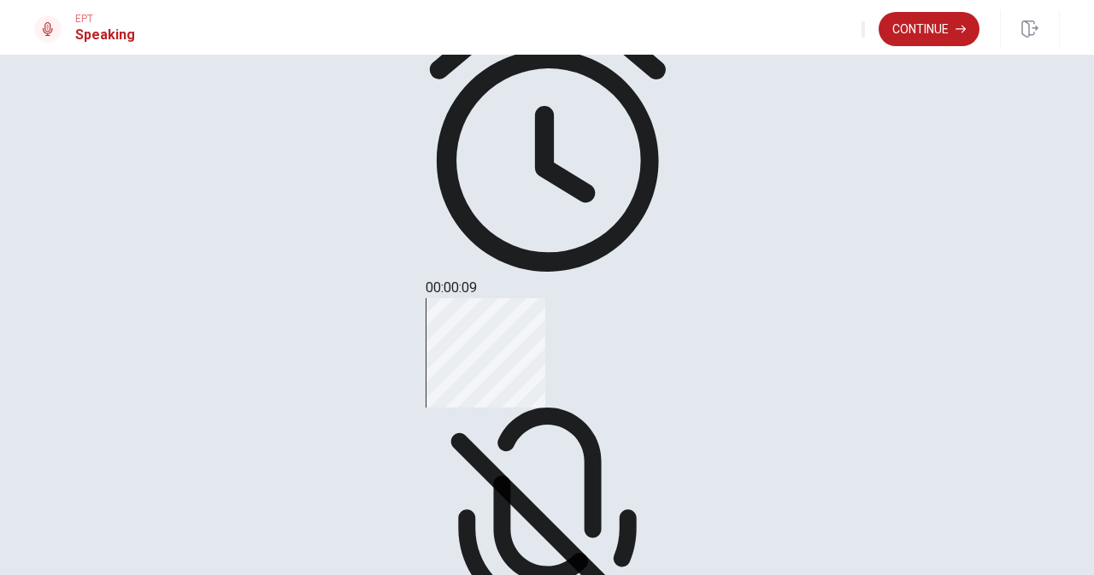
click at [669, 298] on div "Stop Recording" at bounding box center [548, 498] width 244 height 400
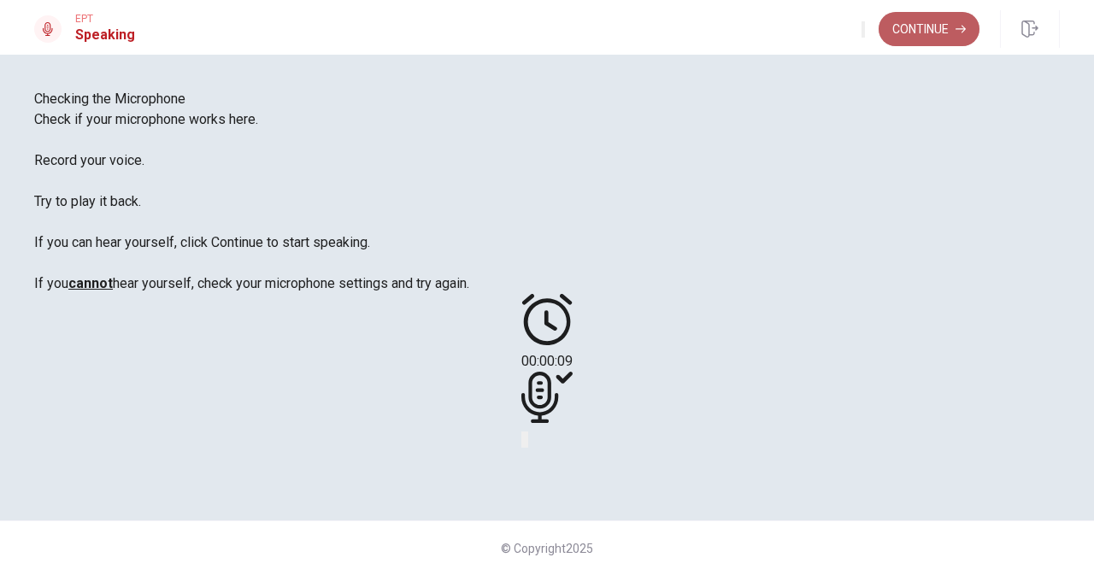
click at [906, 21] on button "Continue" at bounding box center [929, 29] width 101 height 34
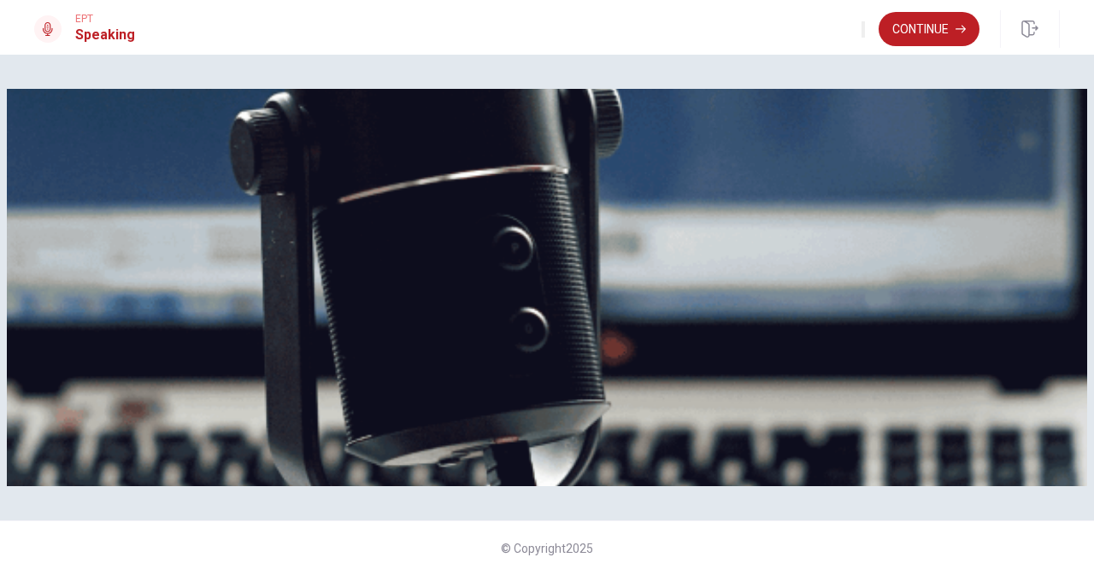
click at [393, 209] on span "The Speaking Test will start now. There are 3 questions in this section. • 1 qu…" at bounding box center [348, 232] width 628 height 242
click at [1023, 26] on icon "button" at bounding box center [1030, 29] width 17 height 17
click at [929, 16] on button "Continue" at bounding box center [929, 29] width 101 height 34
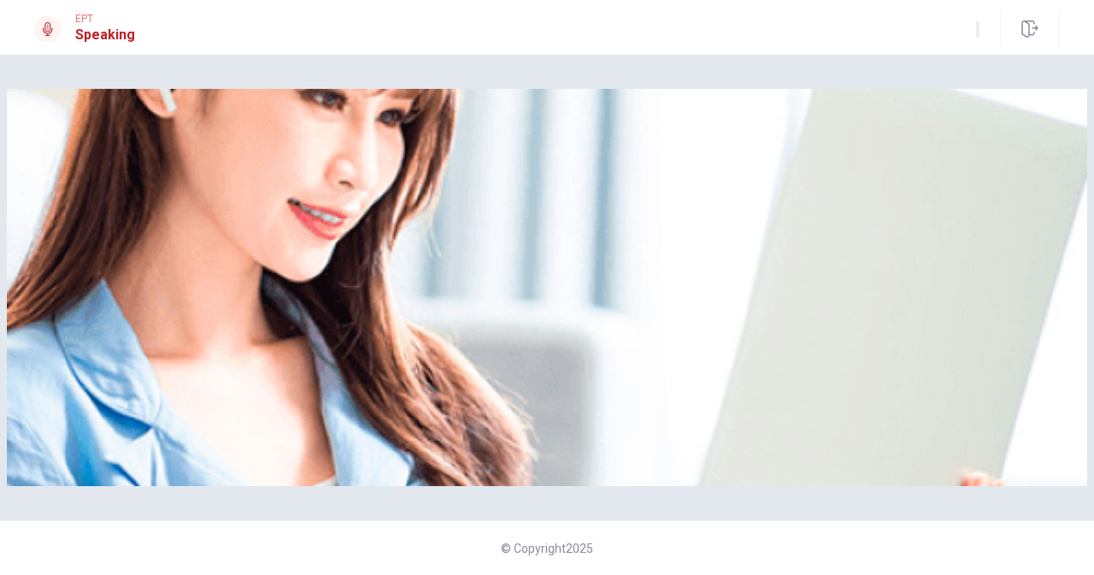
click at [940, 372] on div "Please Listen Carefully" at bounding box center [547, 288] width 1081 height 398
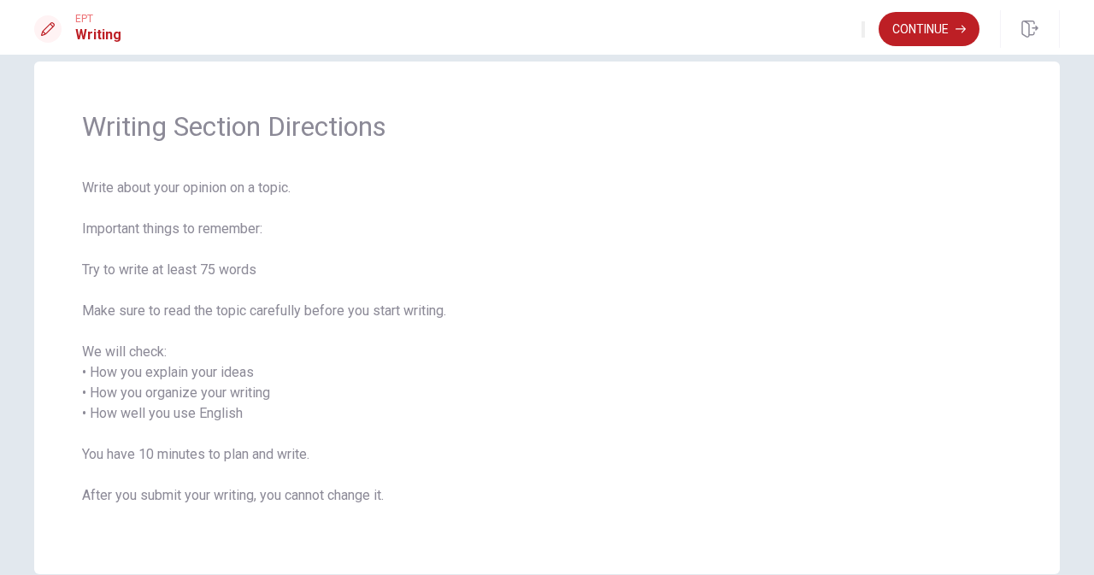
scroll to position [74, 0]
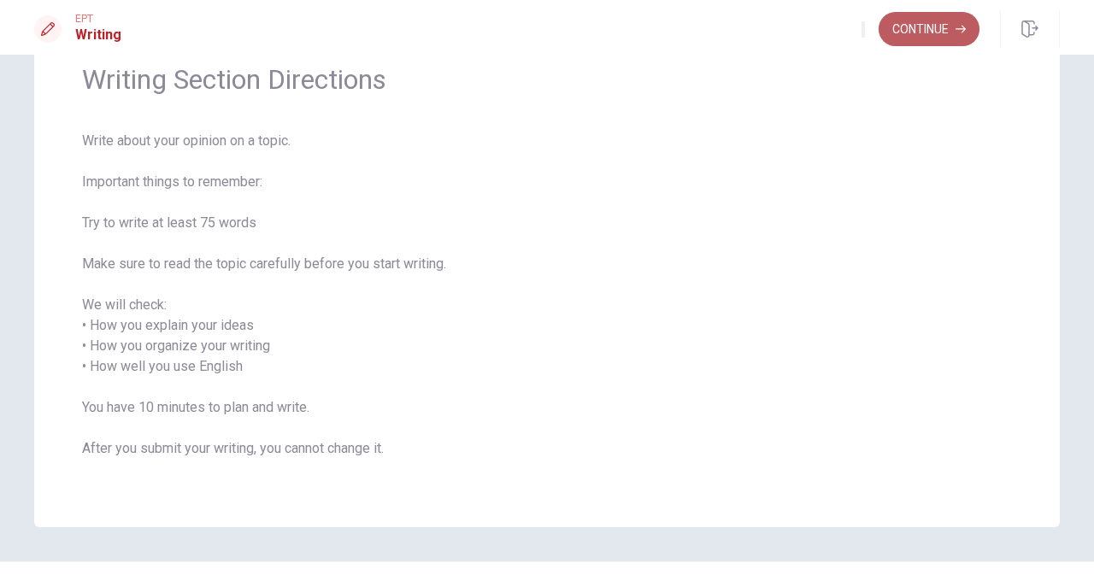
click at [924, 27] on button "Continue" at bounding box center [929, 29] width 101 height 34
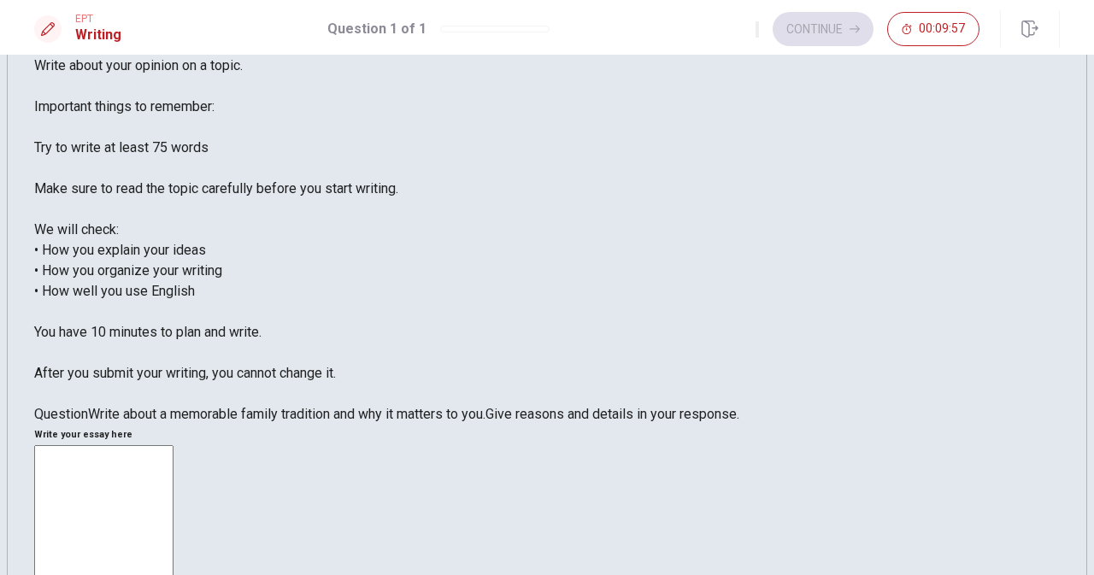
click at [338, 381] on span "Write about your opinion on a topic. Important things to remember: Try to write…" at bounding box center [216, 219] width 364 height 324
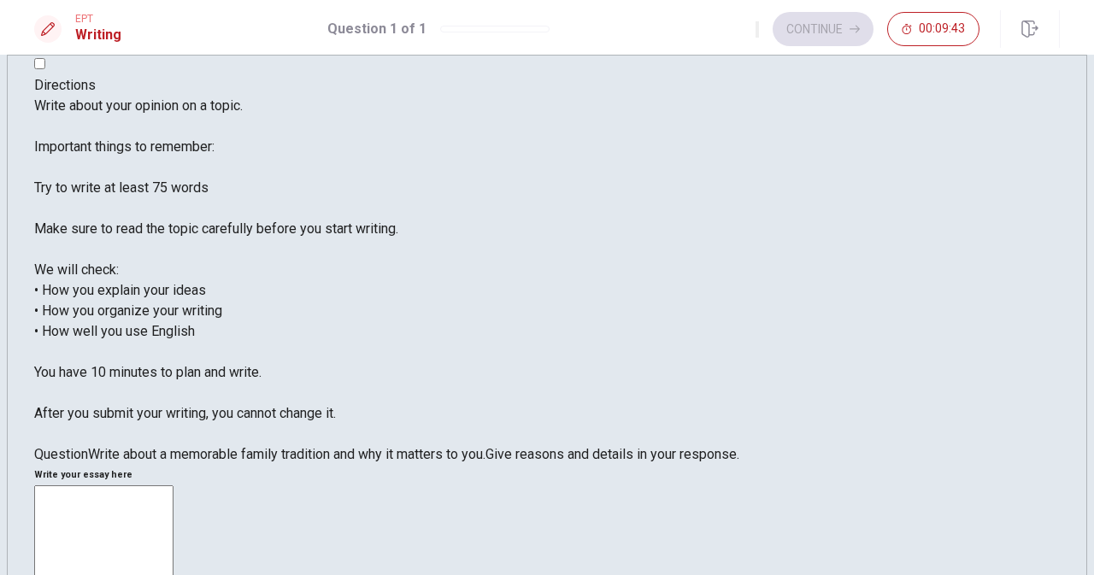
scroll to position [38, 0]
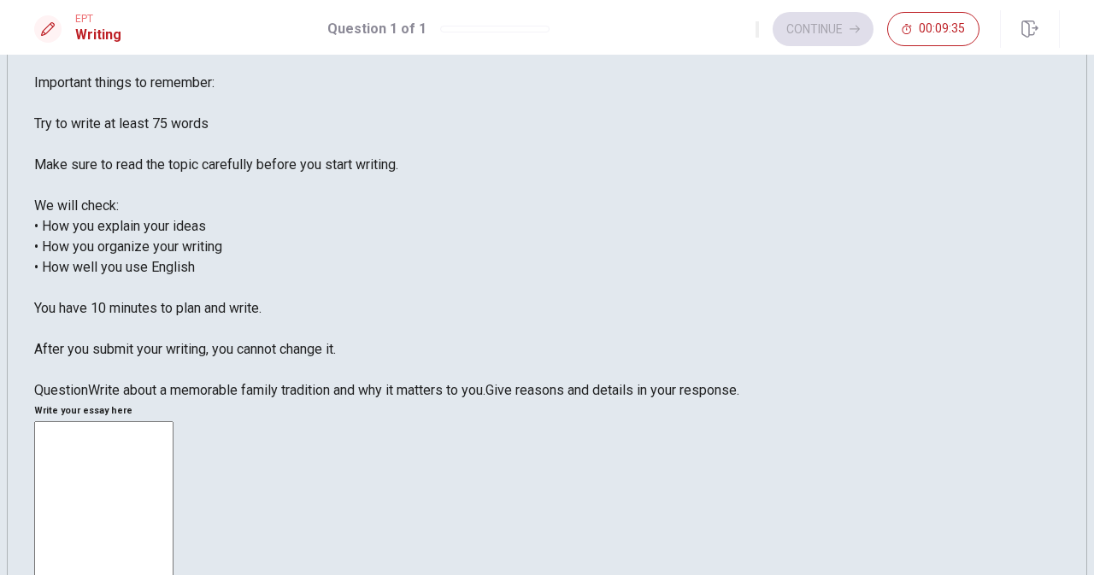
scroll to position [97, 0]
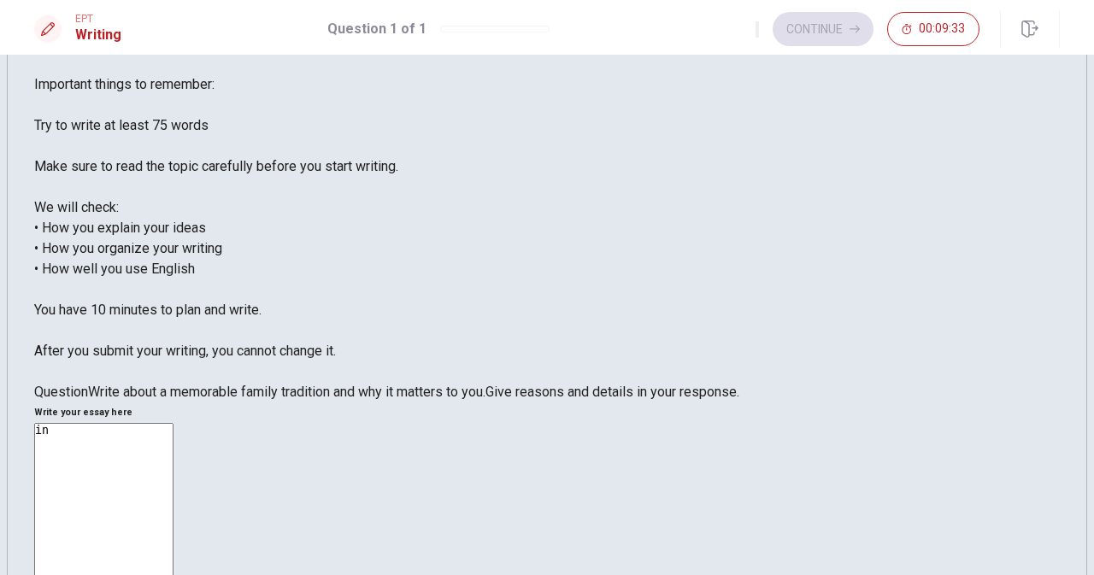
type textarea "i"
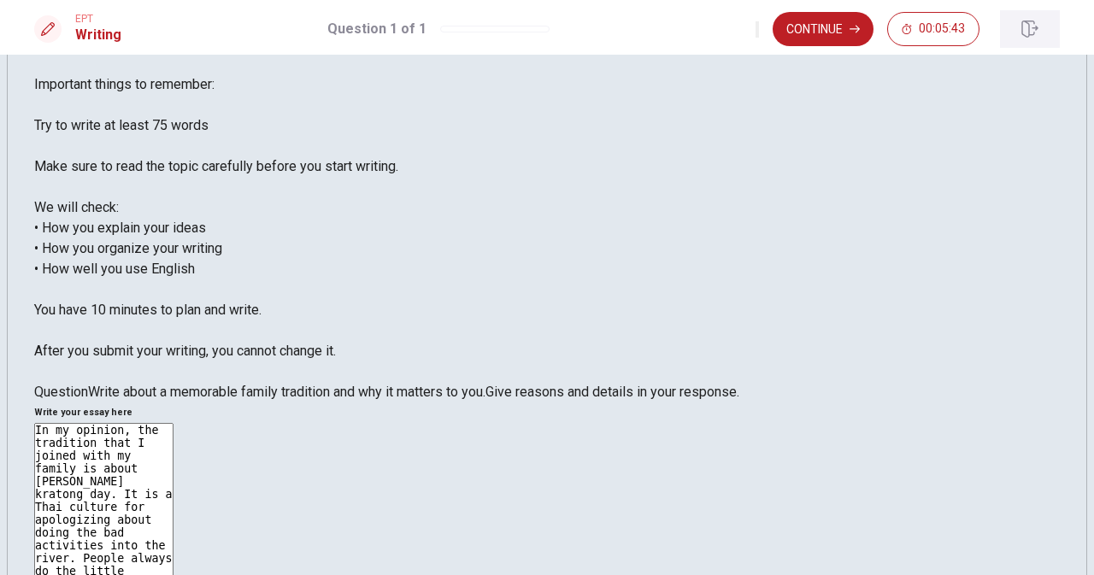
drag, startPoint x: 969, startPoint y: 271, endPoint x: 1014, endPoint y: 13, distance: 262.1
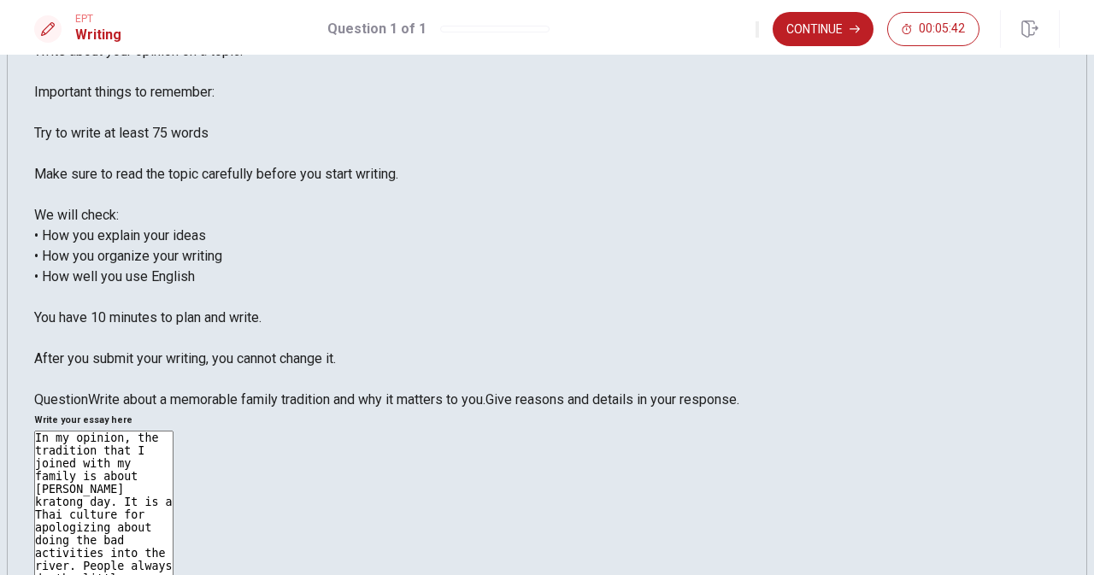
type textarea "In my opinion, the tradition that I joined with my family is about [PERSON_NAME…"
click at [837, 32] on button "Continue" at bounding box center [823, 29] width 101 height 34
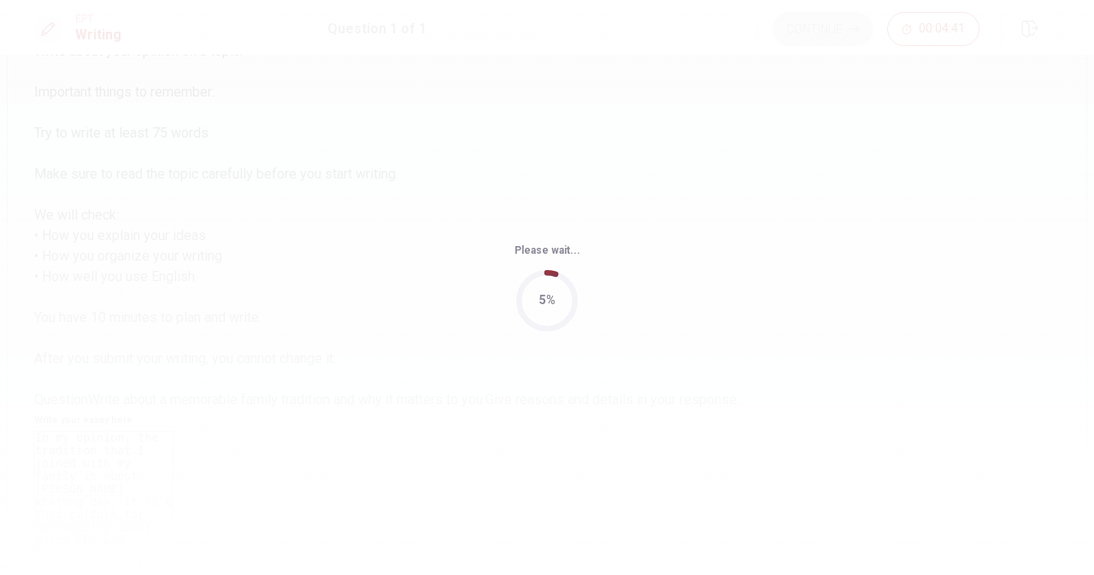
scroll to position [0, 0]
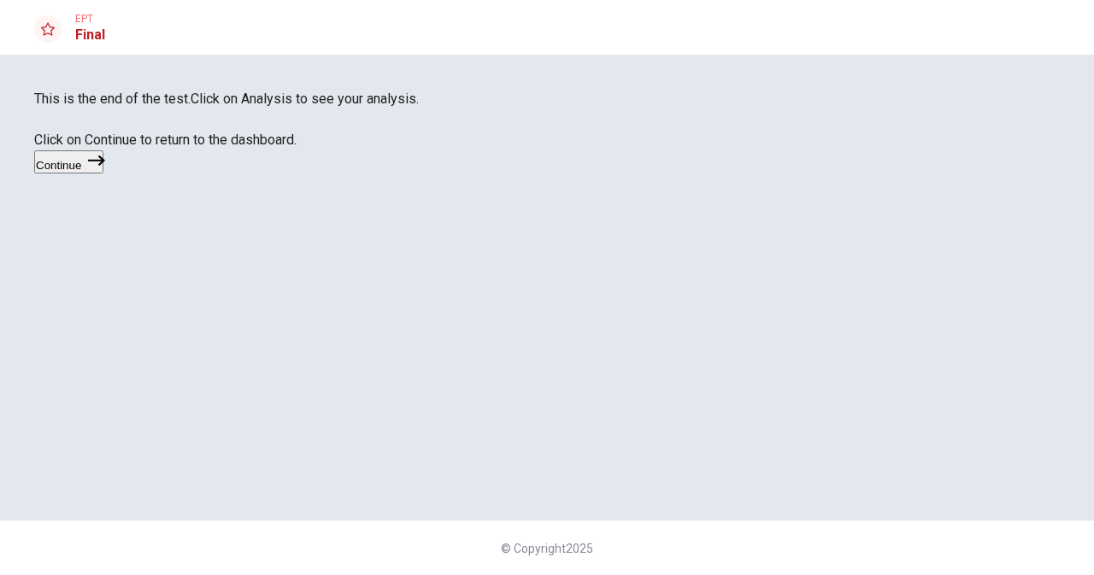
click at [103, 174] on button "Continue" at bounding box center [68, 161] width 69 height 23
